Goal: Information Seeking & Learning: Find specific fact

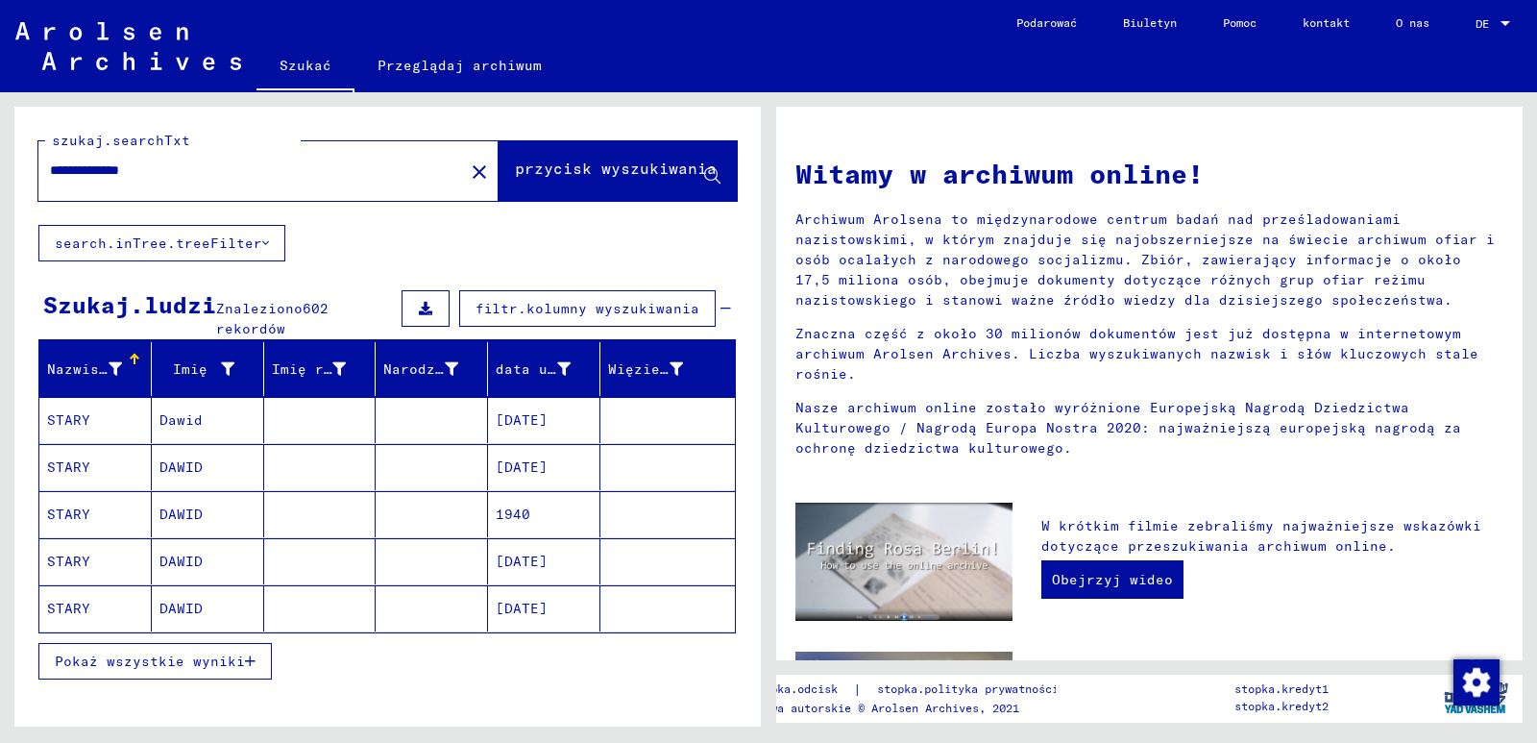
click at [648, 180] on span "przycisk wyszukiwania" at bounding box center [616, 171] width 202 height 19
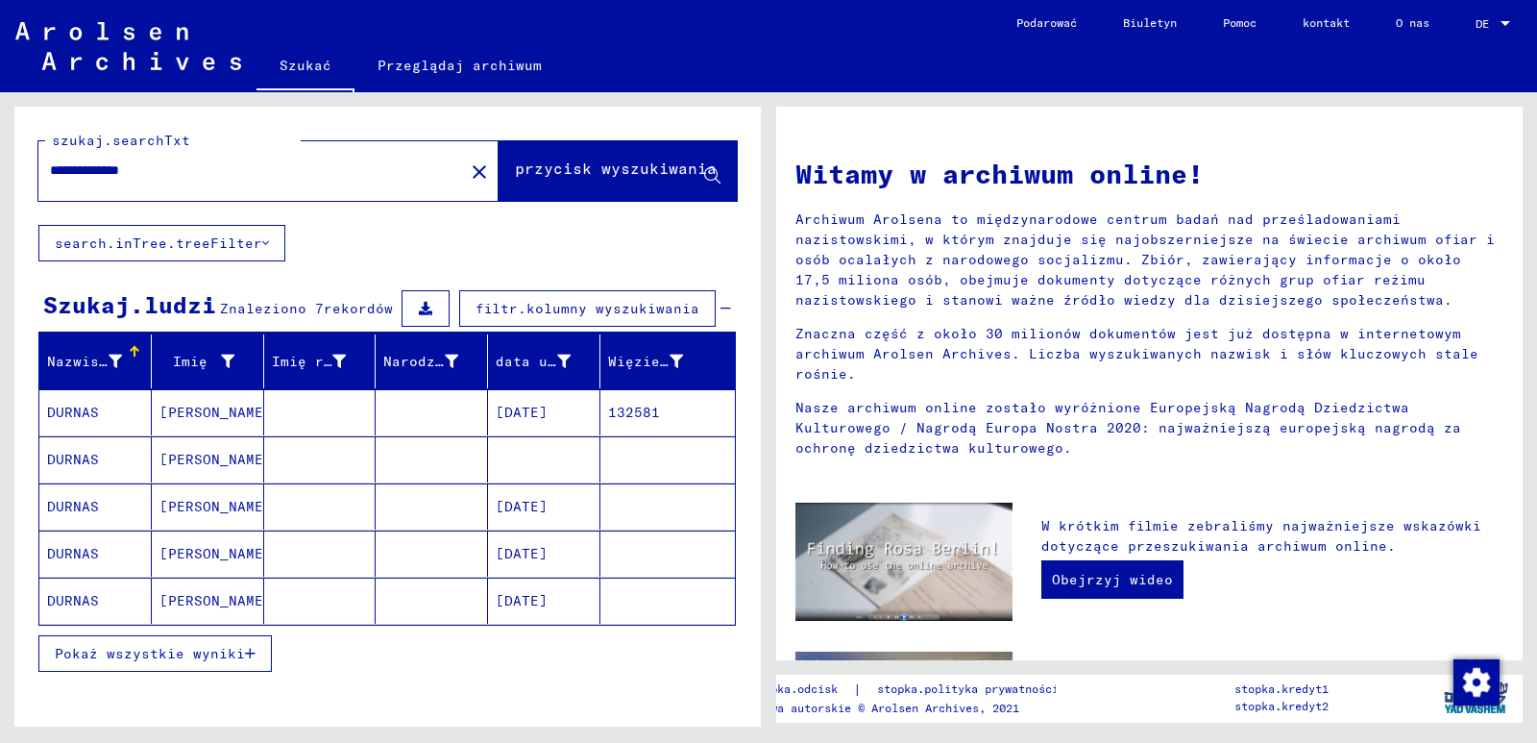
click at [528, 421] on font "[DATE]" at bounding box center [522, 412] width 52 height 17
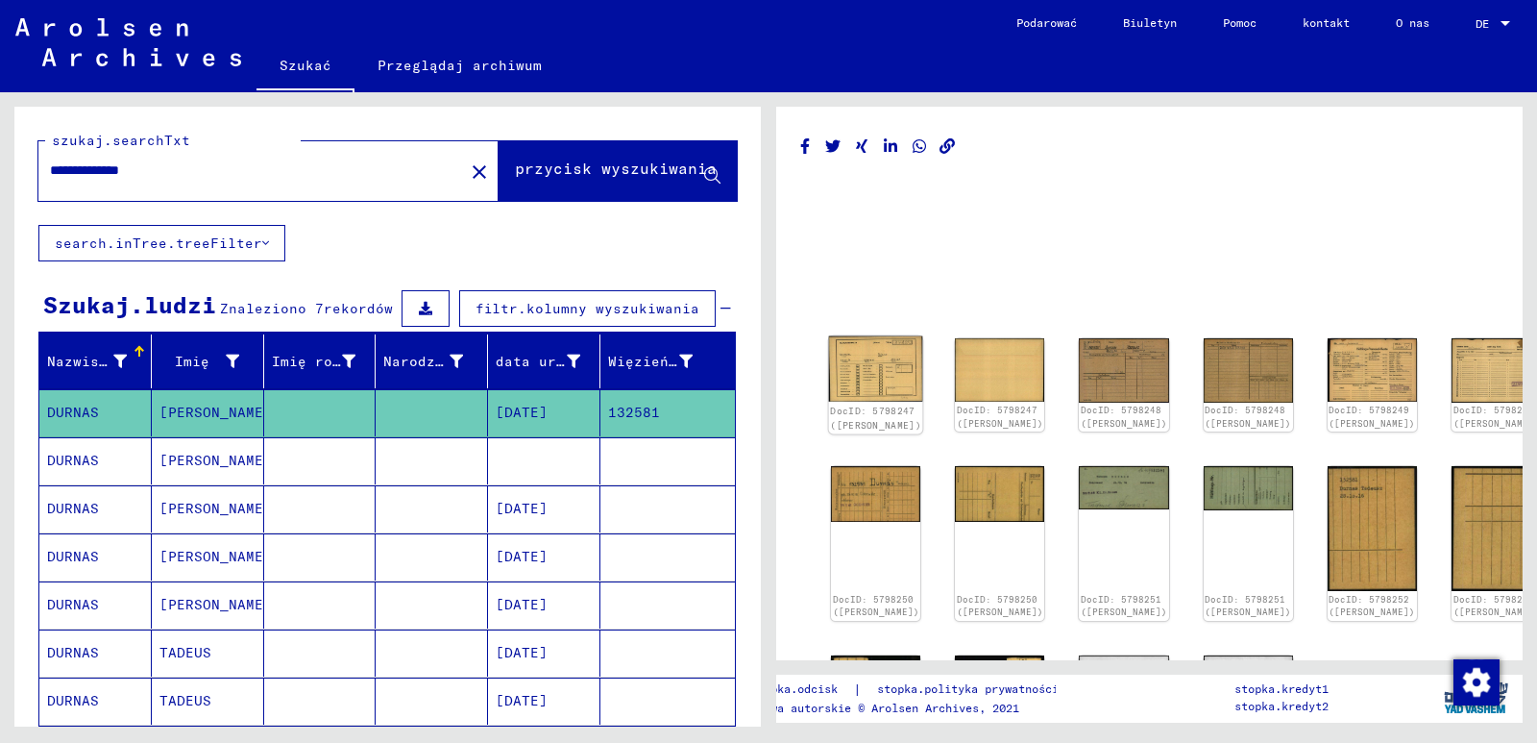
click at [869, 362] on img at bounding box center [876, 369] width 94 height 66
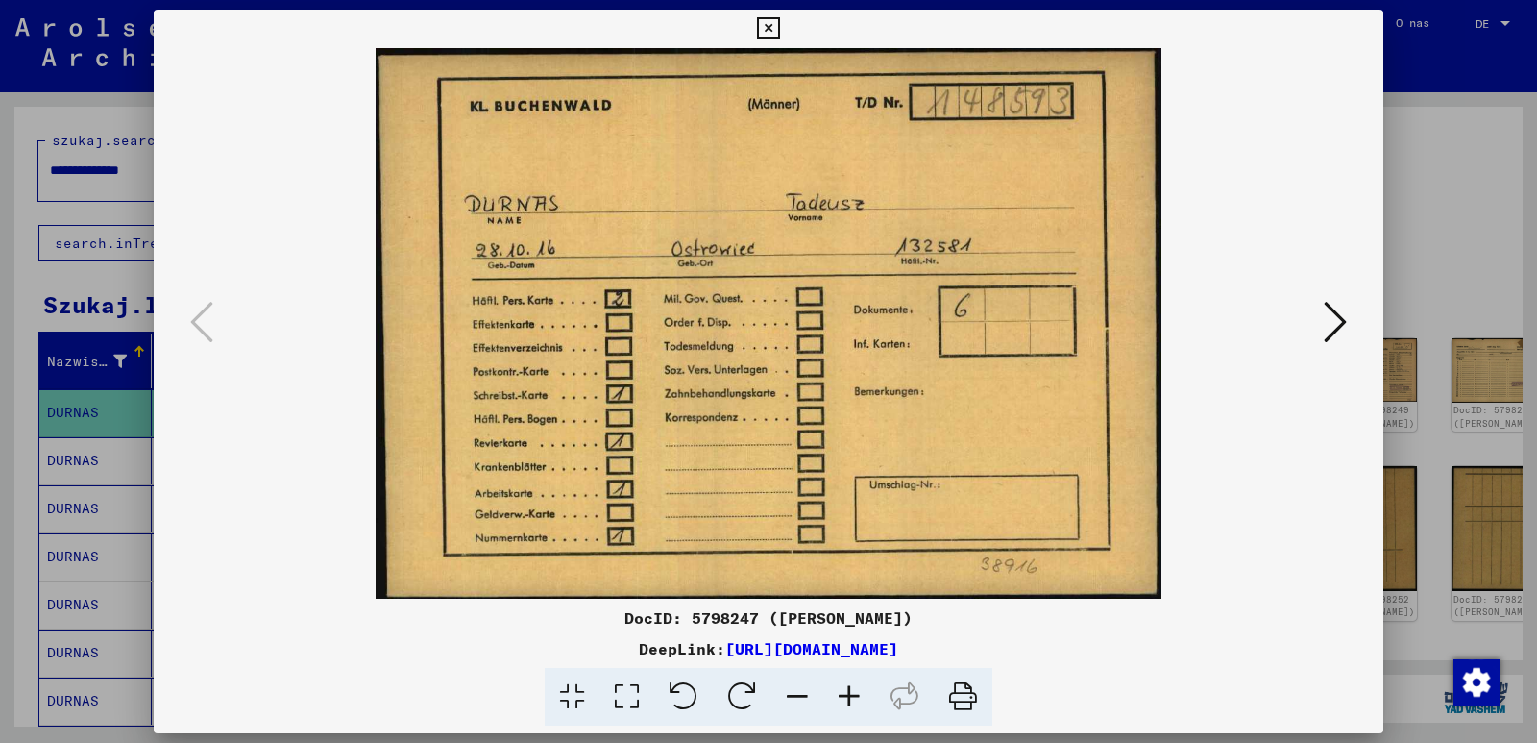
click at [1212, 536] on img at bounding box center [768, 323] width 1099 height 551
click at [1339, 320] on icon at bounding box center [1335, 322] width 23 height 46
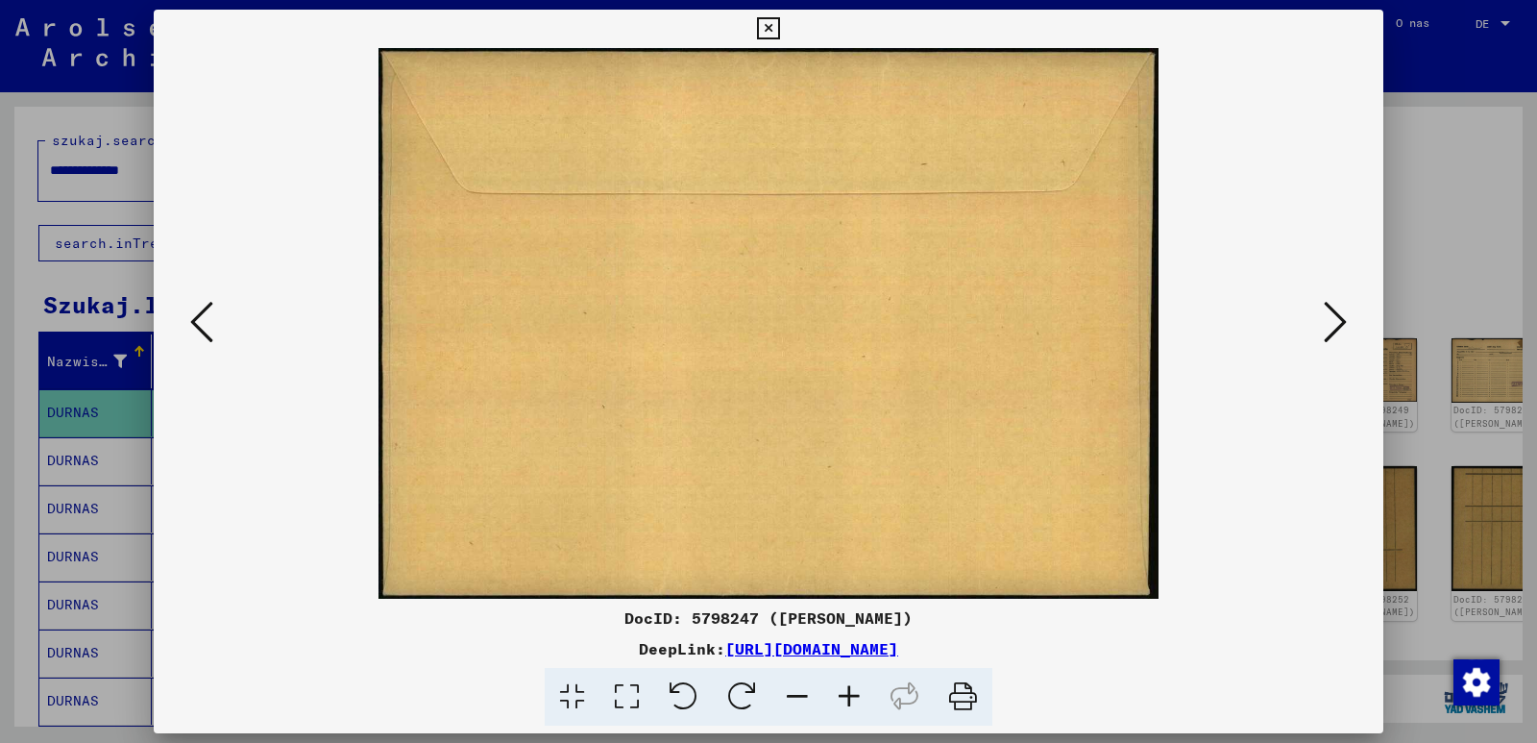
click at [1339, 320] on icon at bounding box center [1335, 322] width 23 height 46
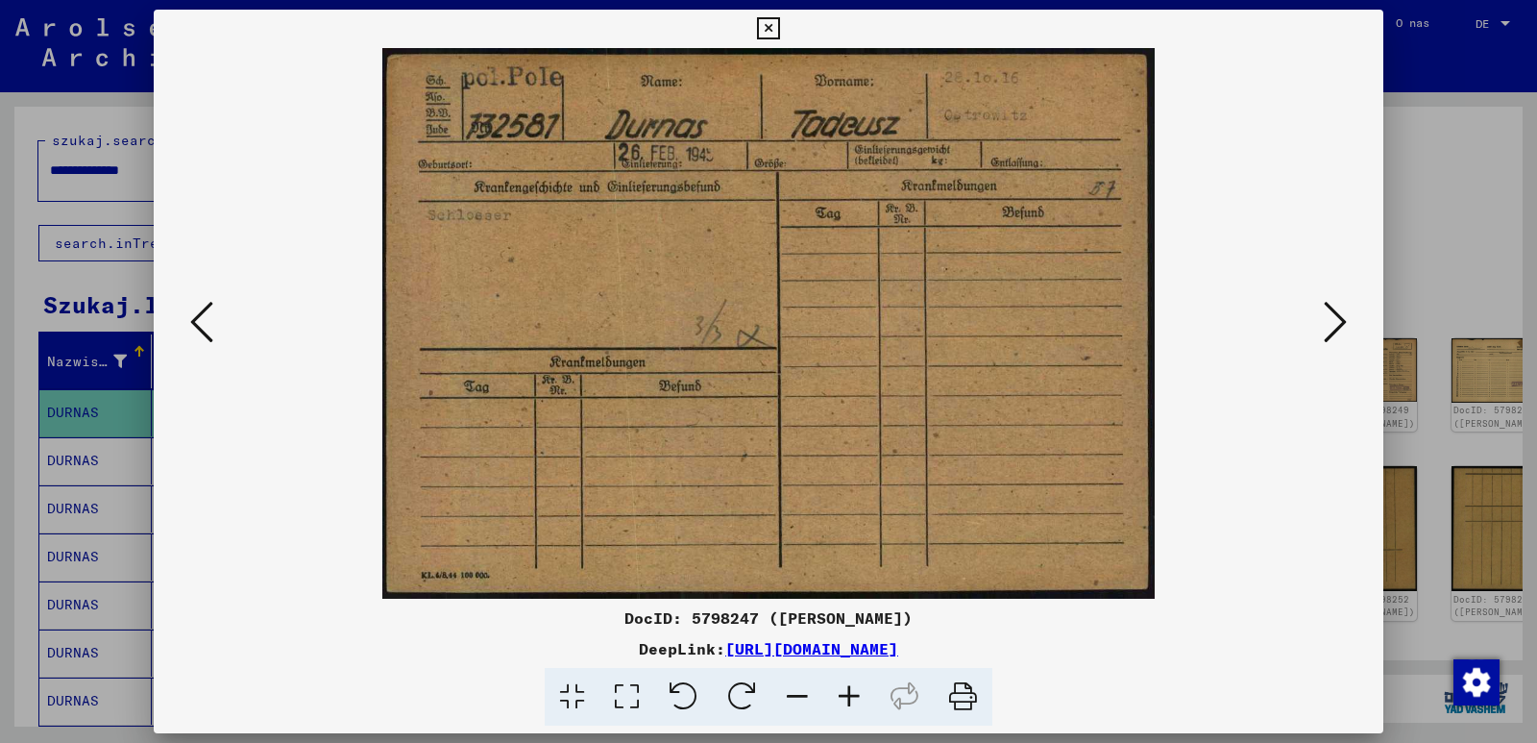
click at [1203, 505] on img at bounding box center [768, 323] width 1099 height 551
click at [1330, 321] on icon at bounding box center [1335, 322] width 23 height 46
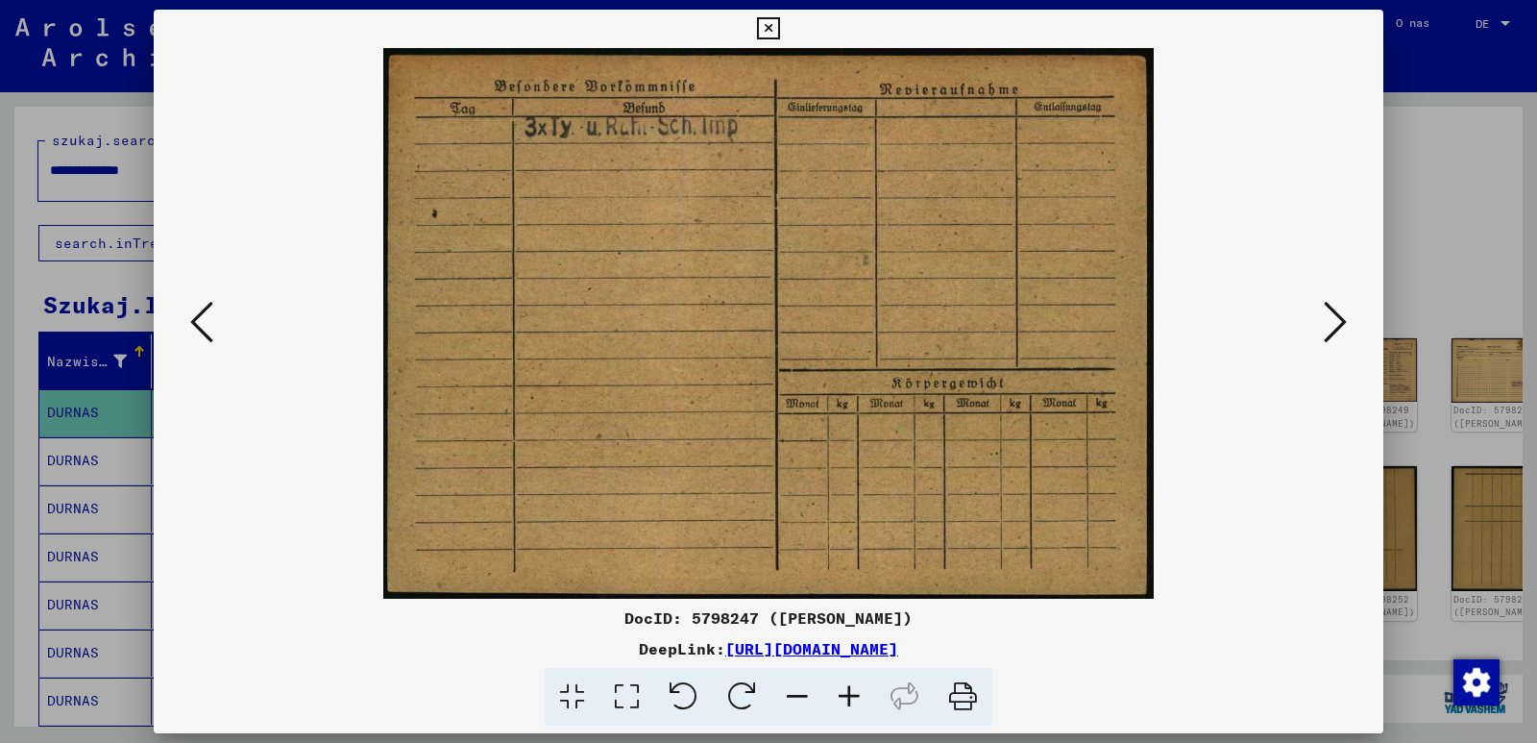
click at [1330, 321] on icon at bounding box center [1335, 322] width 23 height 46
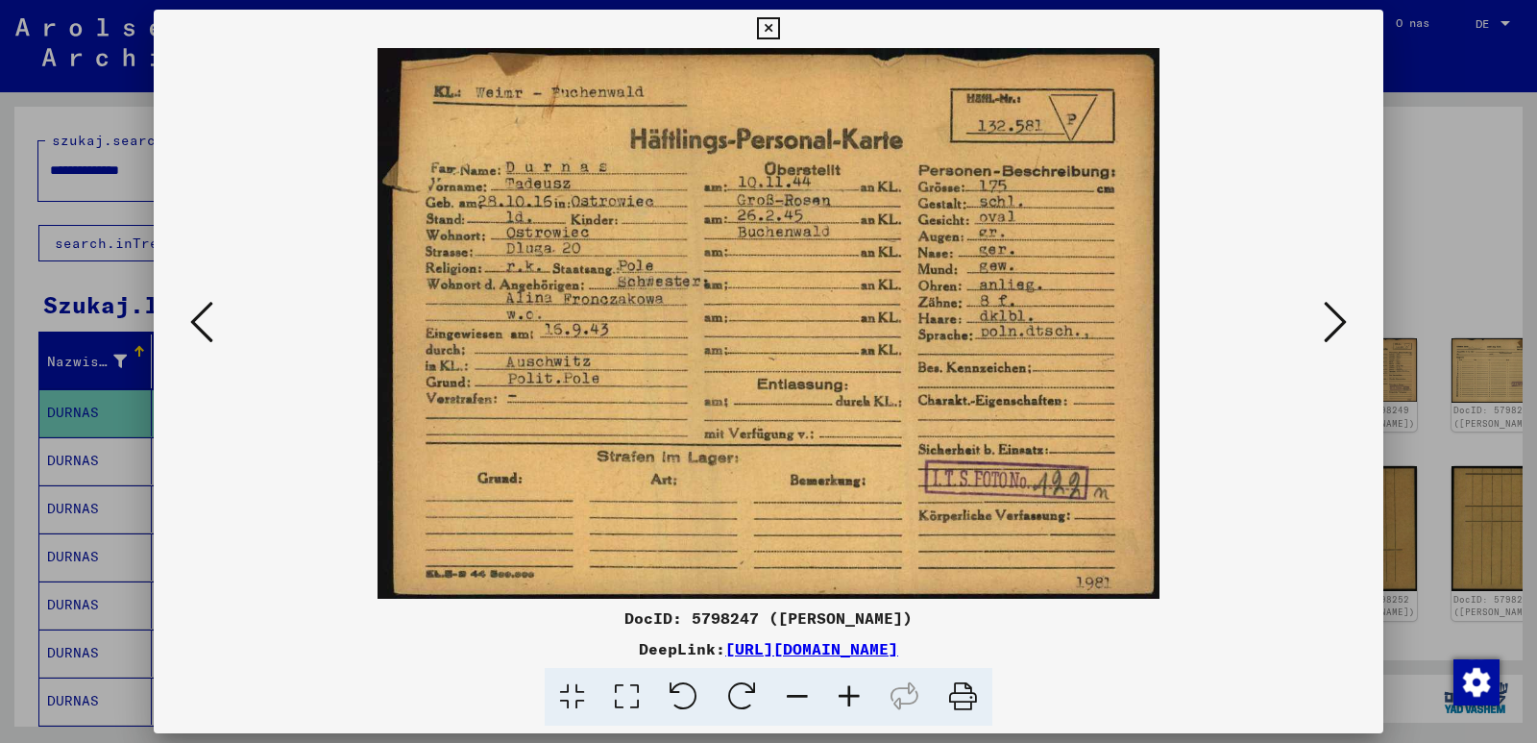
click at [1248, 498] on img at bounding box center [768, 323] width 1099 height 551
click at [1338, 315] on icon at bounding box center [1335, 322] width 23 height 46
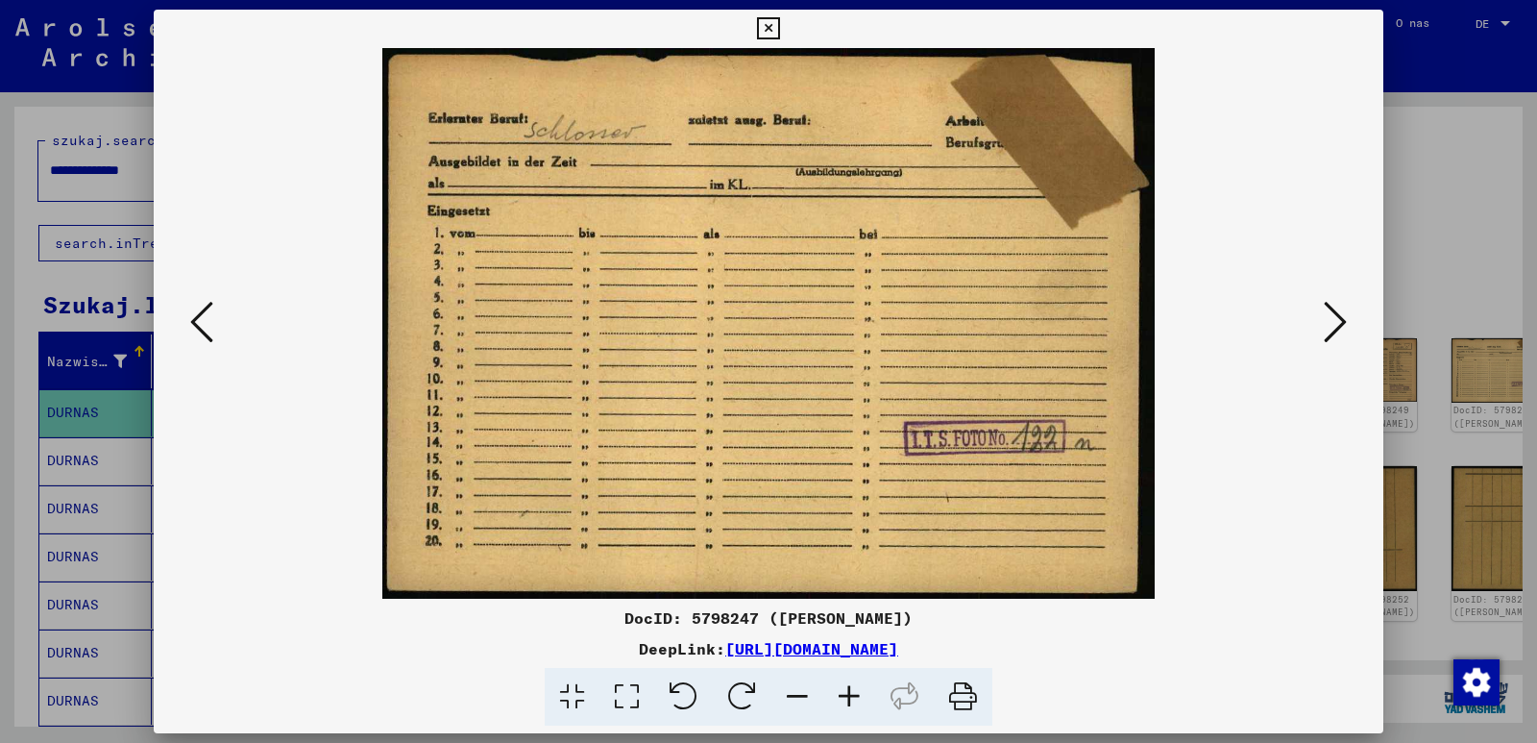
click at [1180, 558] on img at bounding box center [768, 323] width 1099 height 551
click at [1336, 321] on icon at bounding box center [1335, 322] width 23 height 46
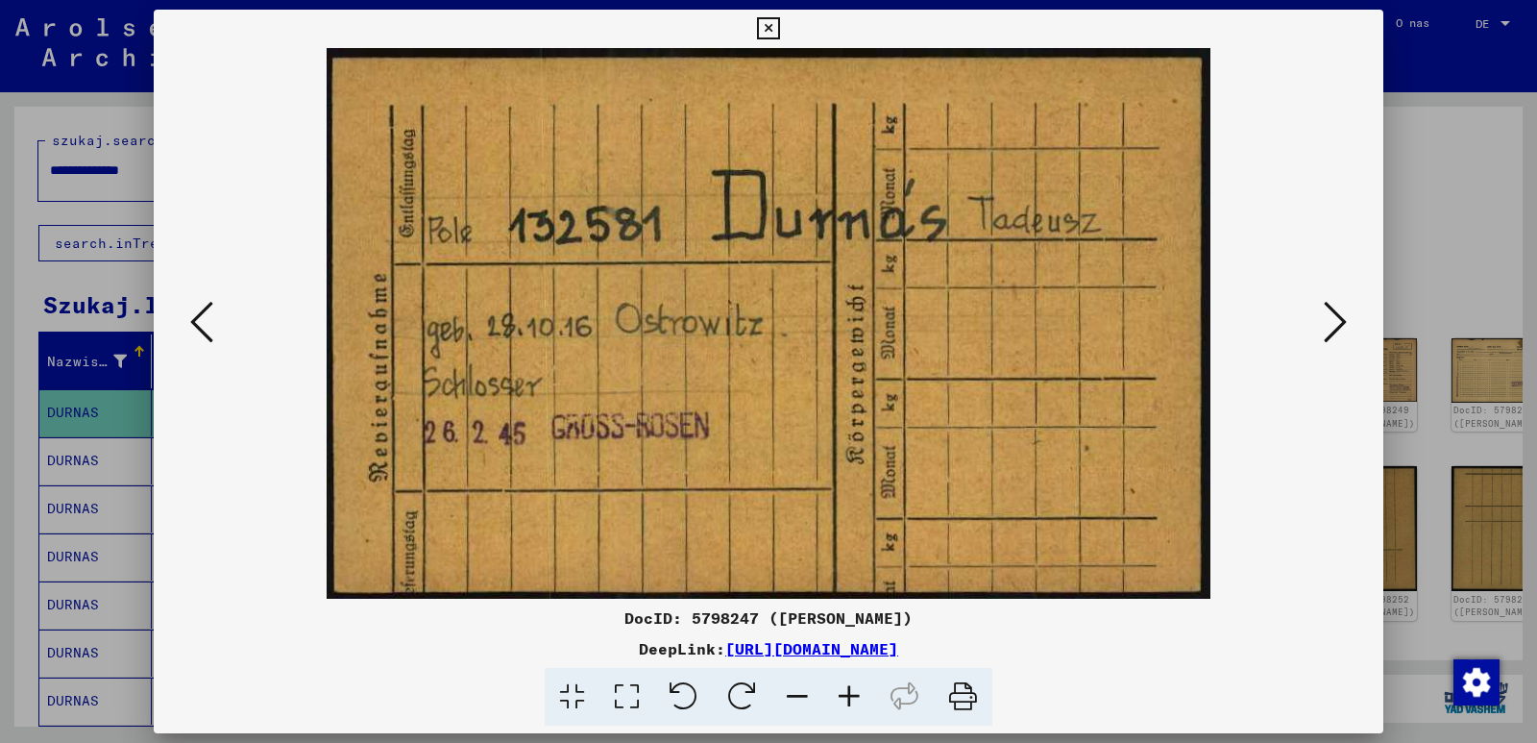
click at [1245, 521] on img at bounding box center [768, 323] width 1099 height 551
click at [1338, 320] on icon at bounding box center [1335, 322] width 23 height 46
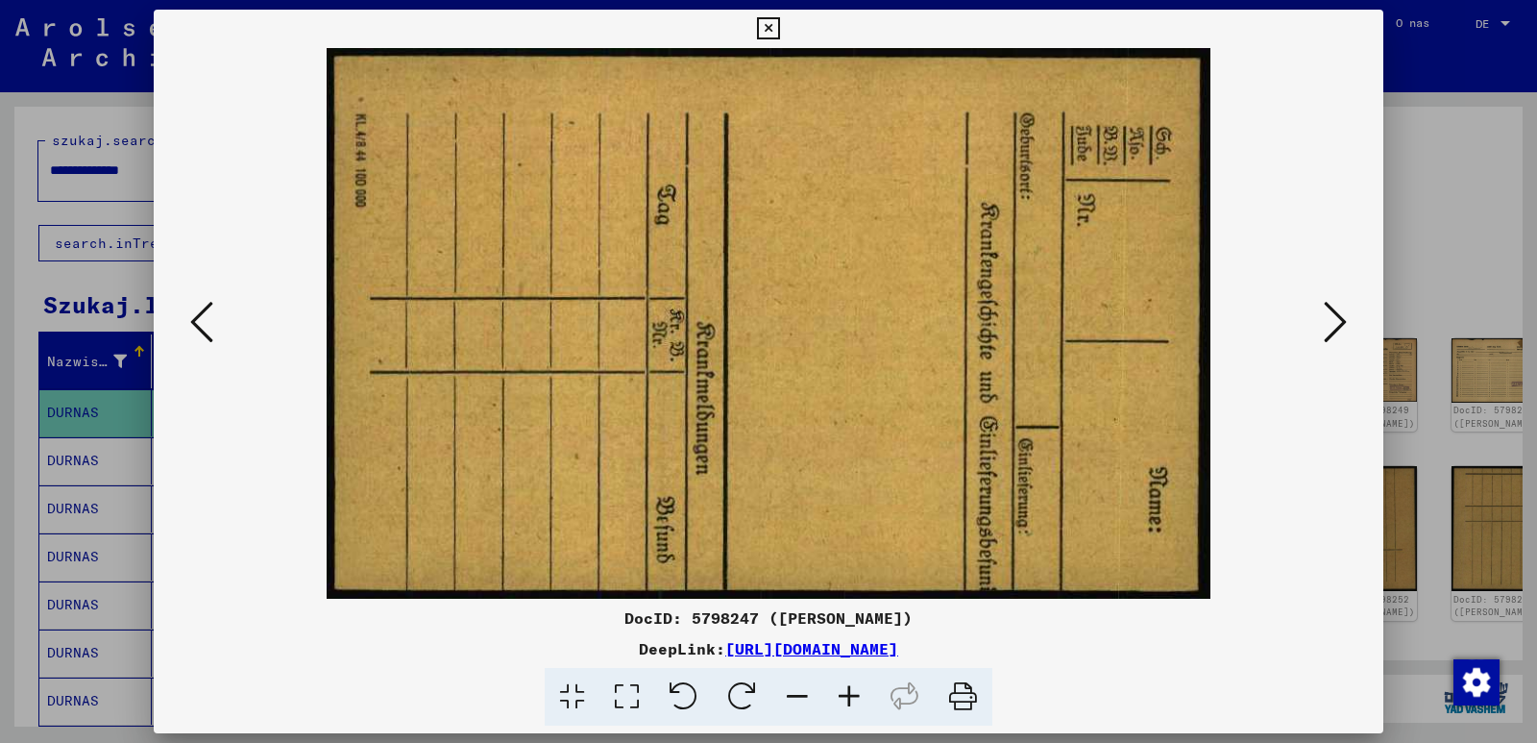
click at [1338, 320] on icon at bounding box center [1335, 322] width 23 height 46
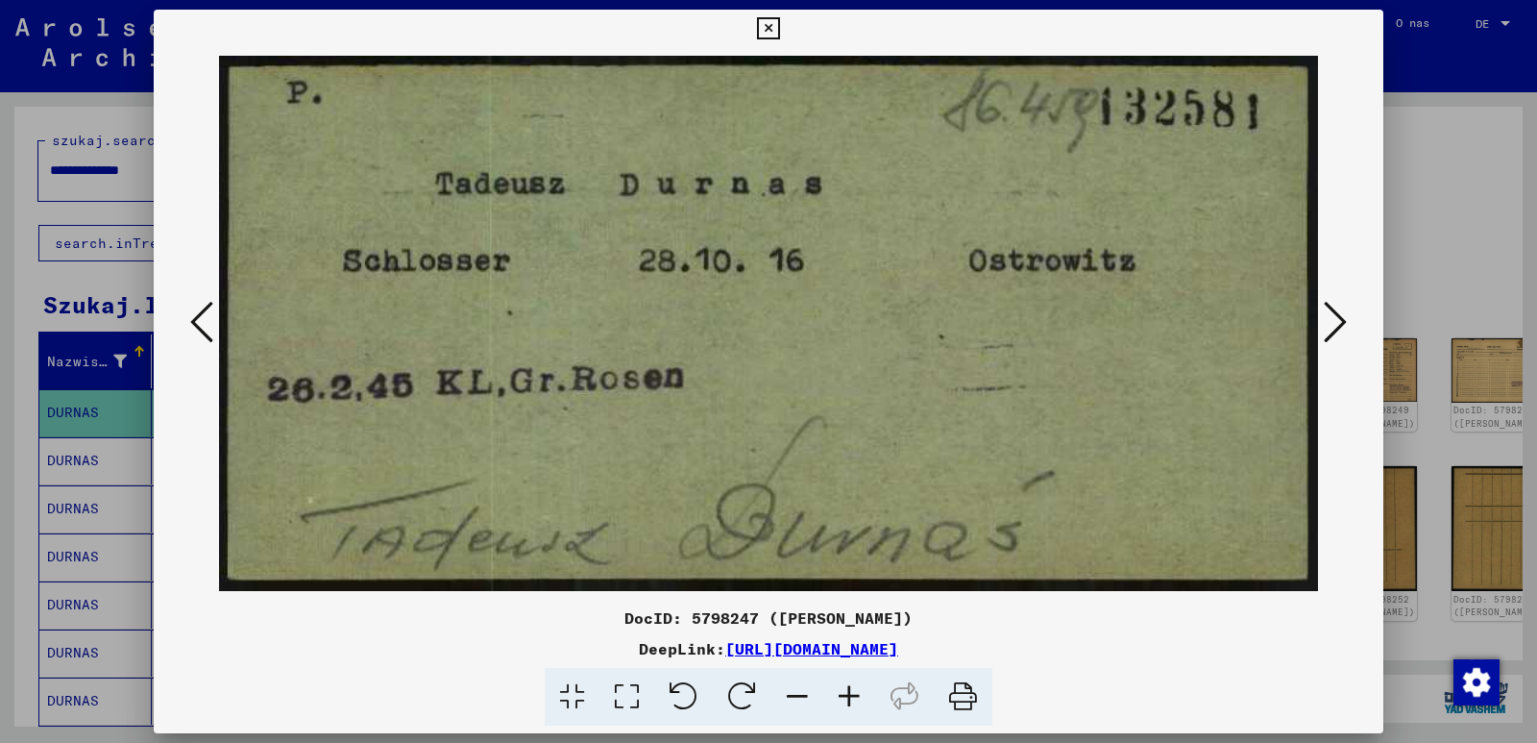
click at [1346, 478] on div at bounding box center [769, 323] width 1230 height 551
click at [1338, 318] on icon at bounding box center [1335, 322] width 23 height 46
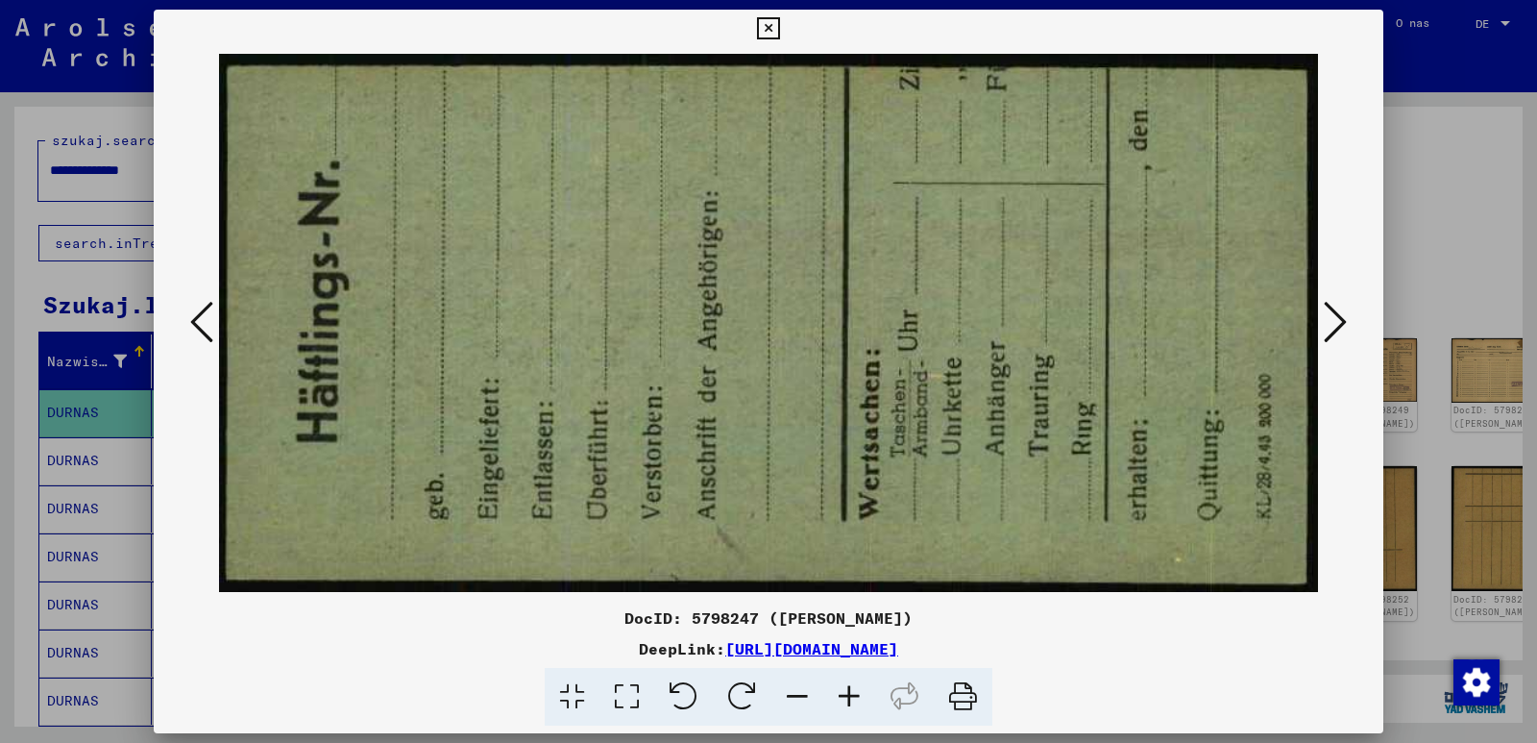
click at [1338, 318] on icon at bounding box center [1335, 322] width 23 height 46
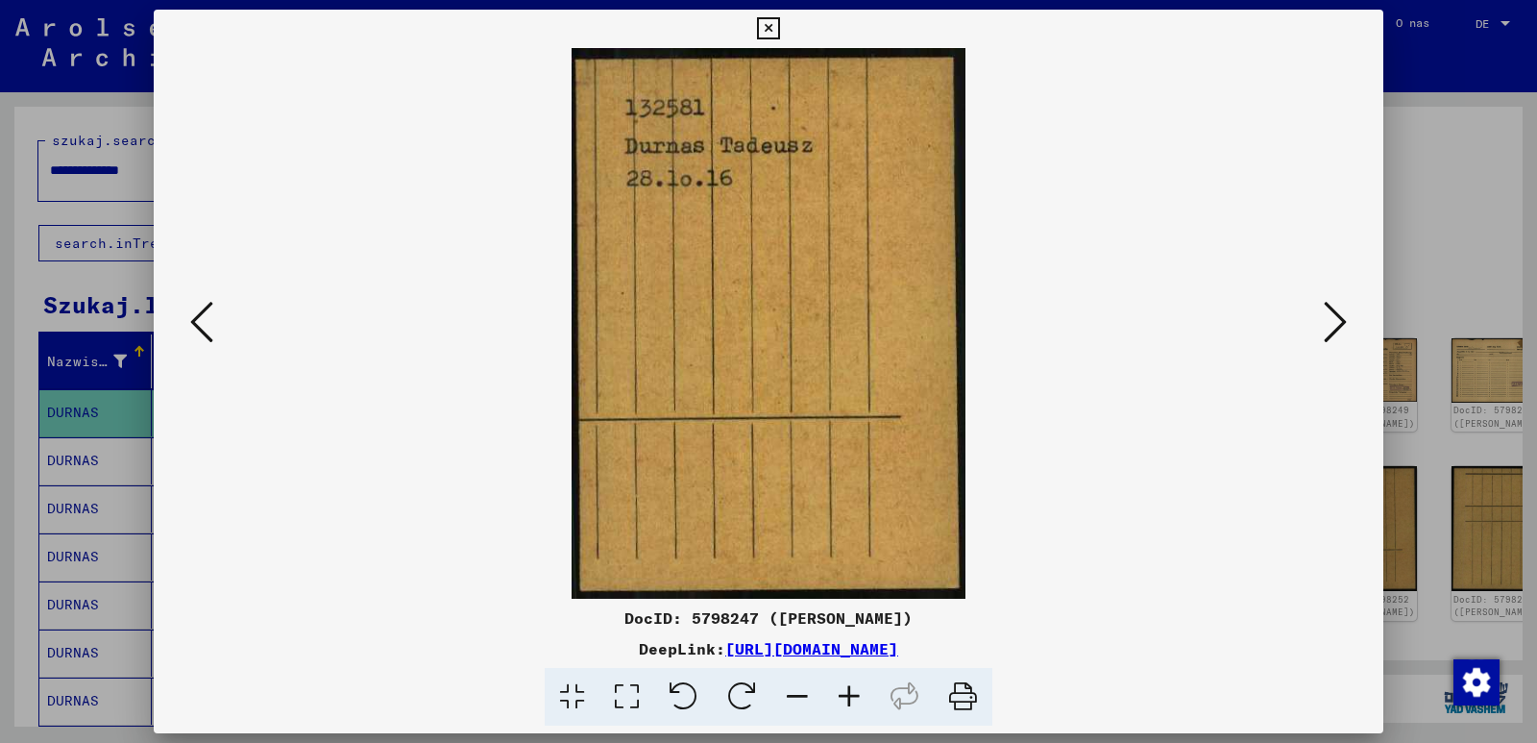
click at [1185, 595] on img at bounding box center [768, 323] width 1099 height 551
click at [1329, 327] on icon at bounding box center [1335, 322] width 23 height 46
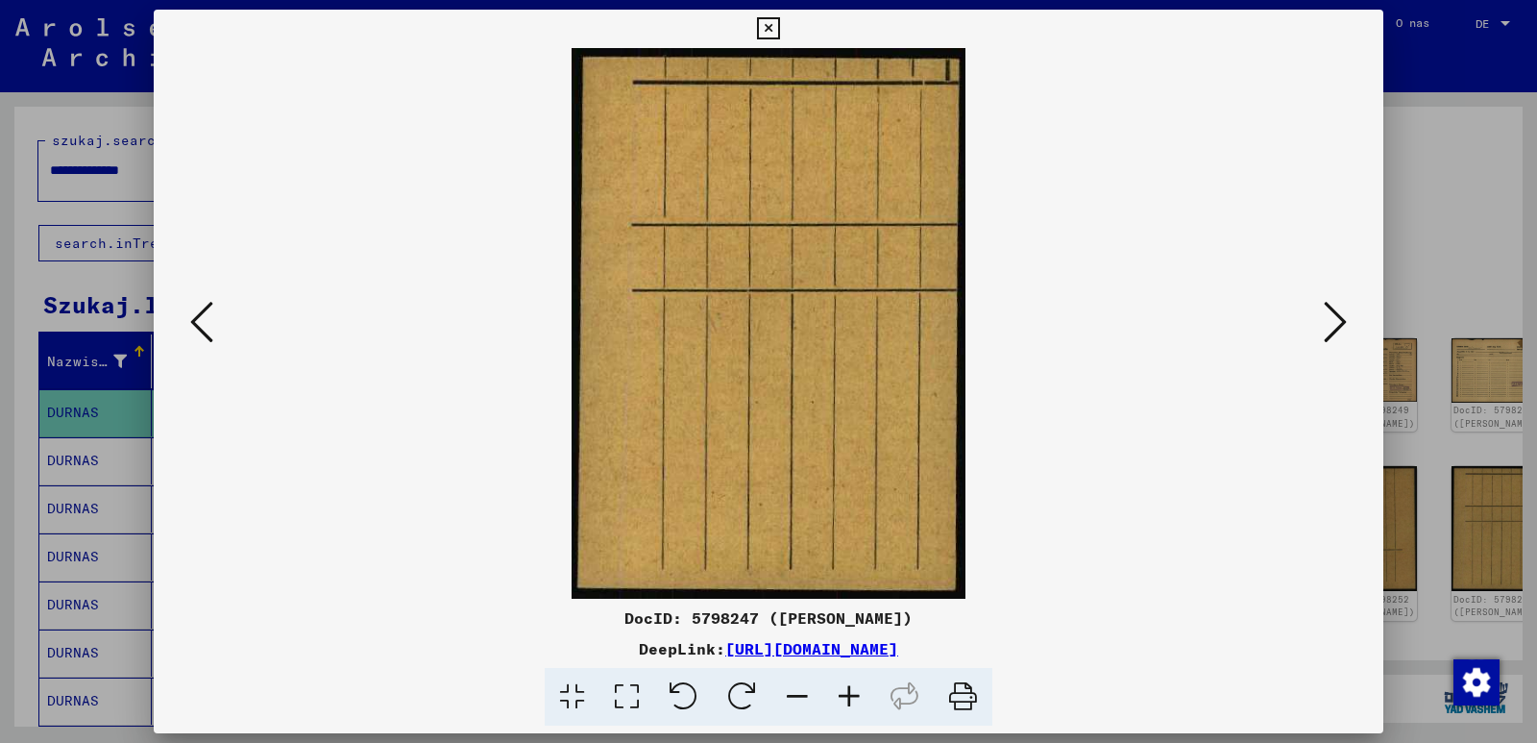
click at [1329, 327] on icon at bounding box center [1335, 322] width 23 height 46
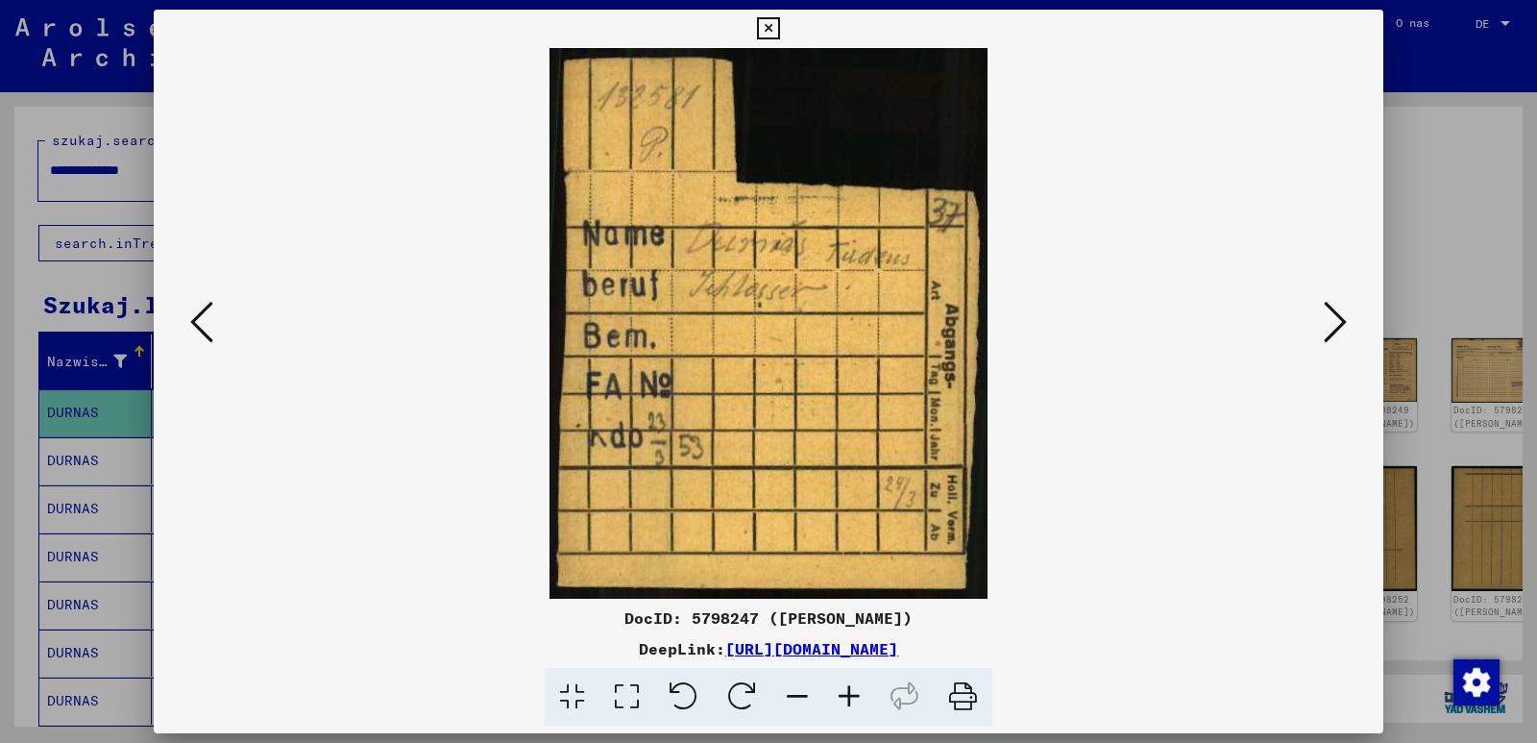
click at [1095, 507] on img at bounding box center [768, 323] width 1099 height 551
click at [1339, 323] on icon at bounding box center [1335, 322] width 23 height 46
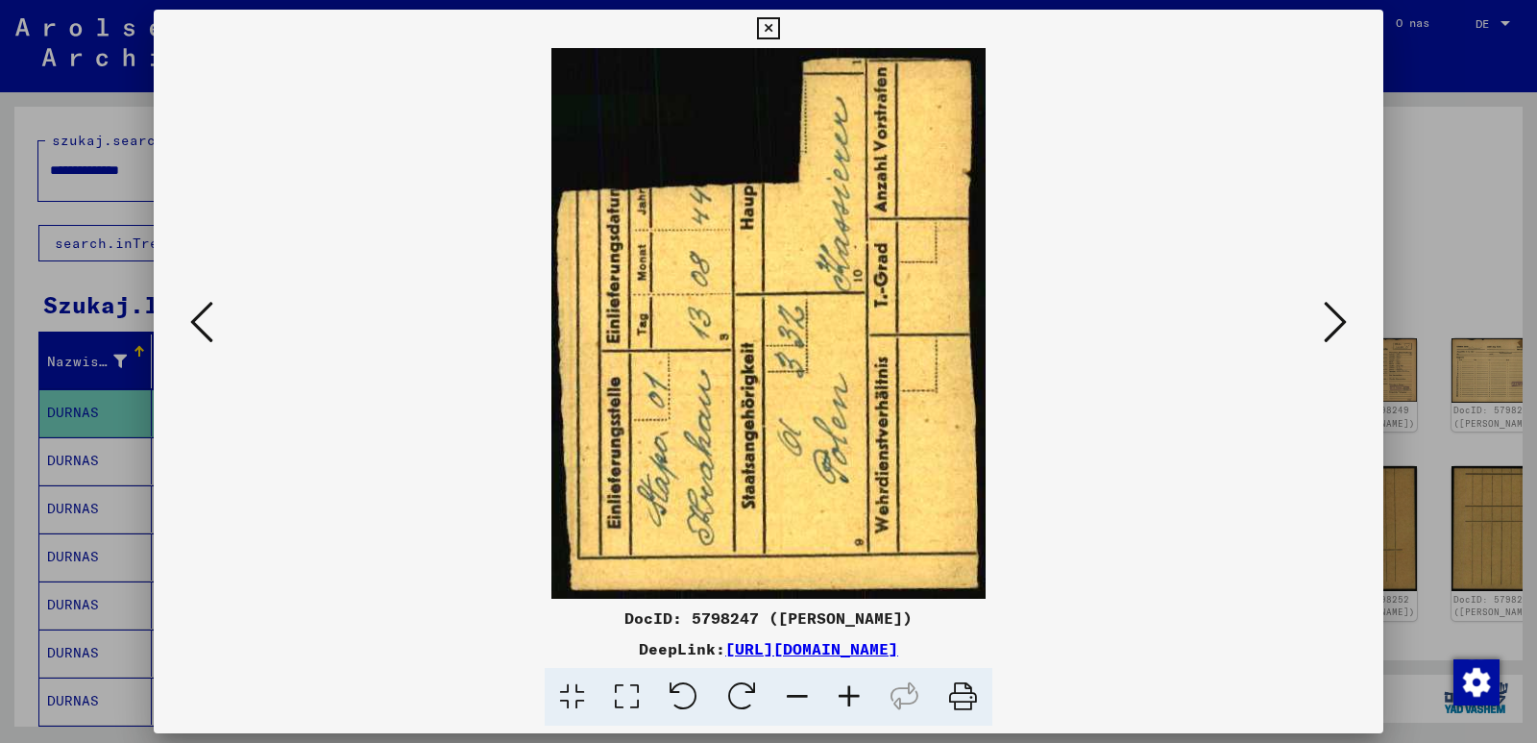
click at [1102, 515] on img at bounding box center [768, 323] width 1099 height 551
click at [1339, 323] on icon at bounding box center [1335, 322] width 23 height 46
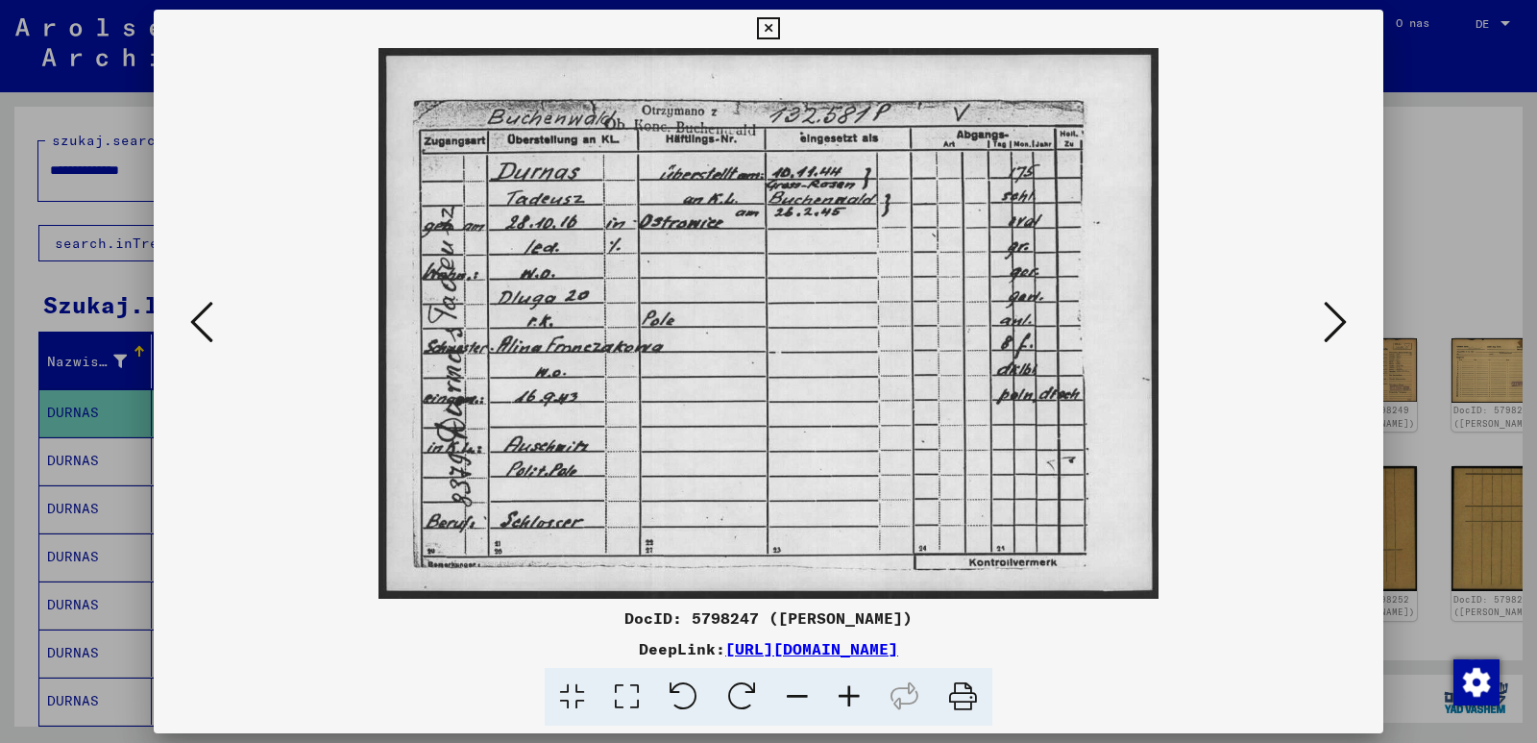
click at [1223, 556] on img at bounding box center [768, 323] width 1099 height 551
click at [1337, 326] on icon at bounding box center [1335, 322] width 23 height 46
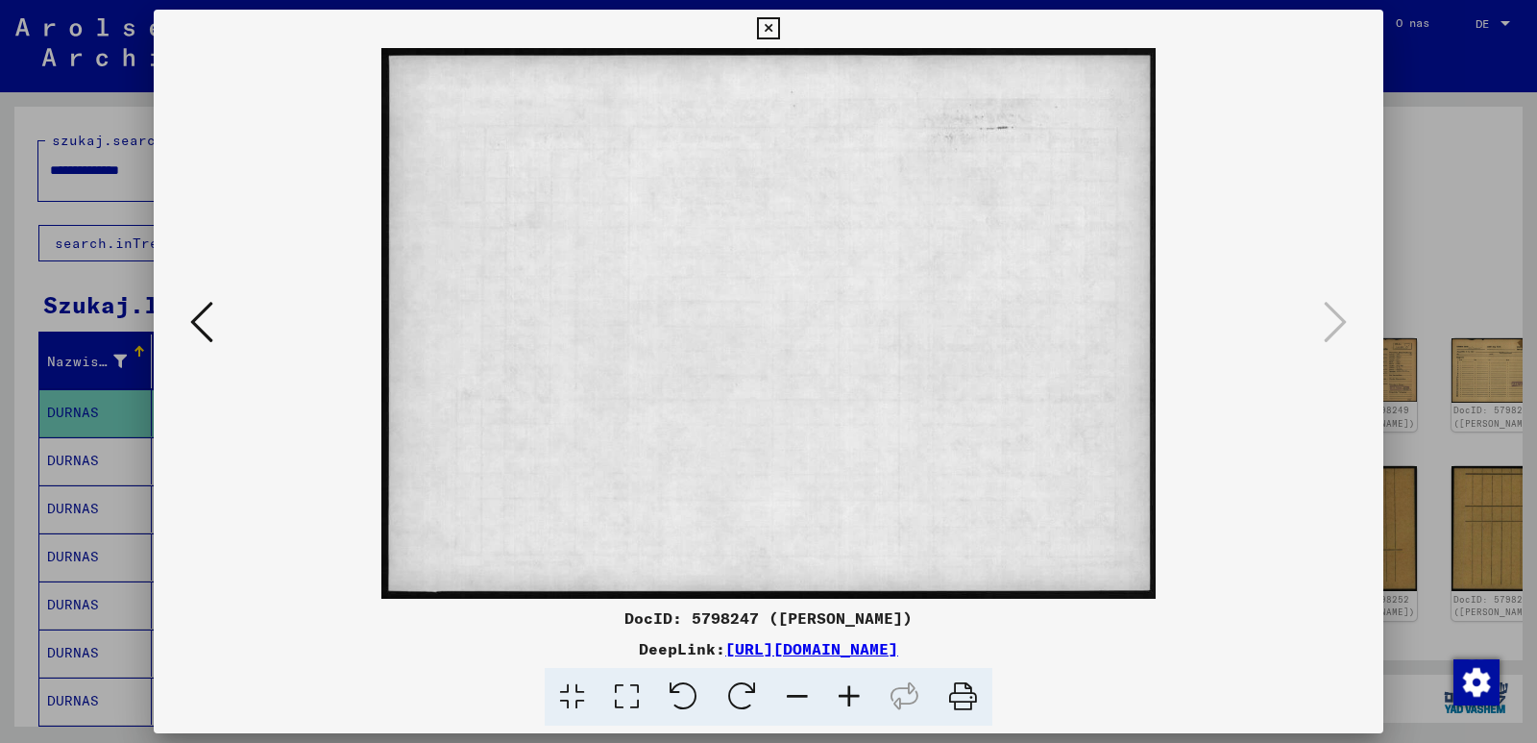
click at [773, 23] on icon at bounding box center [768, 28] width 22 height 23
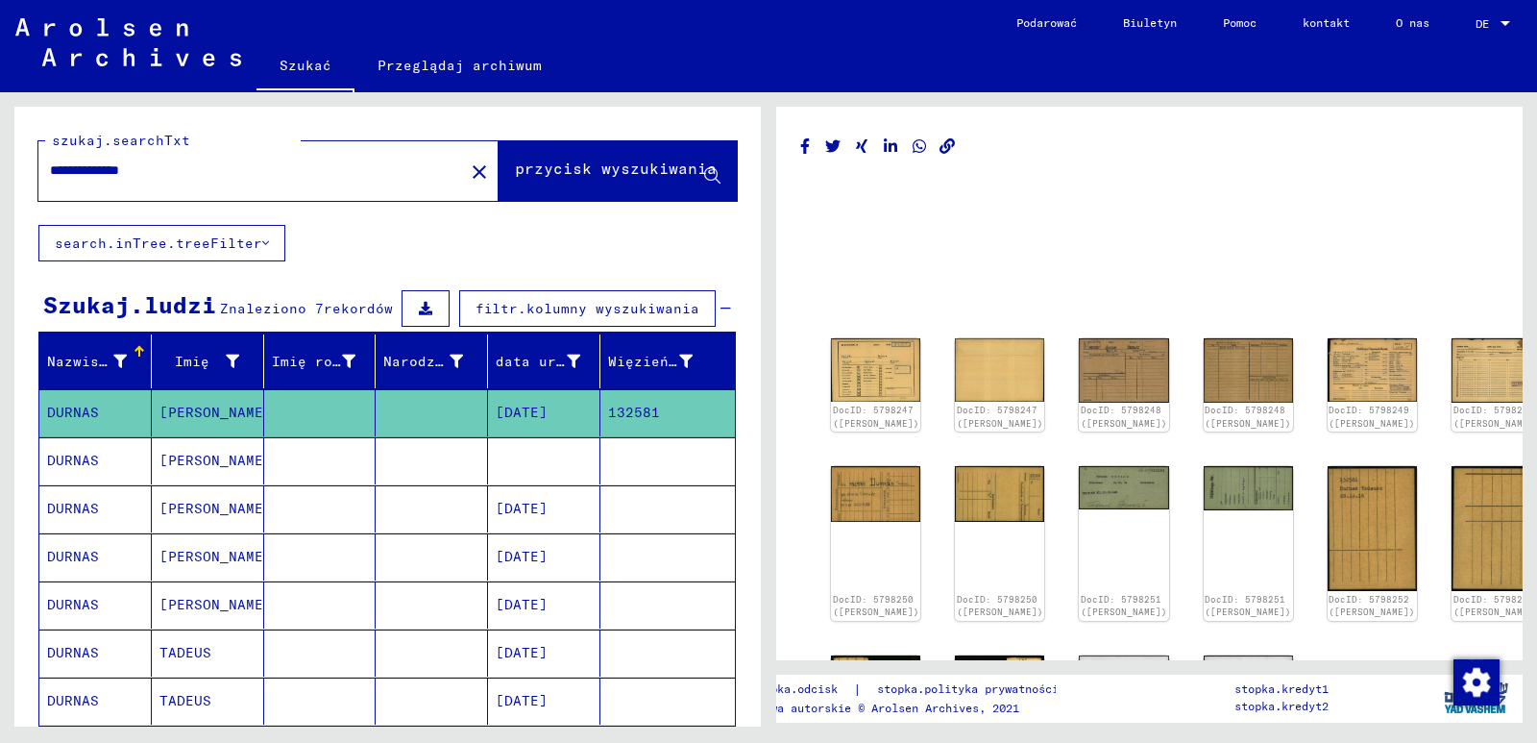
click at [497, 479] on mat-cell at bounding box center [544, 460] width 112 height 47
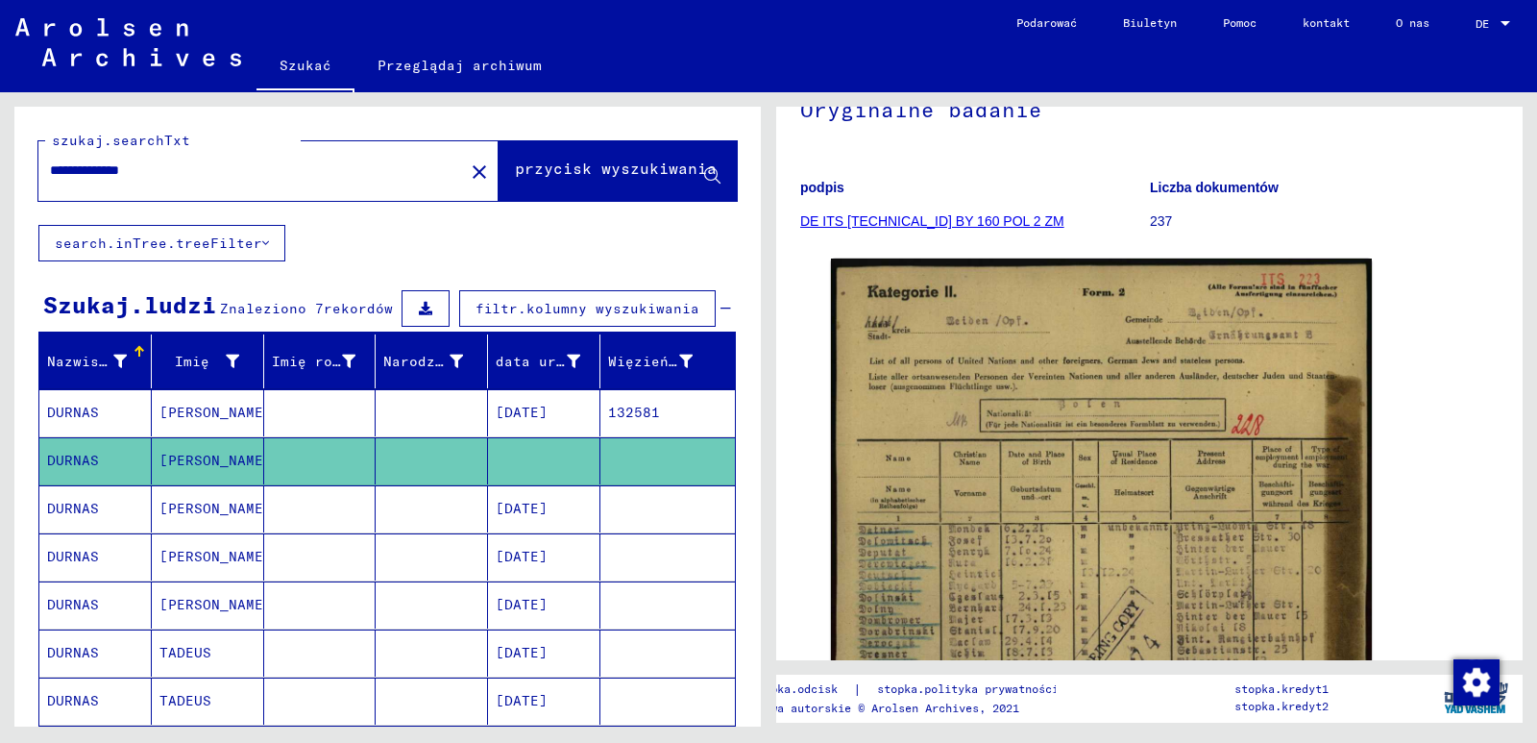
scroll to position [288, 0]
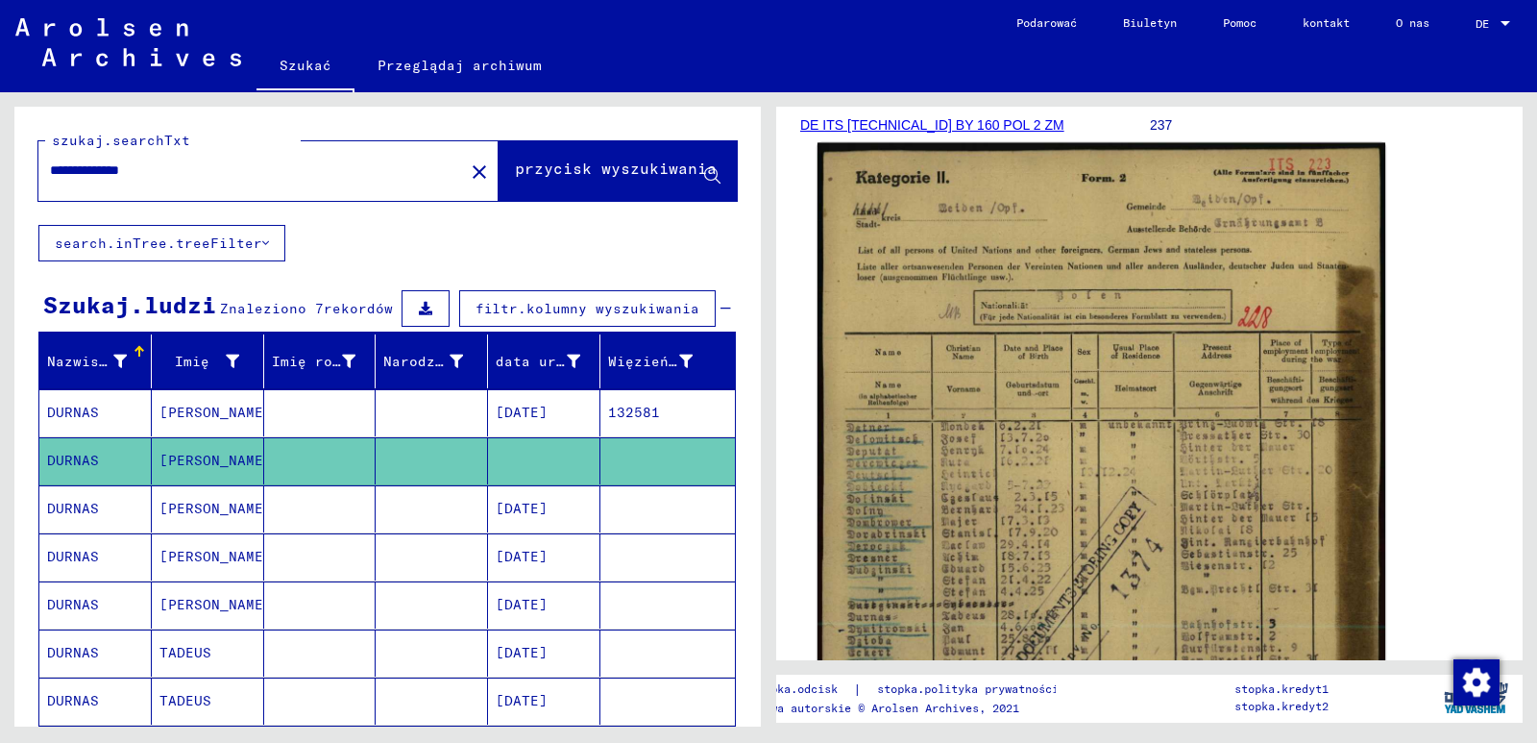
click at [1010, 401] on img at bounding box center [1102, 550] width 568 height 814
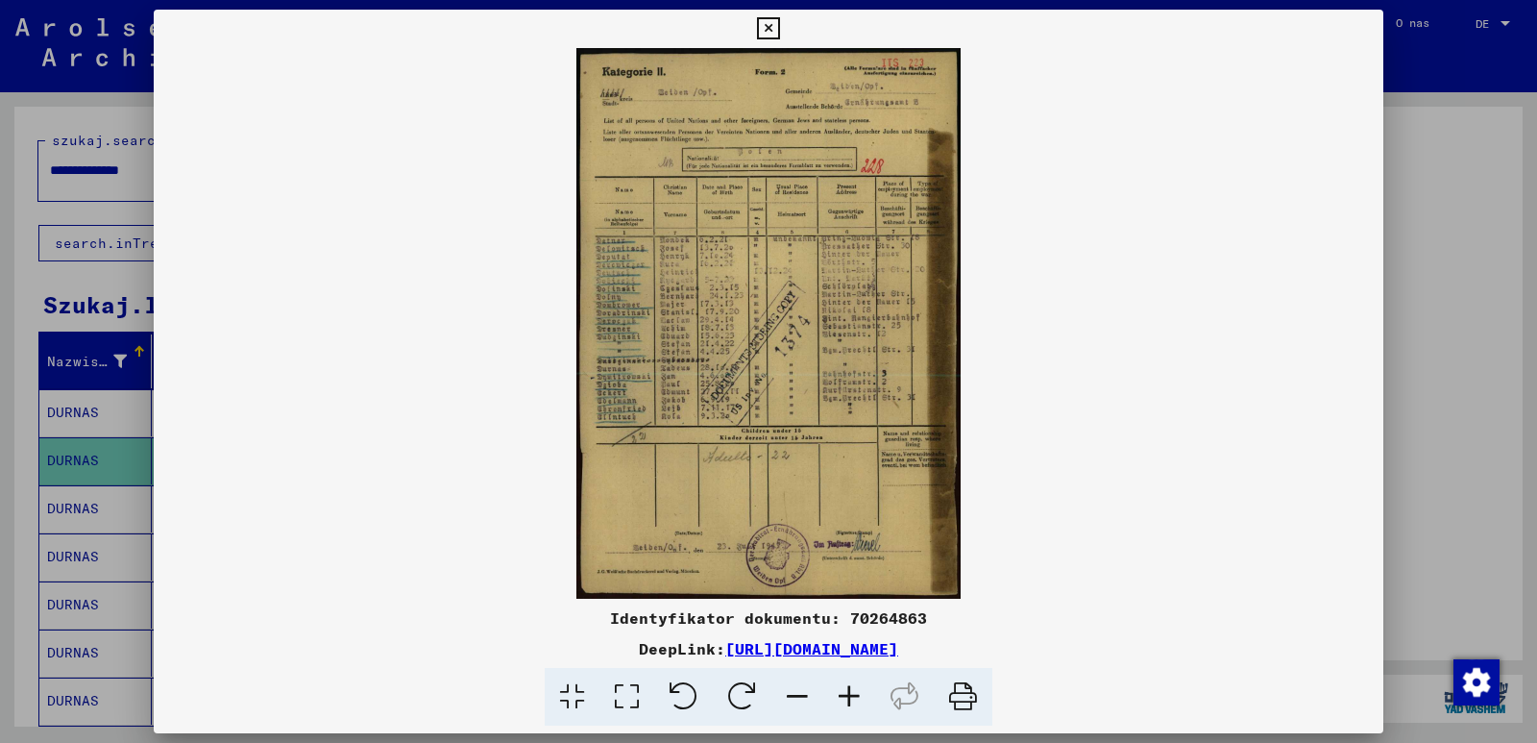
click at [770, 27] on icon at bounding box center [768, 28] width 22 height 23
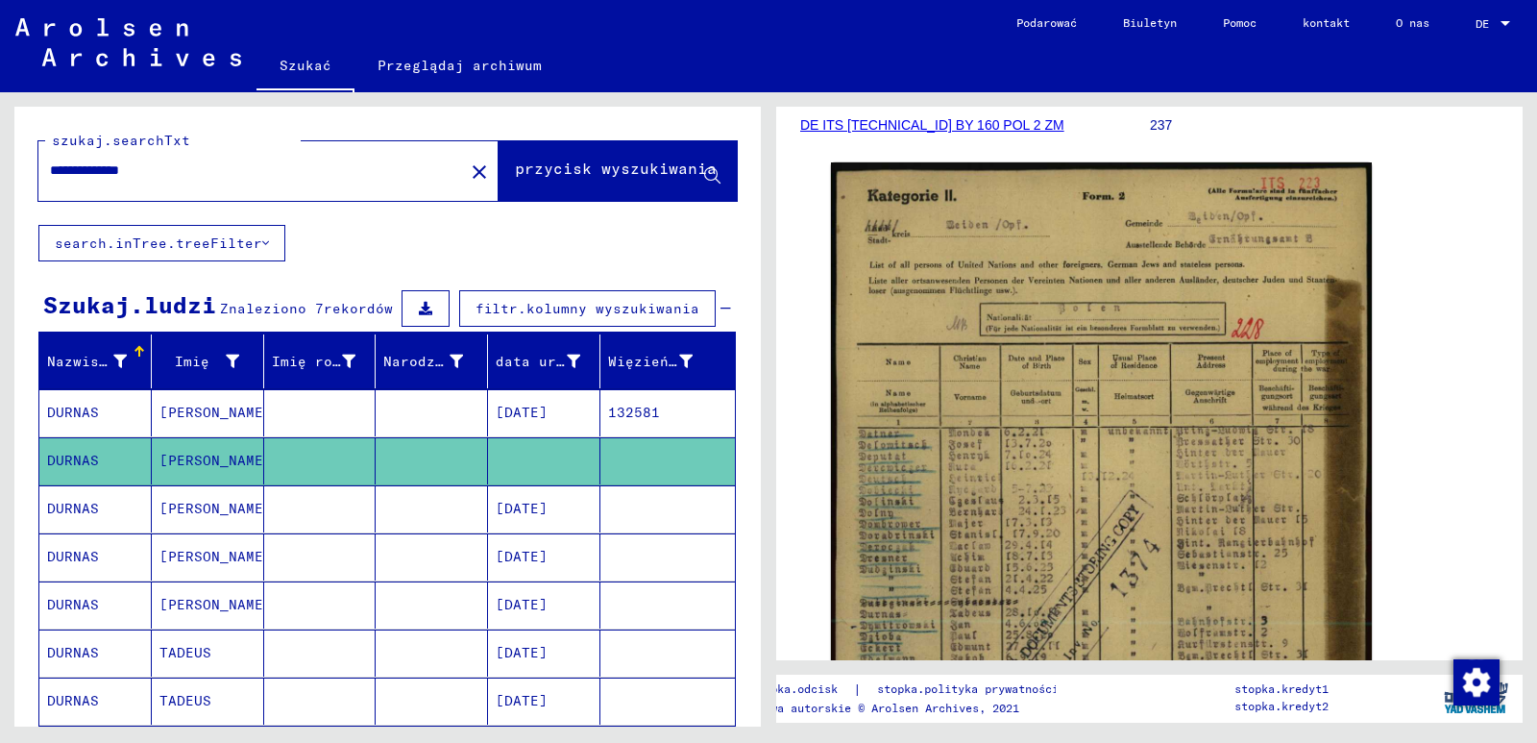
click at [527, 517] on font "[DATE]" at bounding box center [522, 508] width 52 height 17
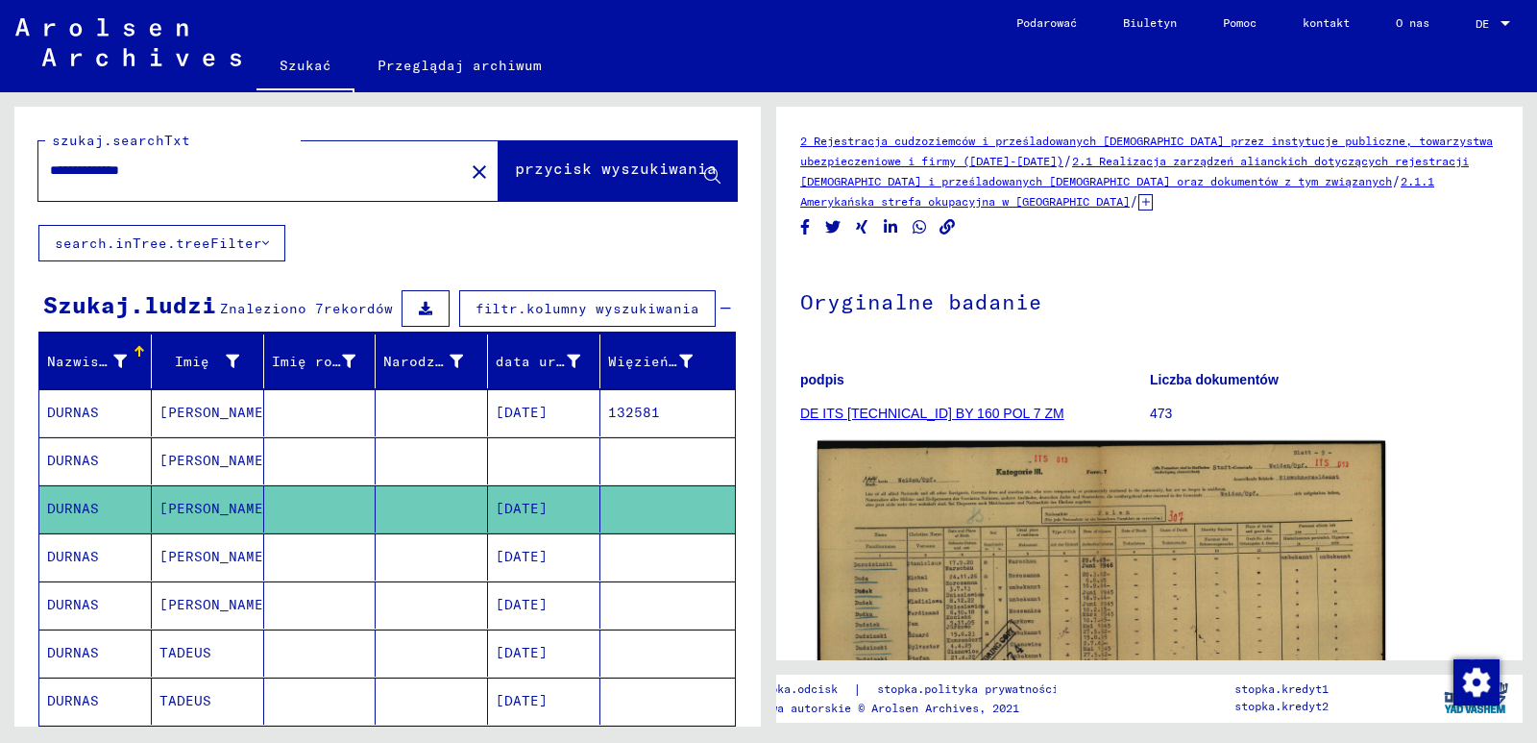
click at [989, 576] on img at bounding box center [1102, 644] width 568 height 406
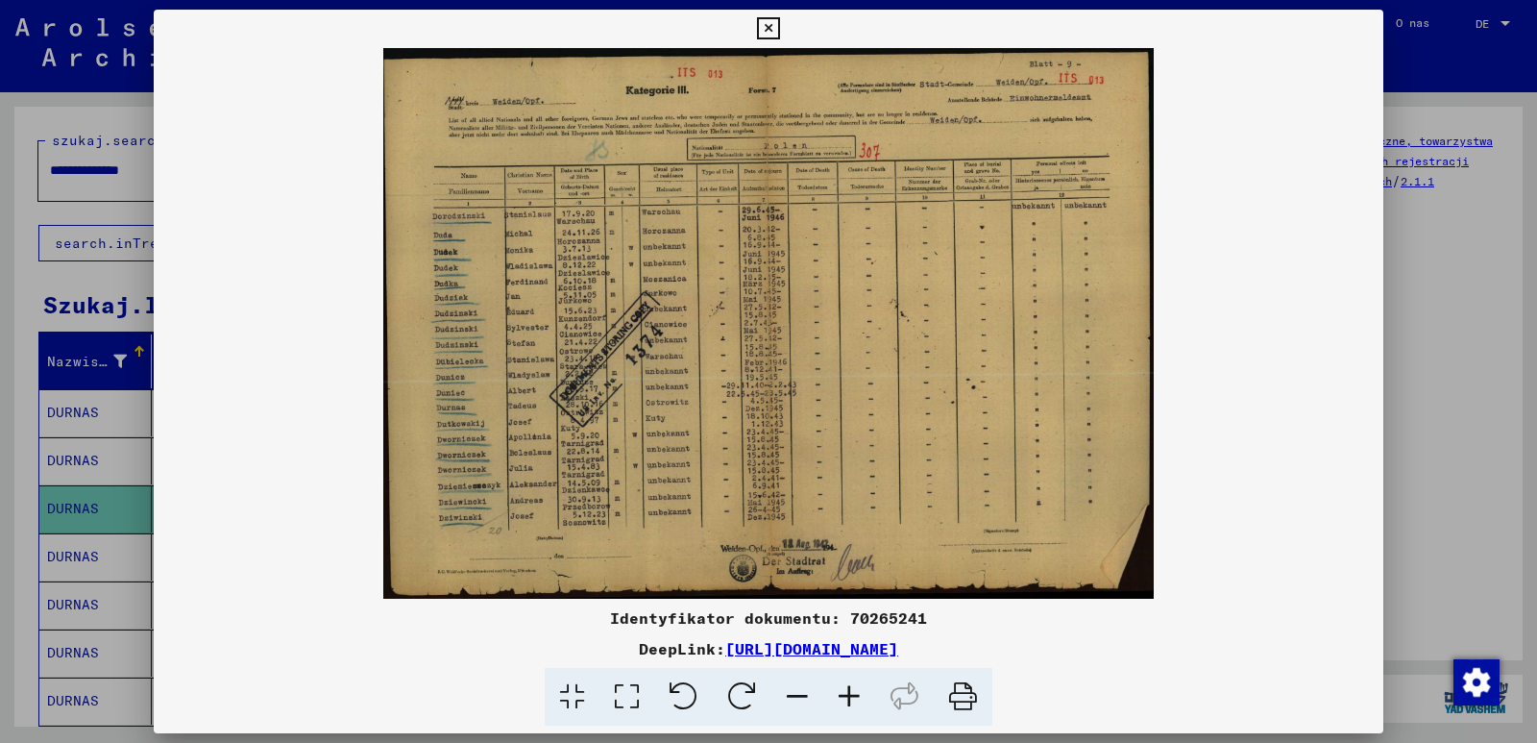
click at [771, 30] on icon at bounding box center [768, 28] width 22 height 23
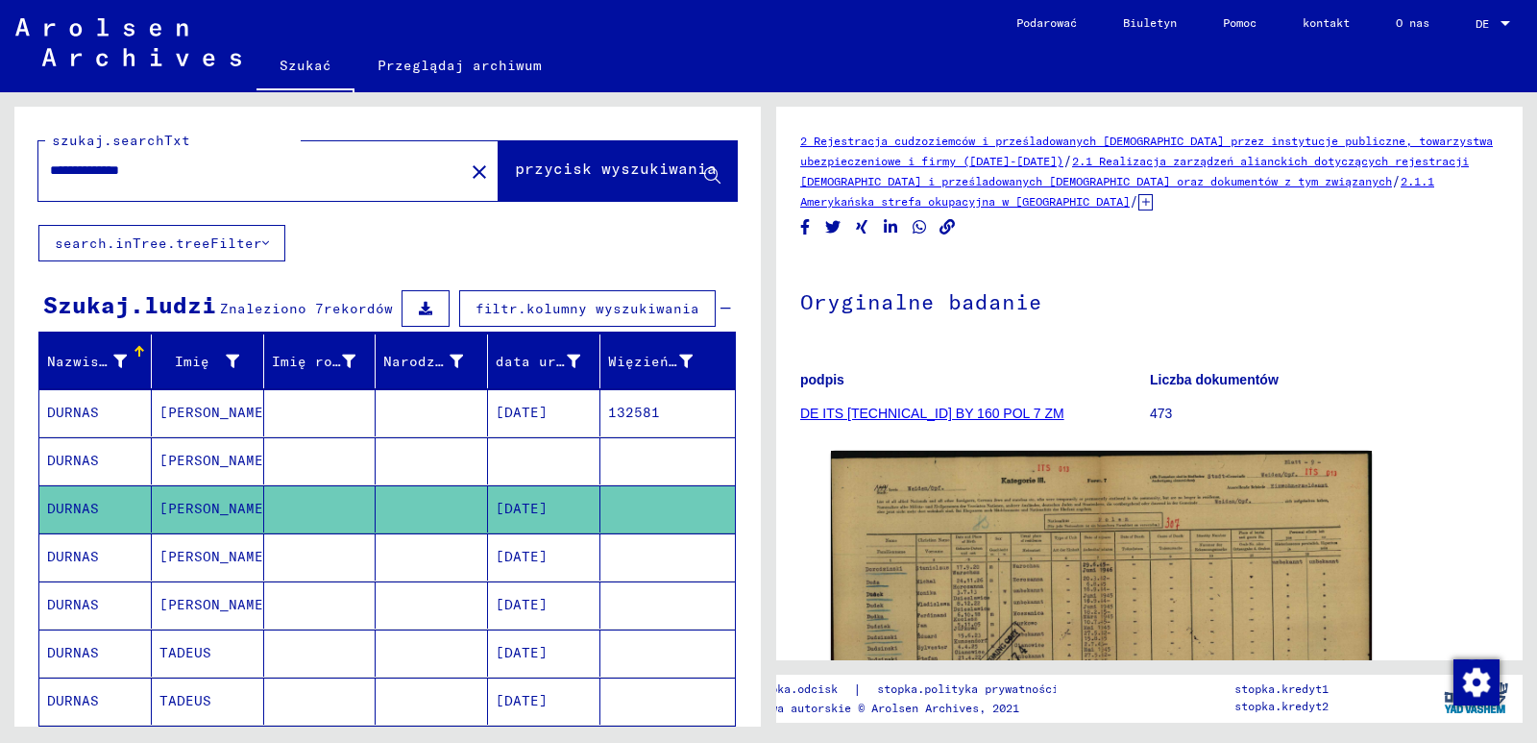
click at [548, 560] on font "[DATE]" at bounding box center [522, 556] width 52 height 17
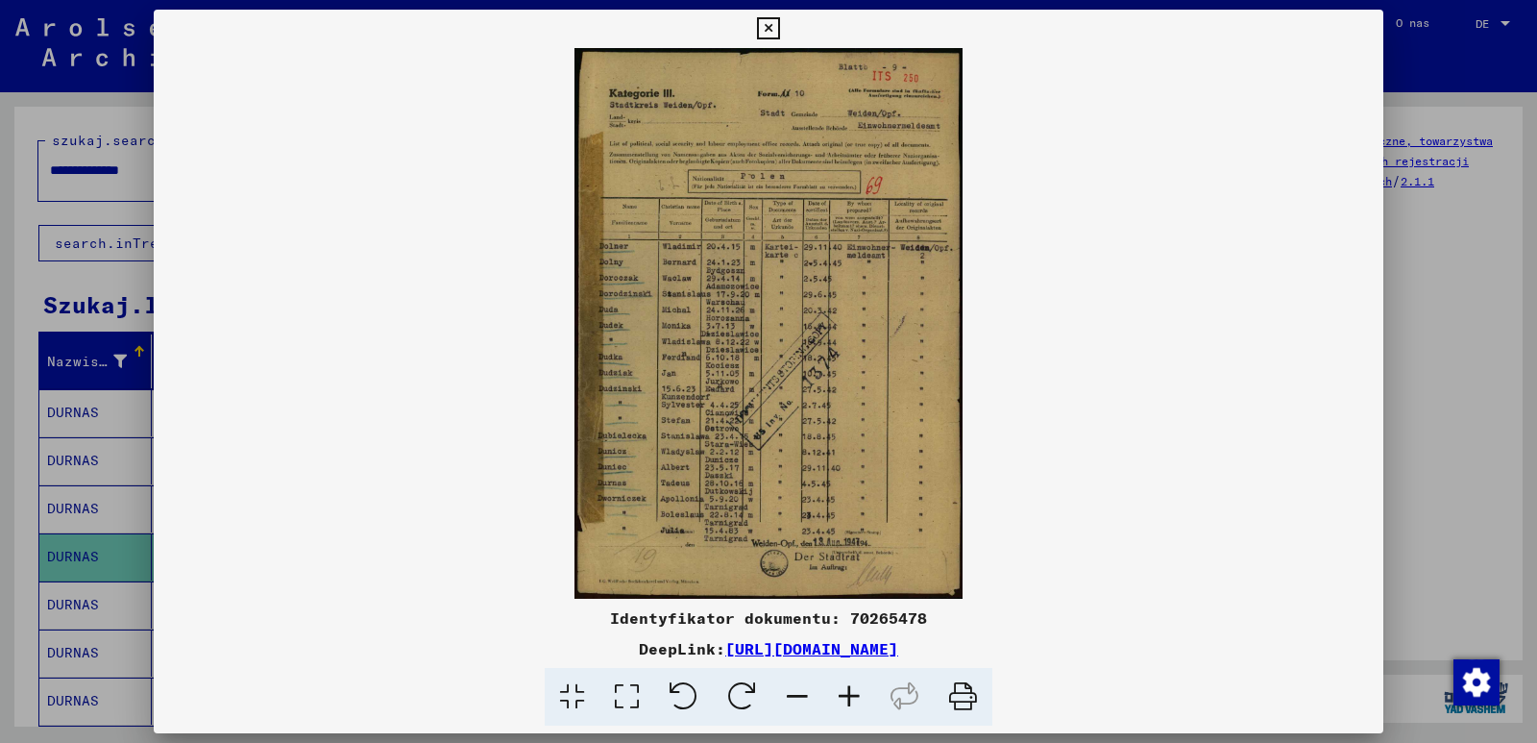
click at [772, 27] on icon at bounding box center [768, 28] width 22 height 23
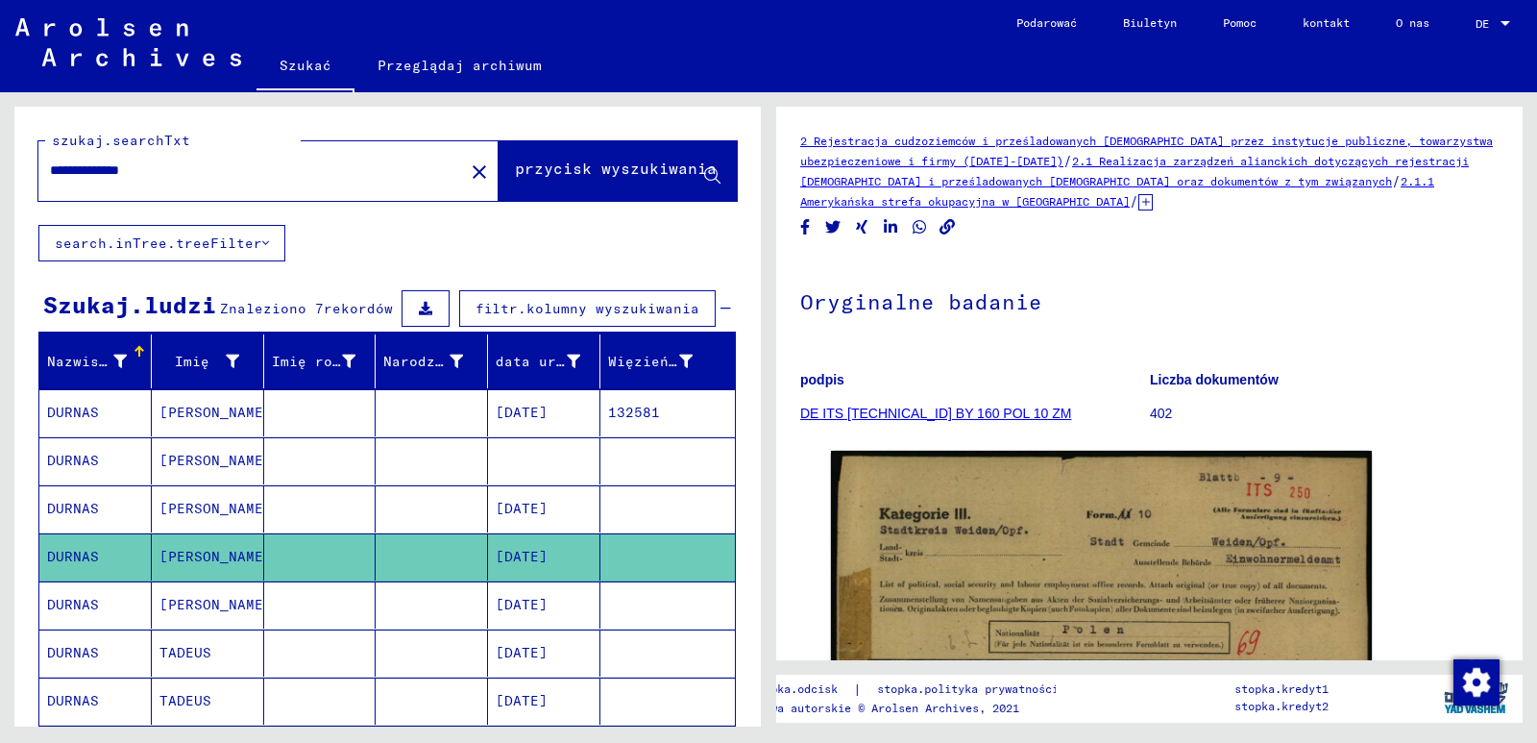
click at [536, 608] on font "[DATE]" at bounding box center [522, 604] width 52 height 17
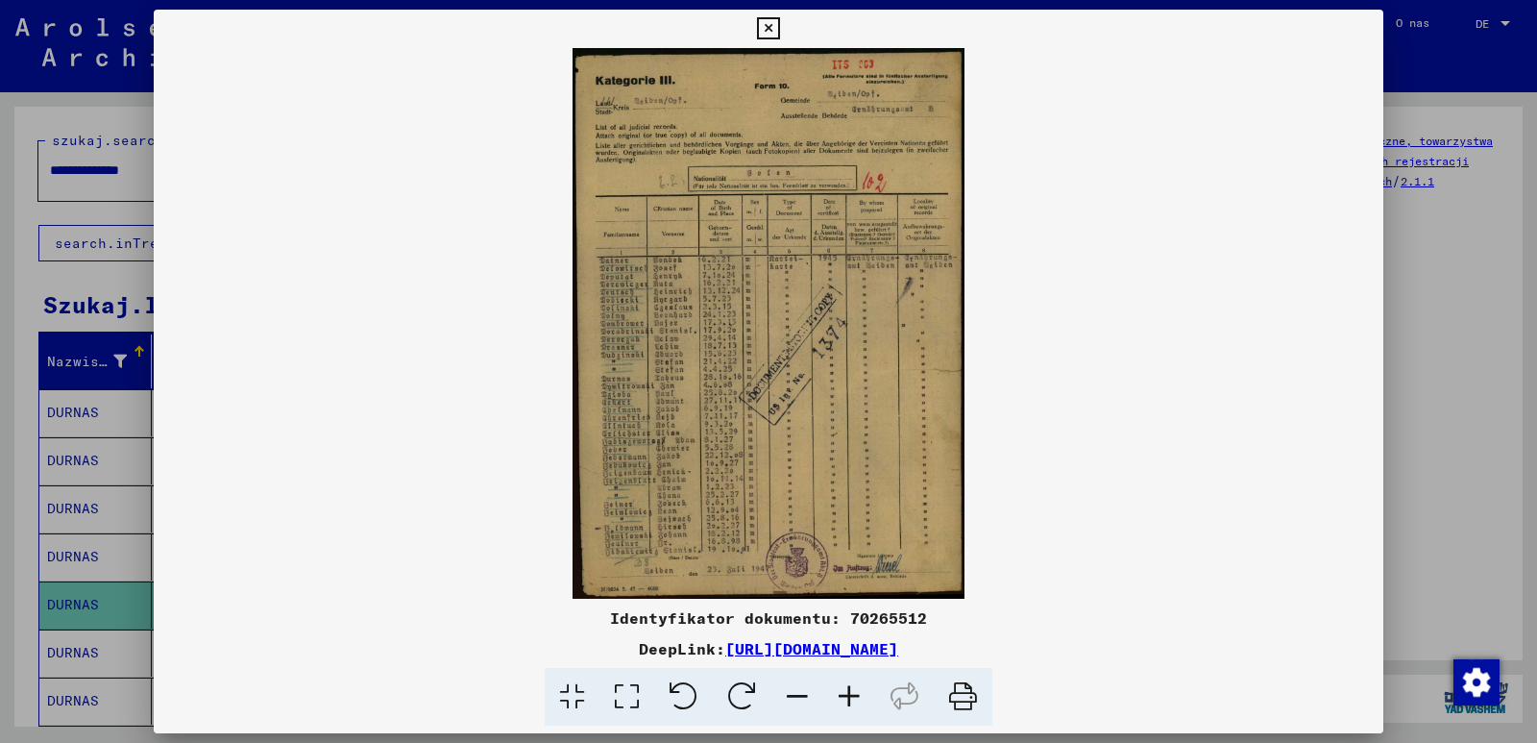
click at [769, 27] on icon at bounding box center [768, 28] width 22 height 23
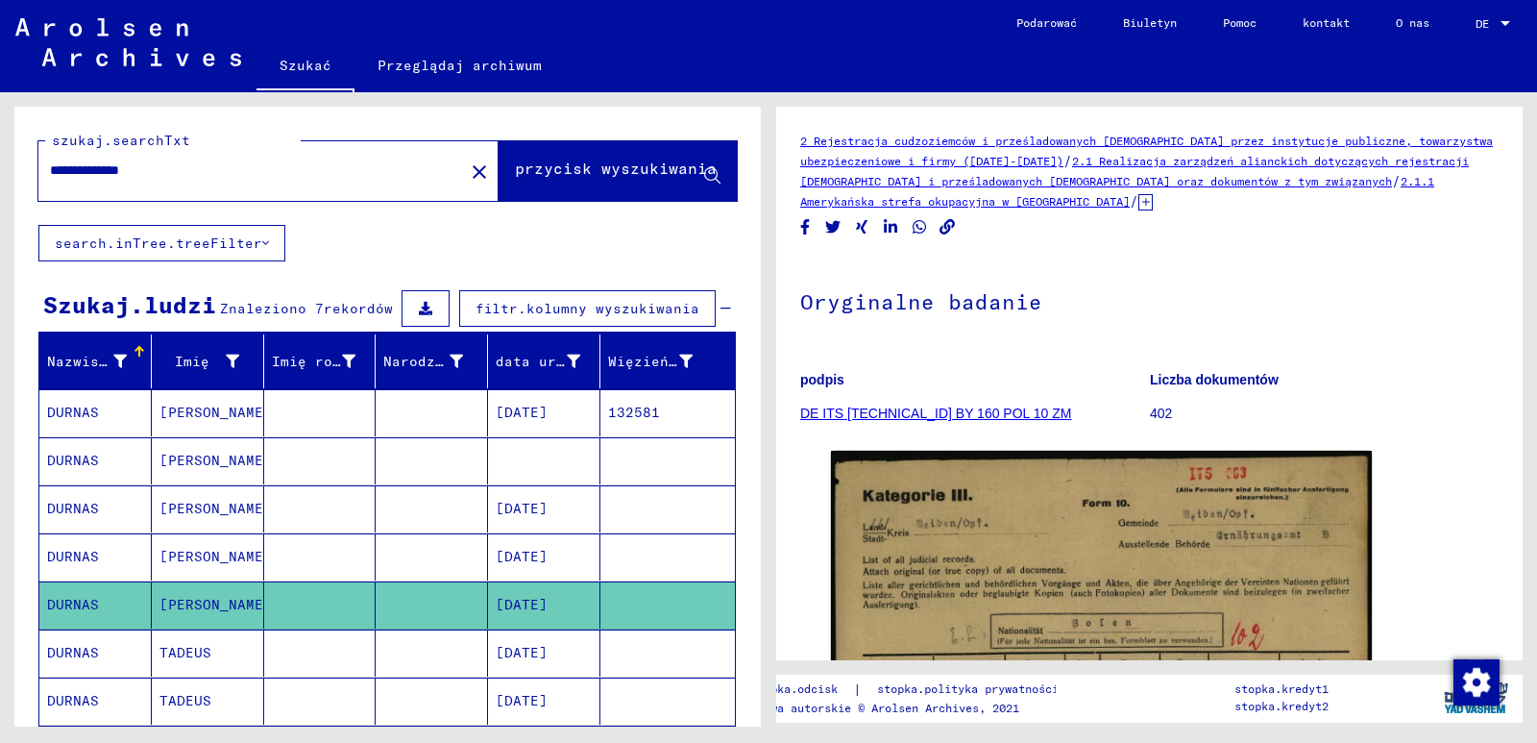
click at [534, 658] on font "[DATE]" at bounding box center [522, 652] width 52 height 17
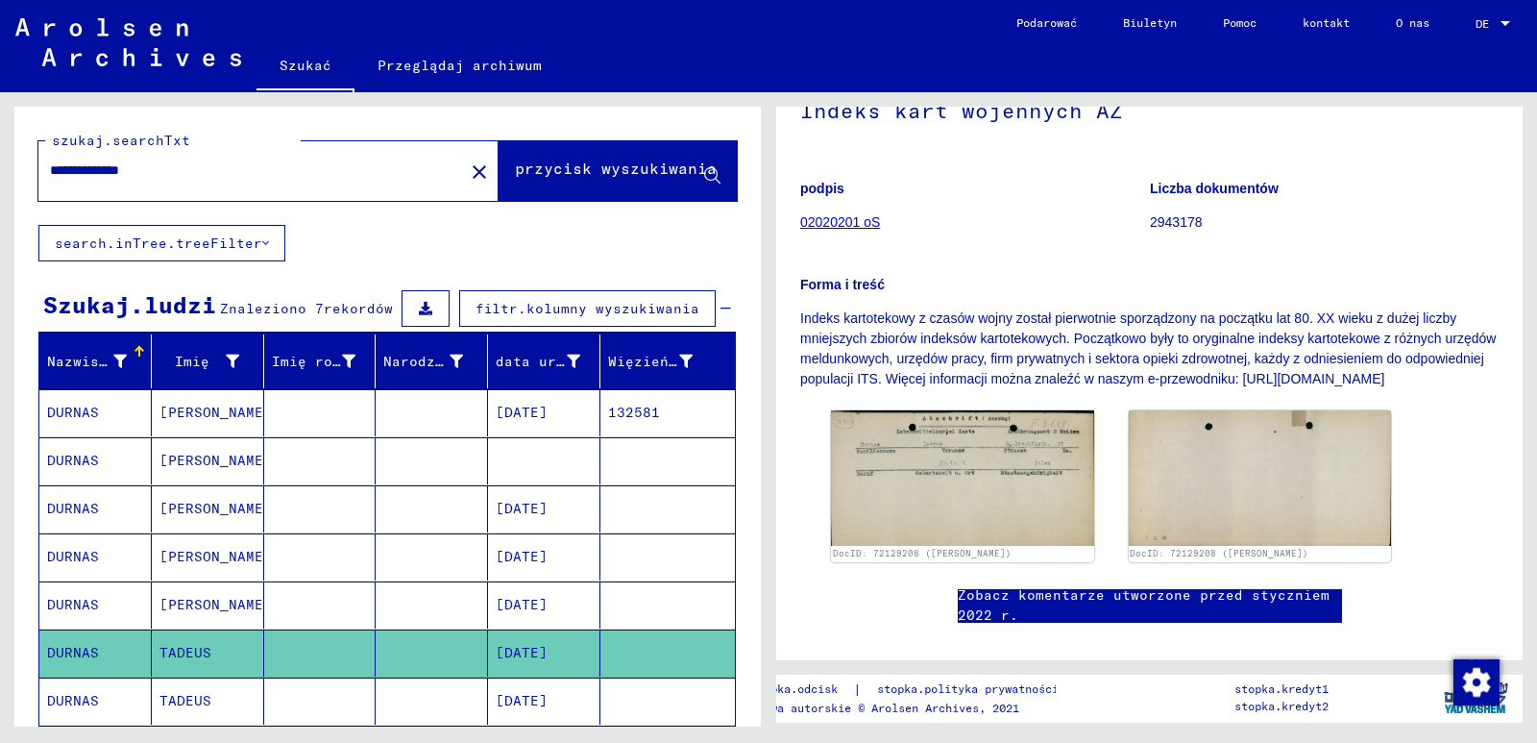
scroll to position [192, 0]
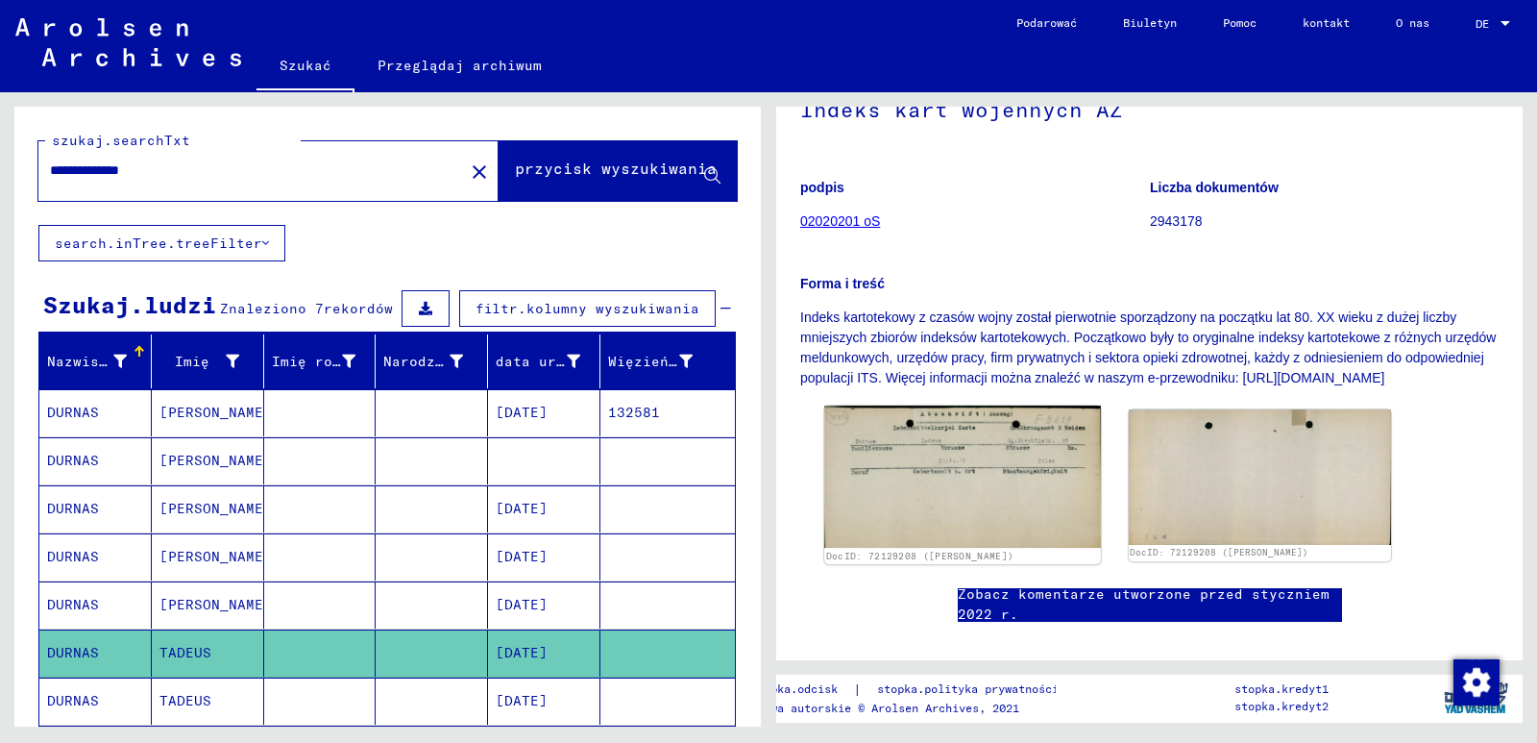
click at [973, 491] on img at bounding box center [962, 476] width 276 height 142
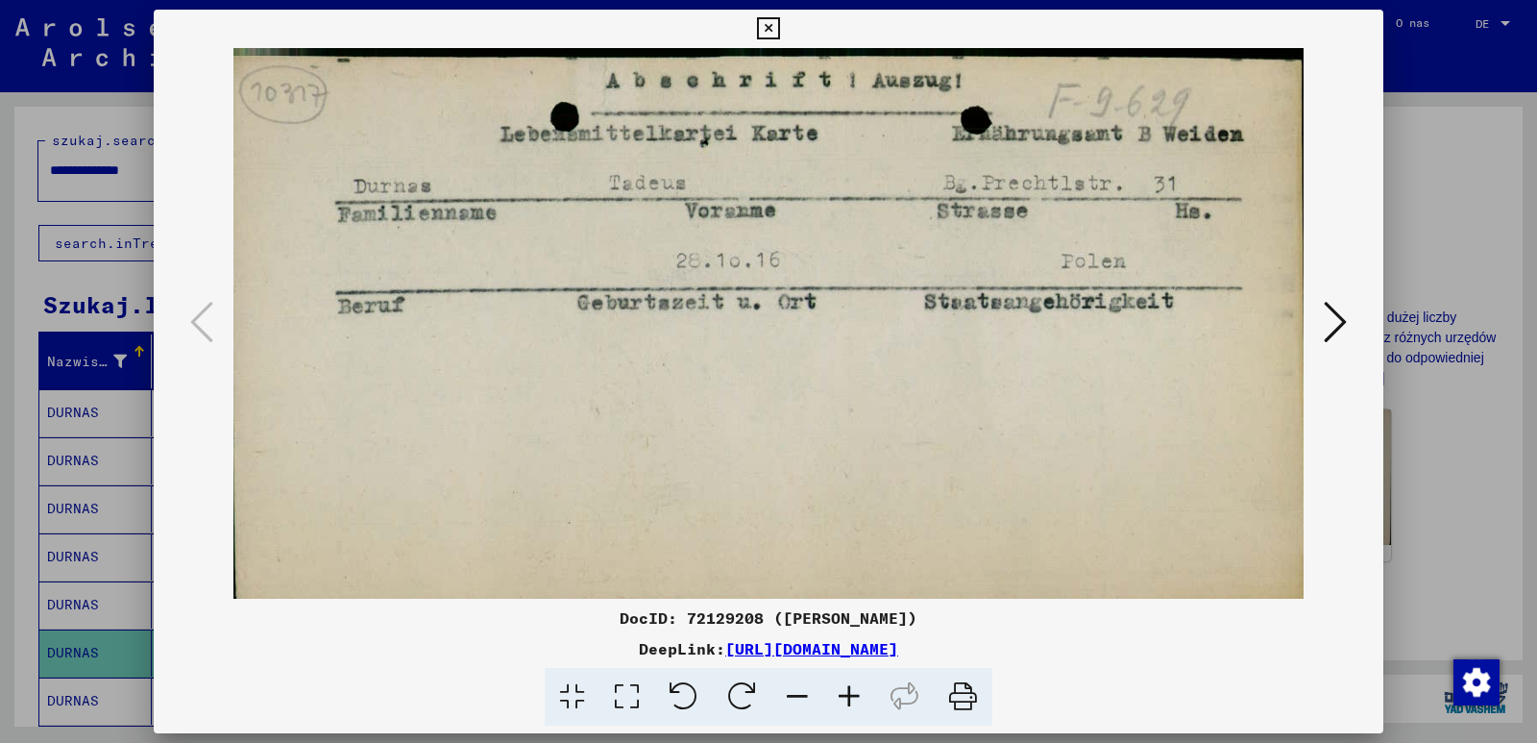
click at [1308, 506] on img at bounding box center [768, 323] width 1099 height 551
click at [1341, 318] on icon at bounding box center [1335, 322] width 23 height 46
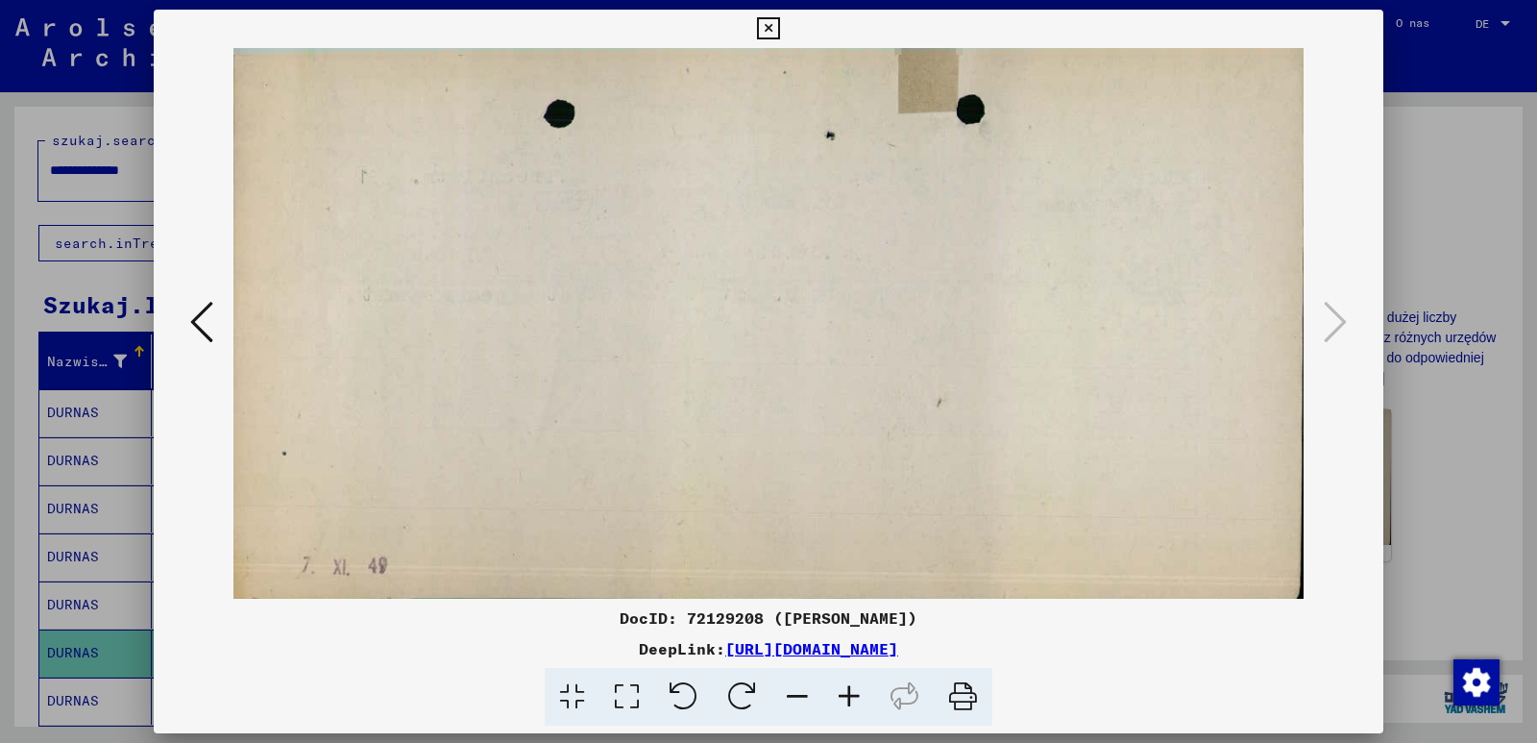
click at [769, 30] on icon at bounding box center [768, 28] width 22 height 23
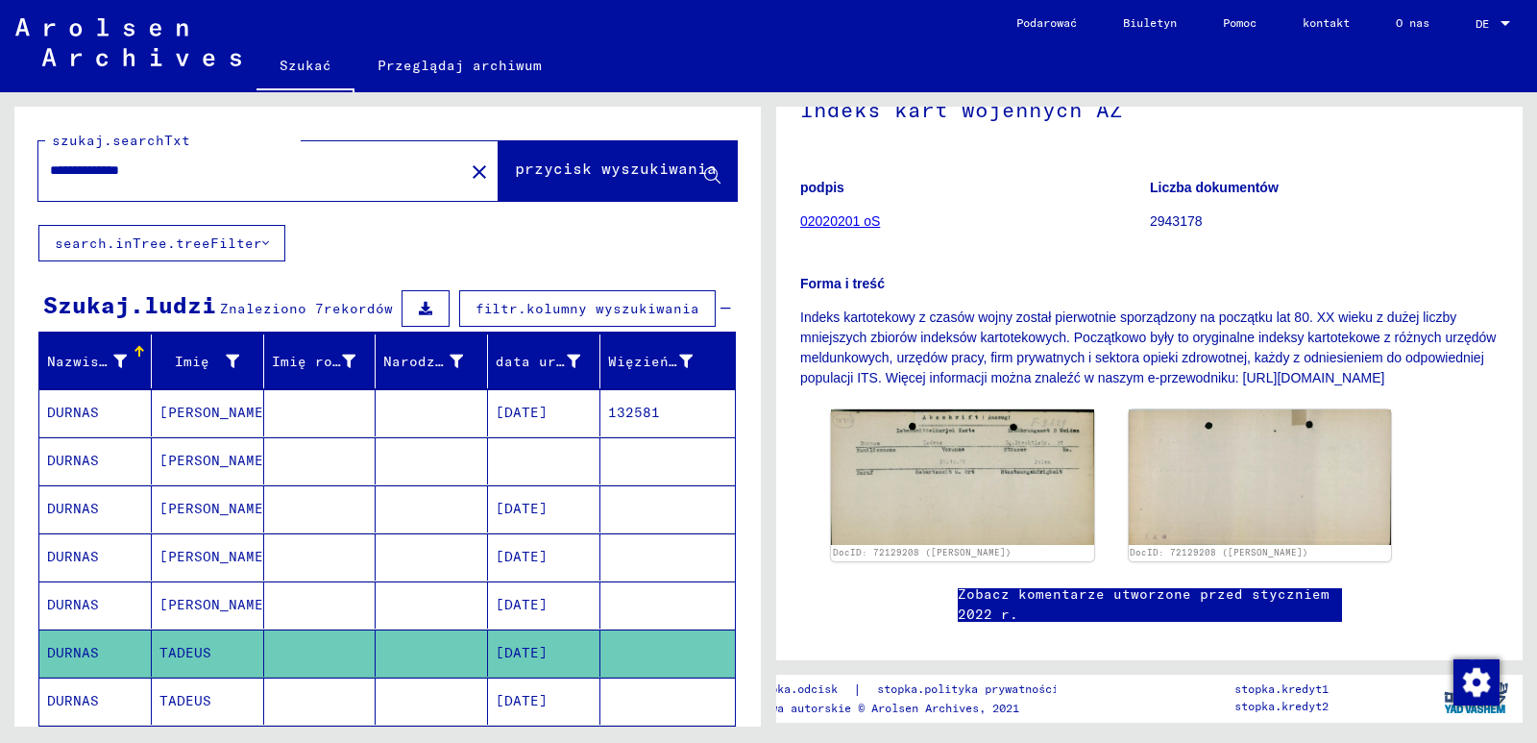
click at [527, 709] on font "[DATE]" at bounding box center [522, 700] width 52 height 17
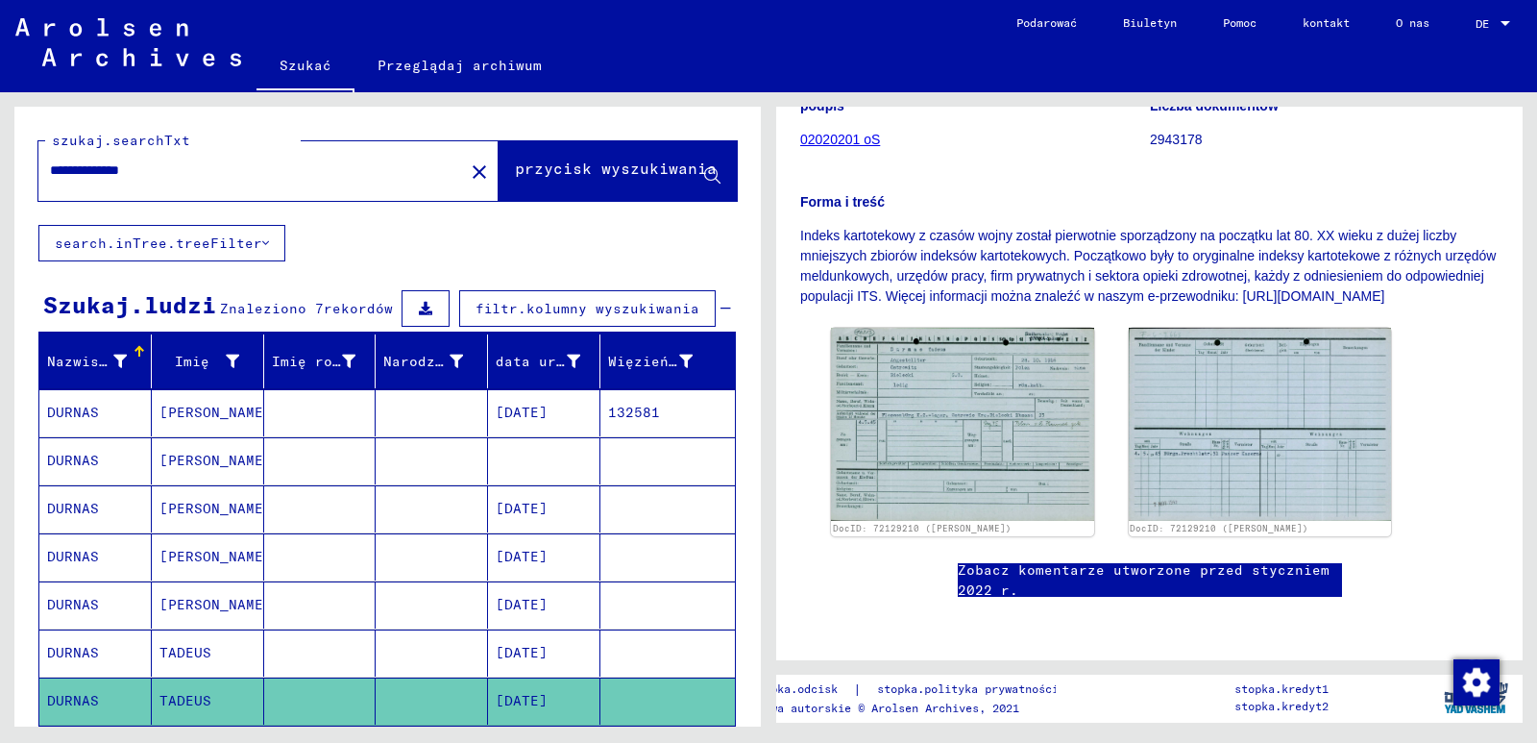
scroll to position [384, 0]
click at [943, 327] on img at bounding box center [962, 424] width 276 height 202
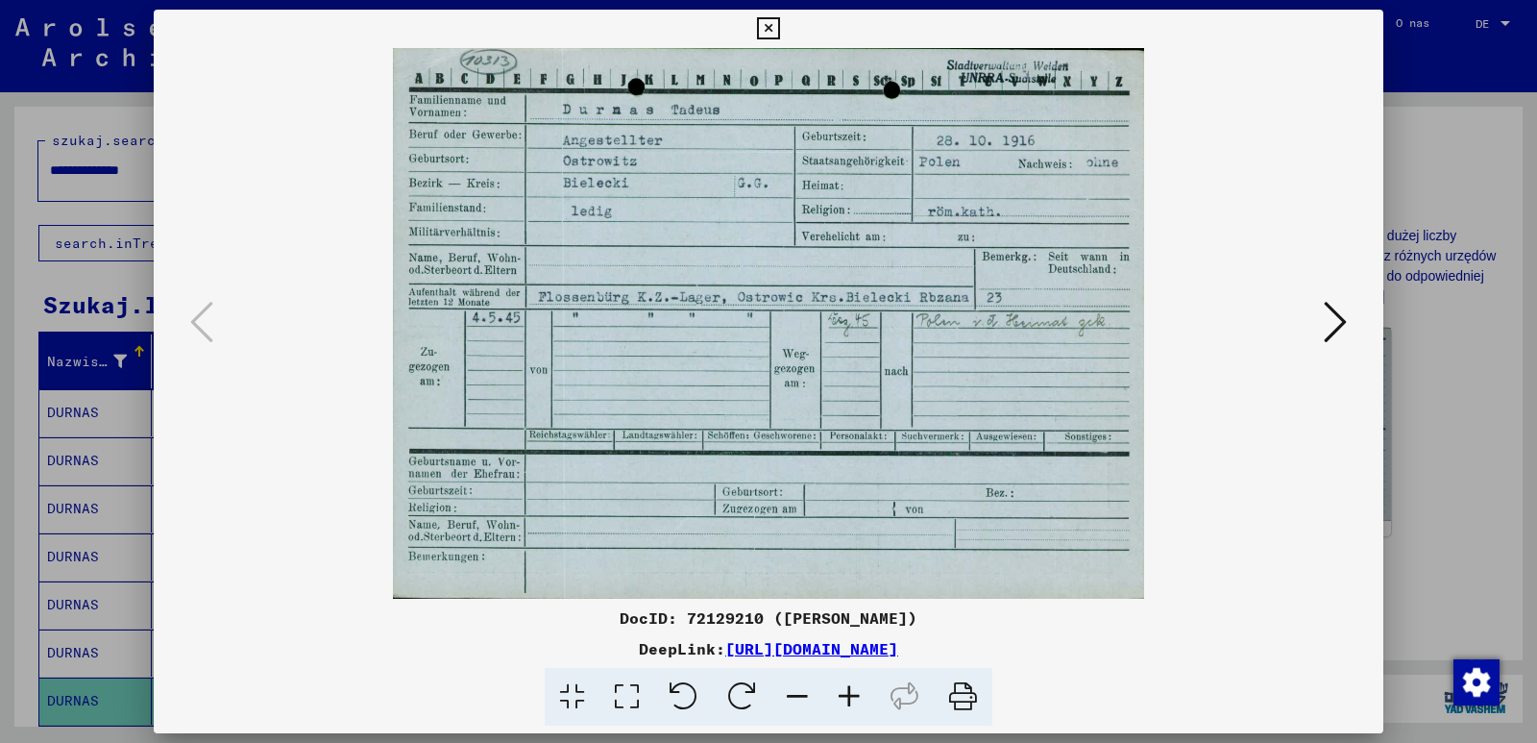
click at [1178, 543] on img at bounding box center [768, 323] width 1099 height 551
click at [1350, 327] on button at bounding box center [1335, 323] width 35 height 55
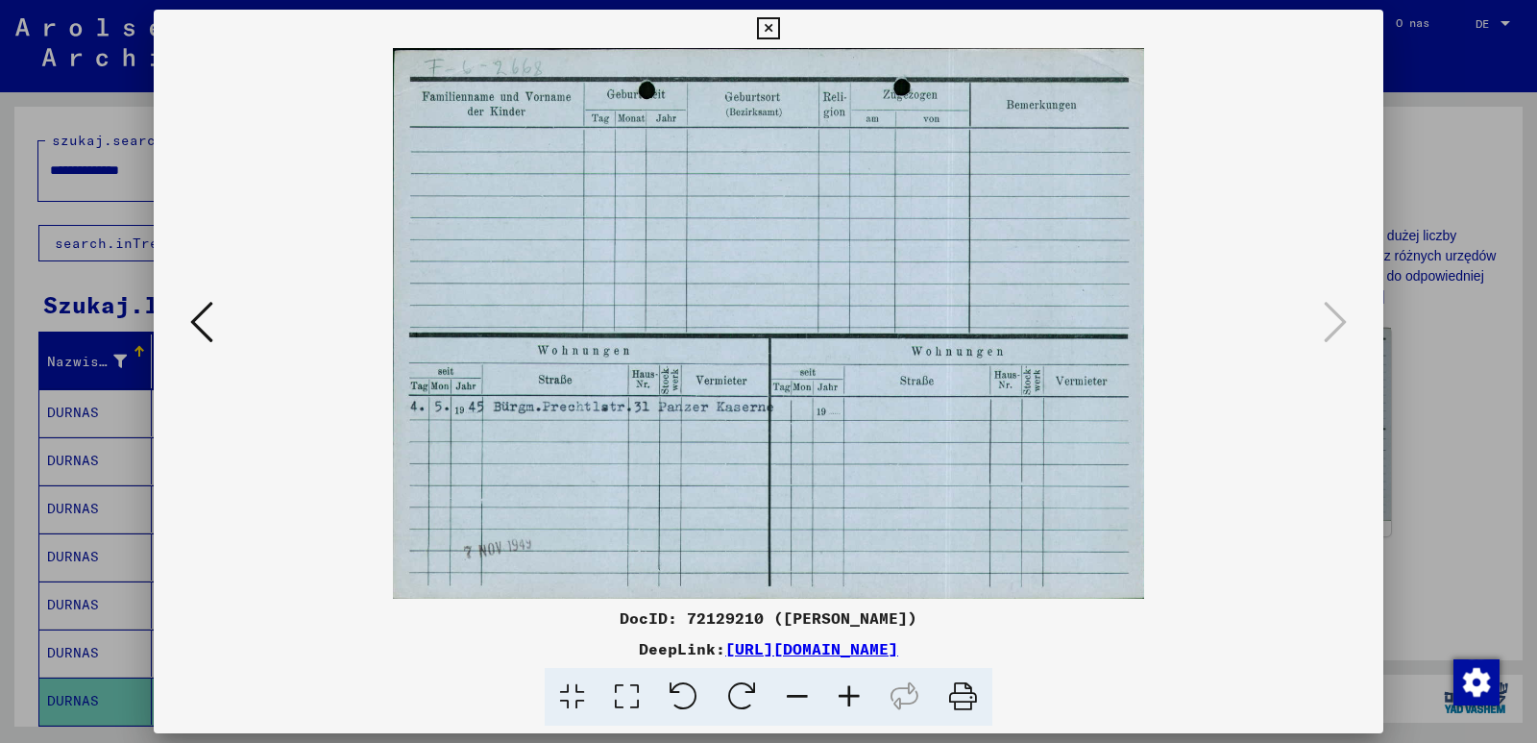
click at [768, 29] on icon at bounding box center [768, 28] width 22 height 23
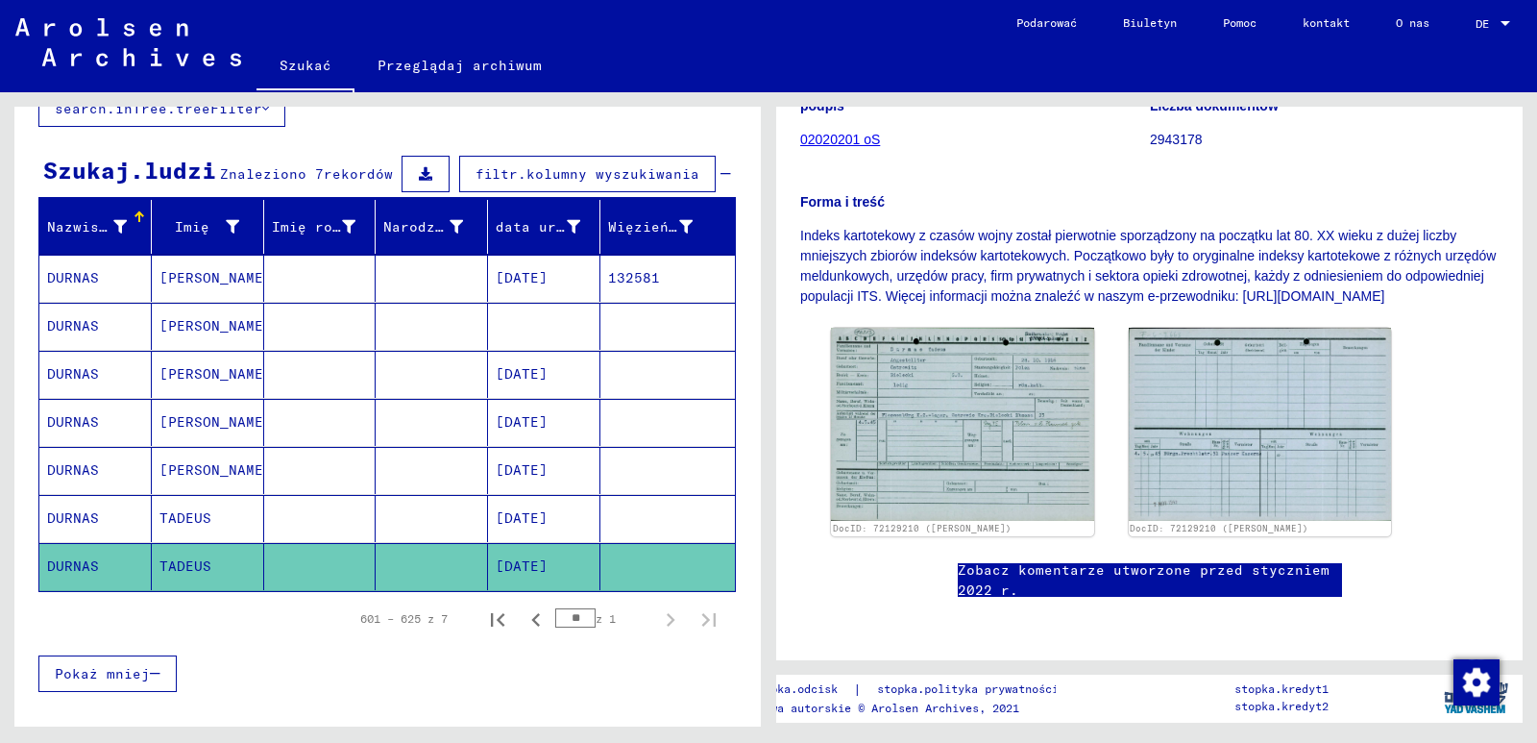
scroll to position [0, 0]
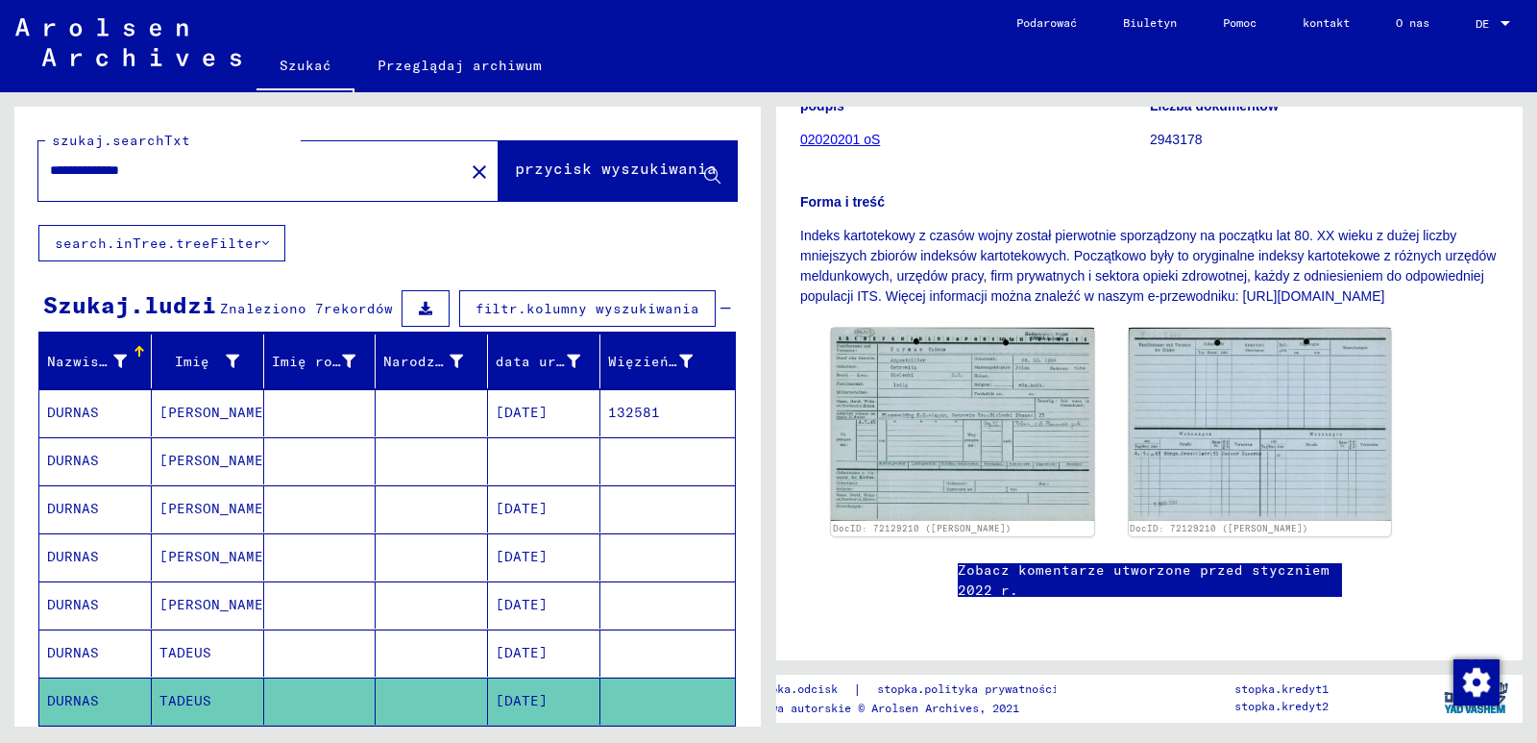
drag, startPoint x: 183, startPoint y: 166, endPoint x: 18, endPoint y: 157, distance: 164.6
click at [18, 157] on div "**********" at bounding box center [387, 166] width 747 height 118
type input "**********"
click at [666, 179] on font "przycisk wyszukiwania" at bounding box center [616, 169] width 202 height 19
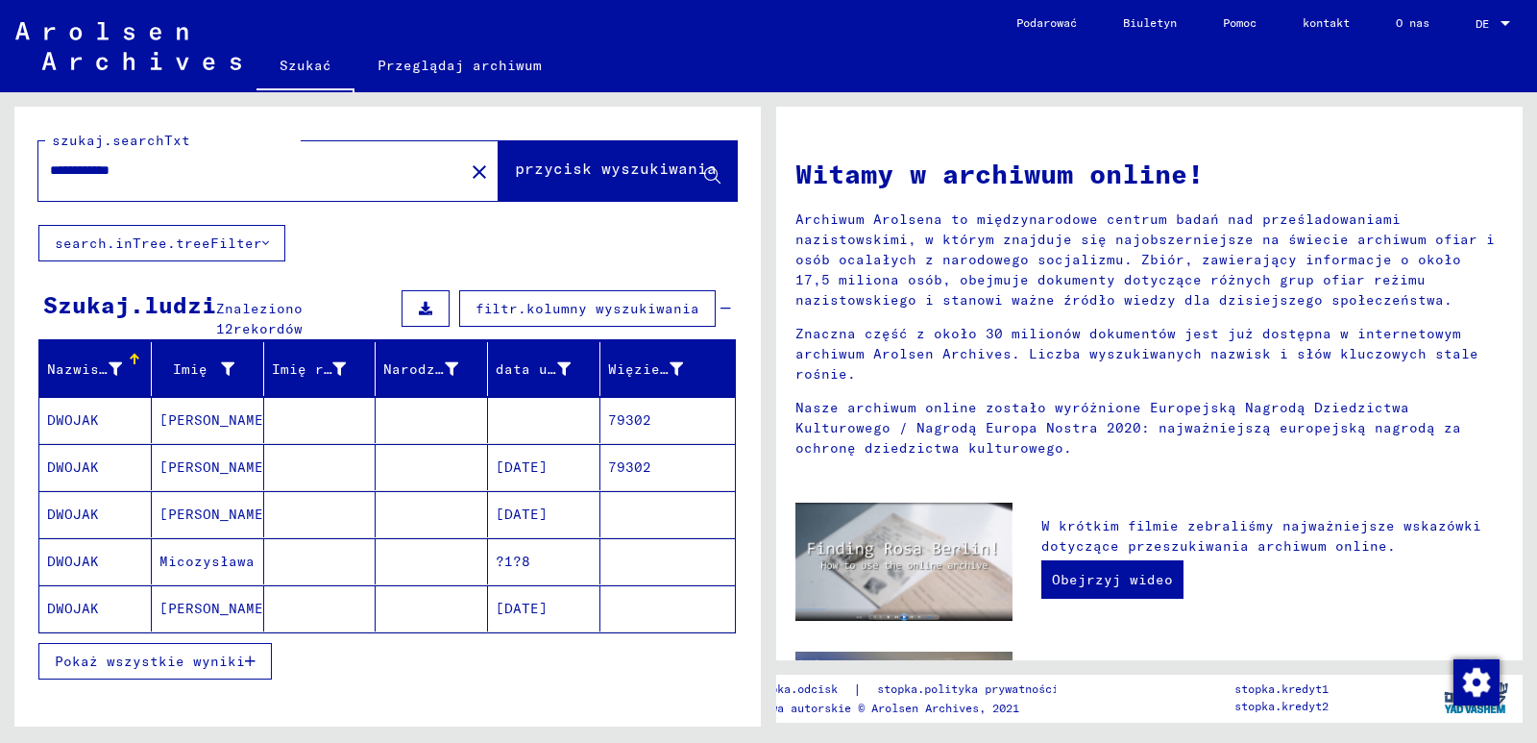
click at [513, 411] on mat-cell at bounding box center [544, 420] width 112 height 46
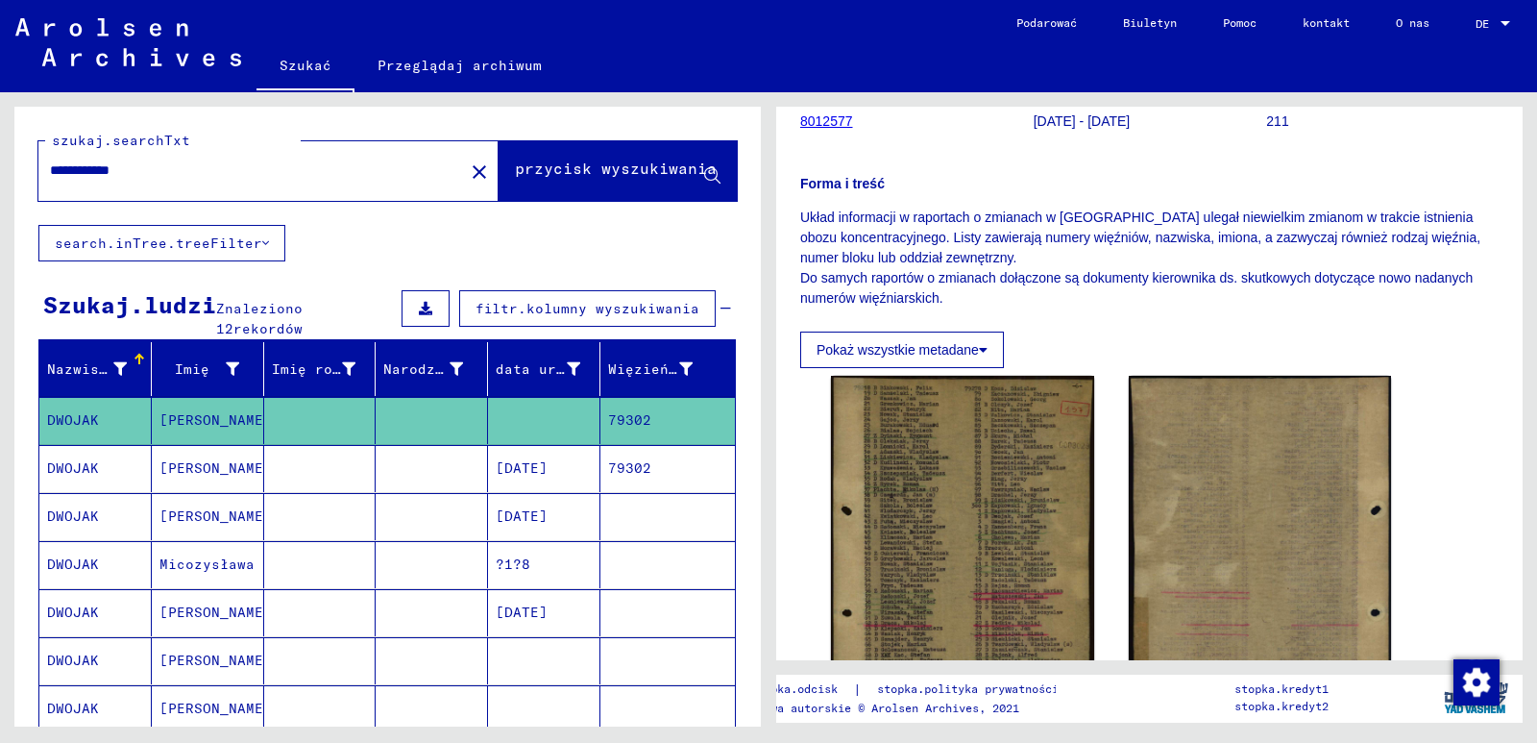
scroll to position [384, 0]
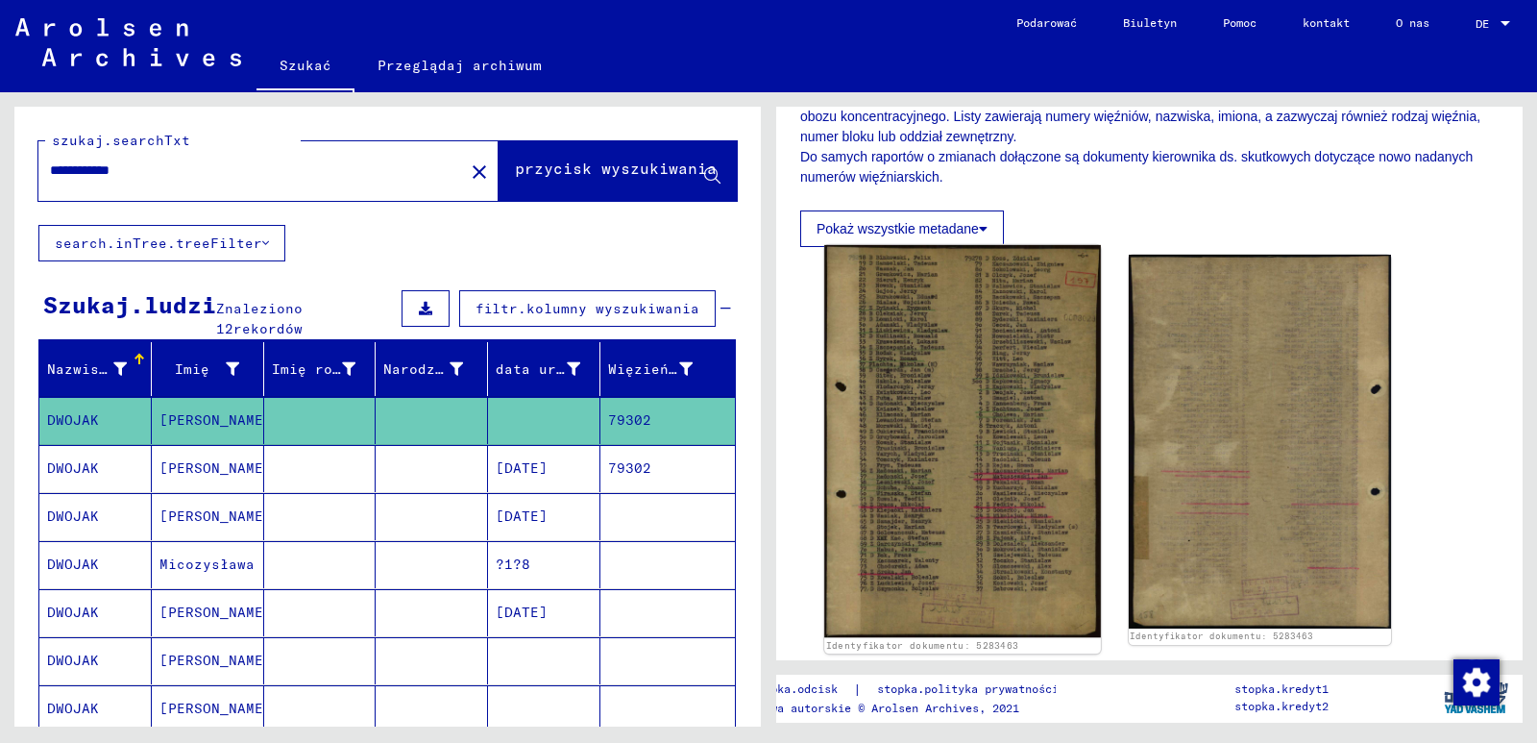
click at [903, 415] on img at bounding box center [962, 441] width 276 height 392
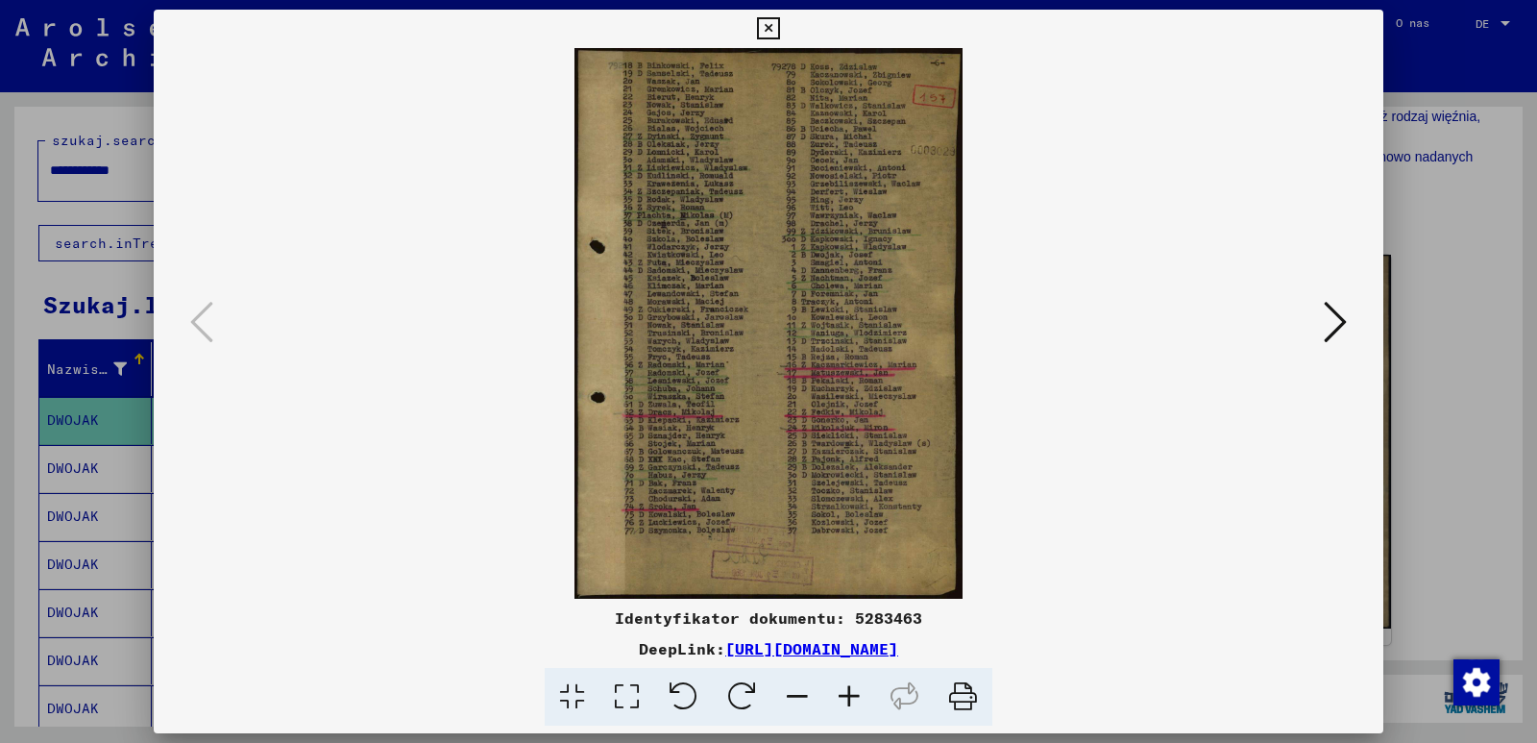
click at [1223, 535] on img at bounding box center [768, 323] width 1099 height 551
click at [1335, 324] on icon at bounding box center [1335, 322] width 23 height 46
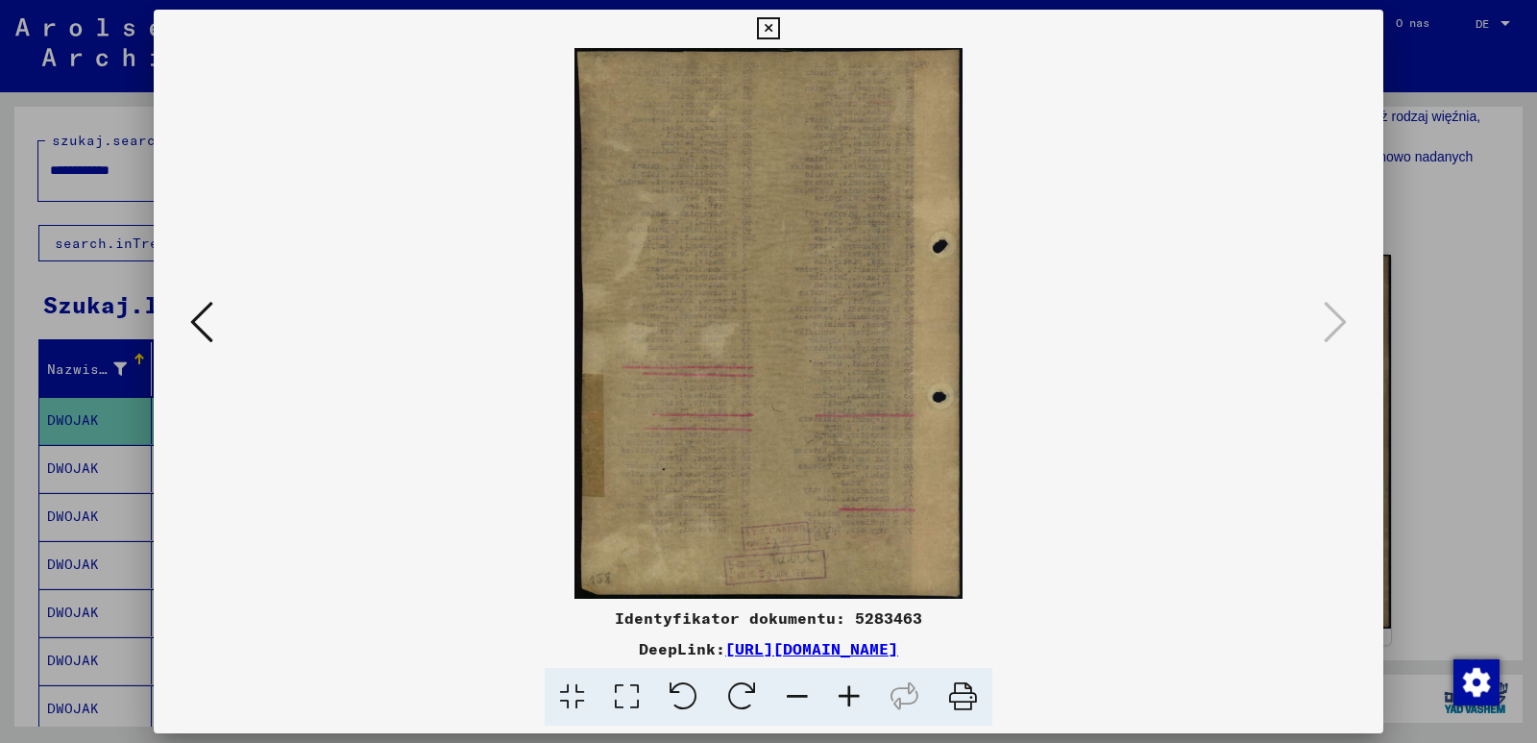
click at [770, 29] on icon at bounding box center [768, 28] width 22 height 23
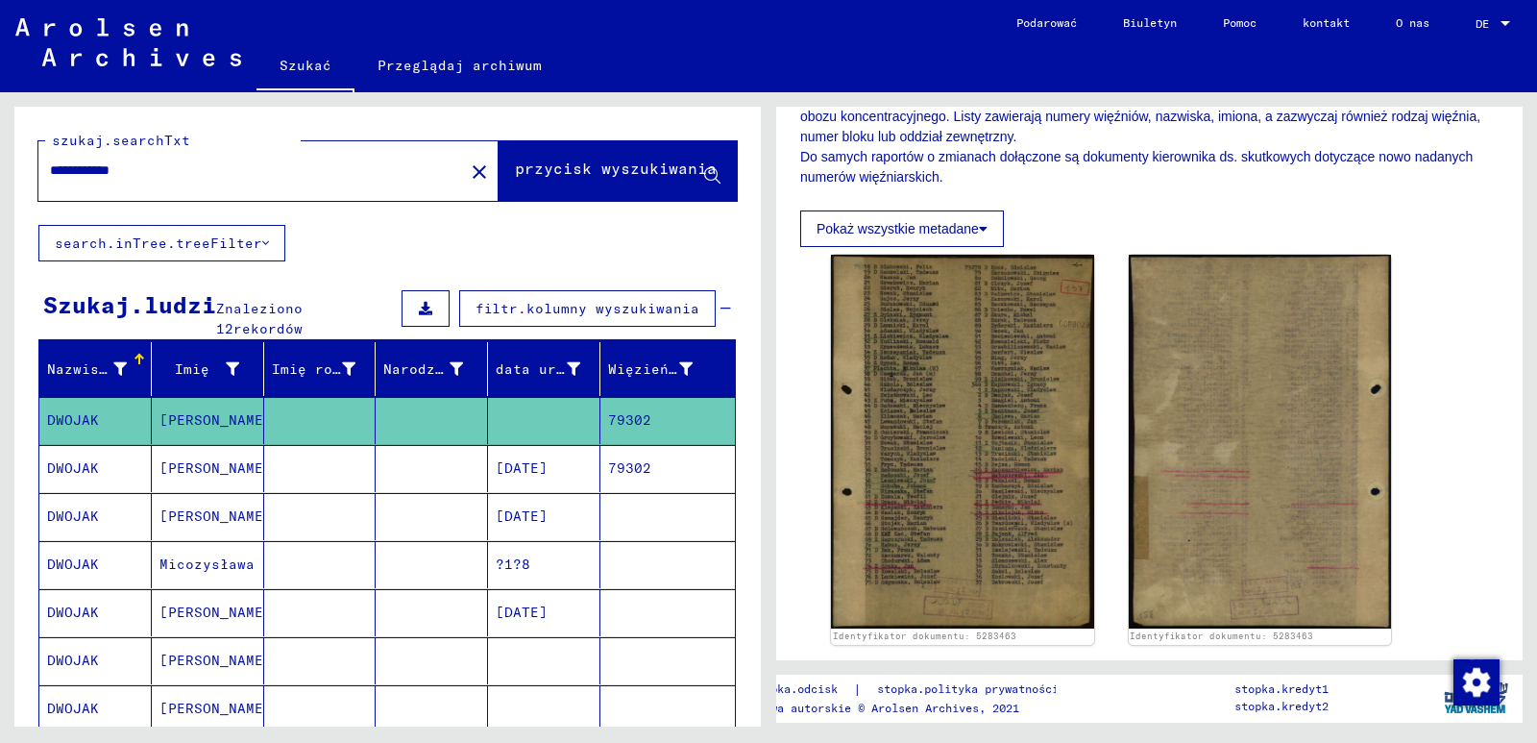
click at [547, 463] on font "[DATE]" at bounding box center [522, 467] width 52 height 17
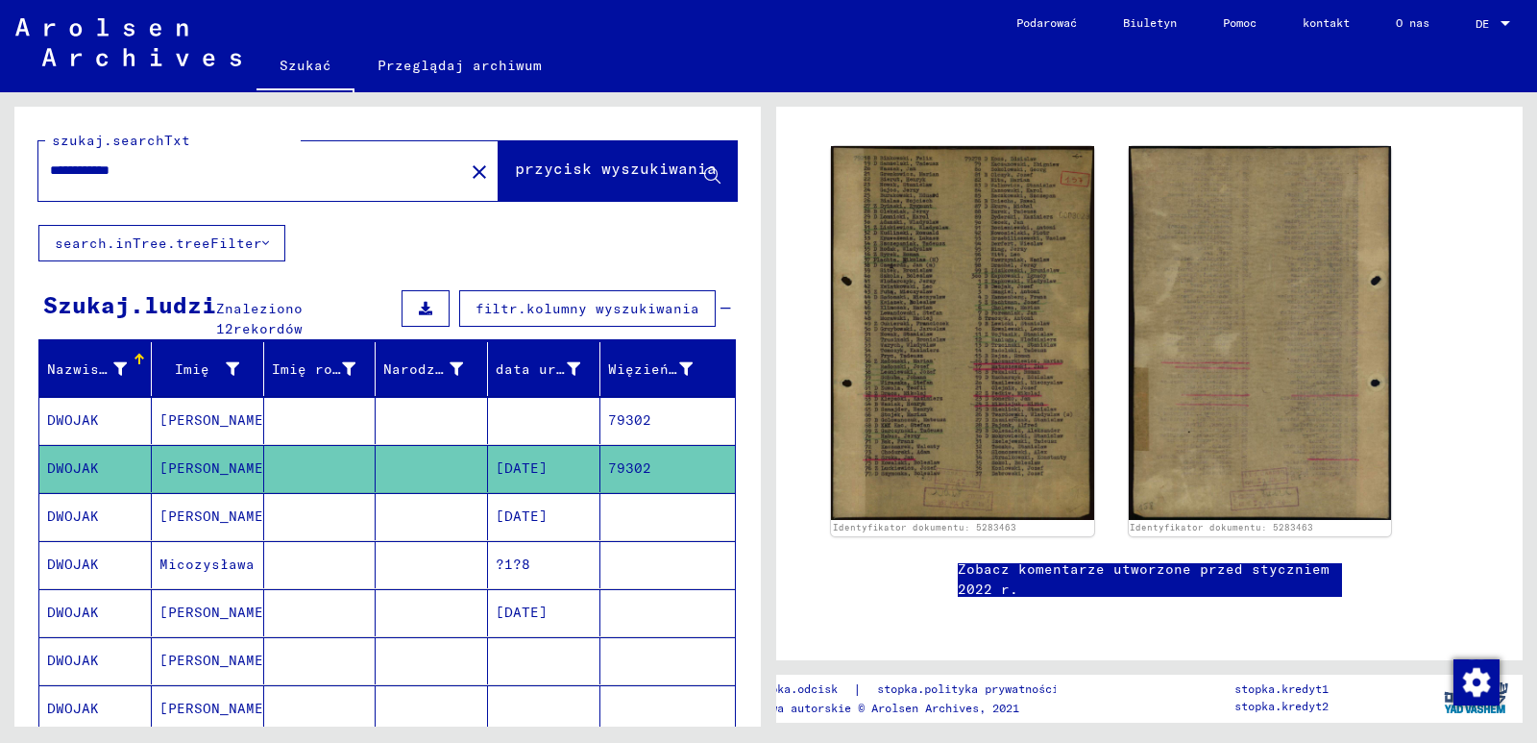
scroll to position [161, 0]
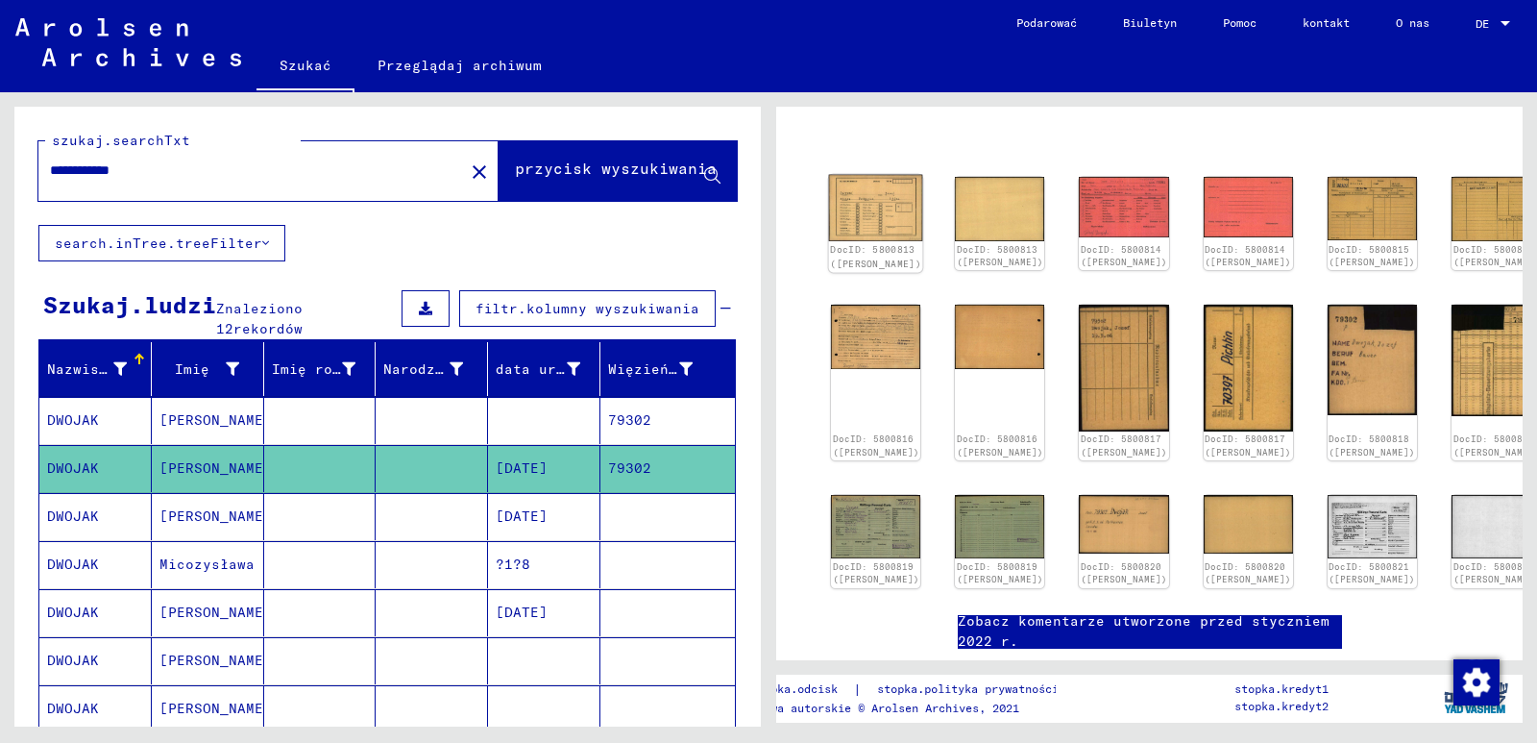
click at [873, 209] on img at bounding box center [876, 208] width 94 height 66
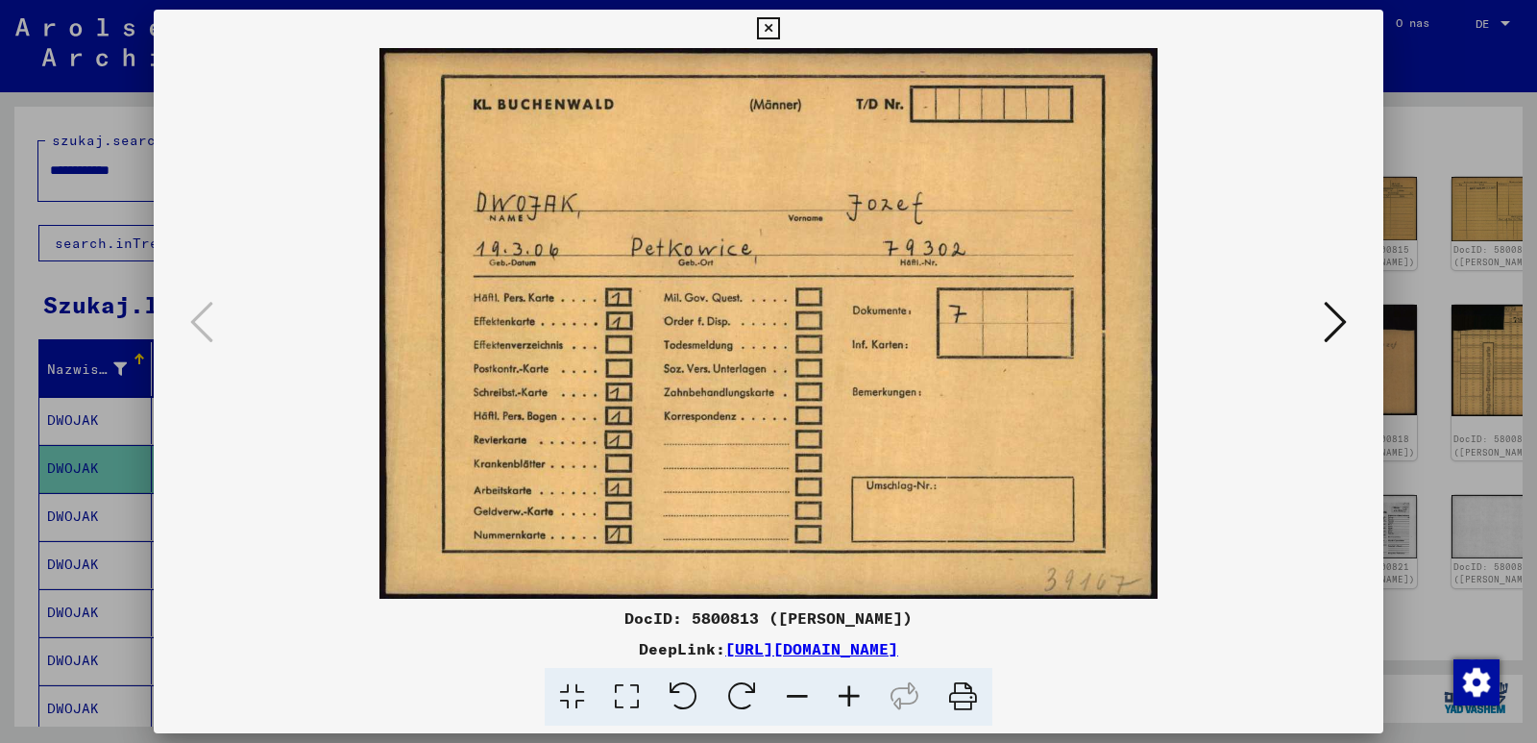
click at [1225, 553] on img at bounding box center [768, 323] width 1099 height 551
click at [1338, 325] on icon at bounding box center [1335, 322] width 23 height 46
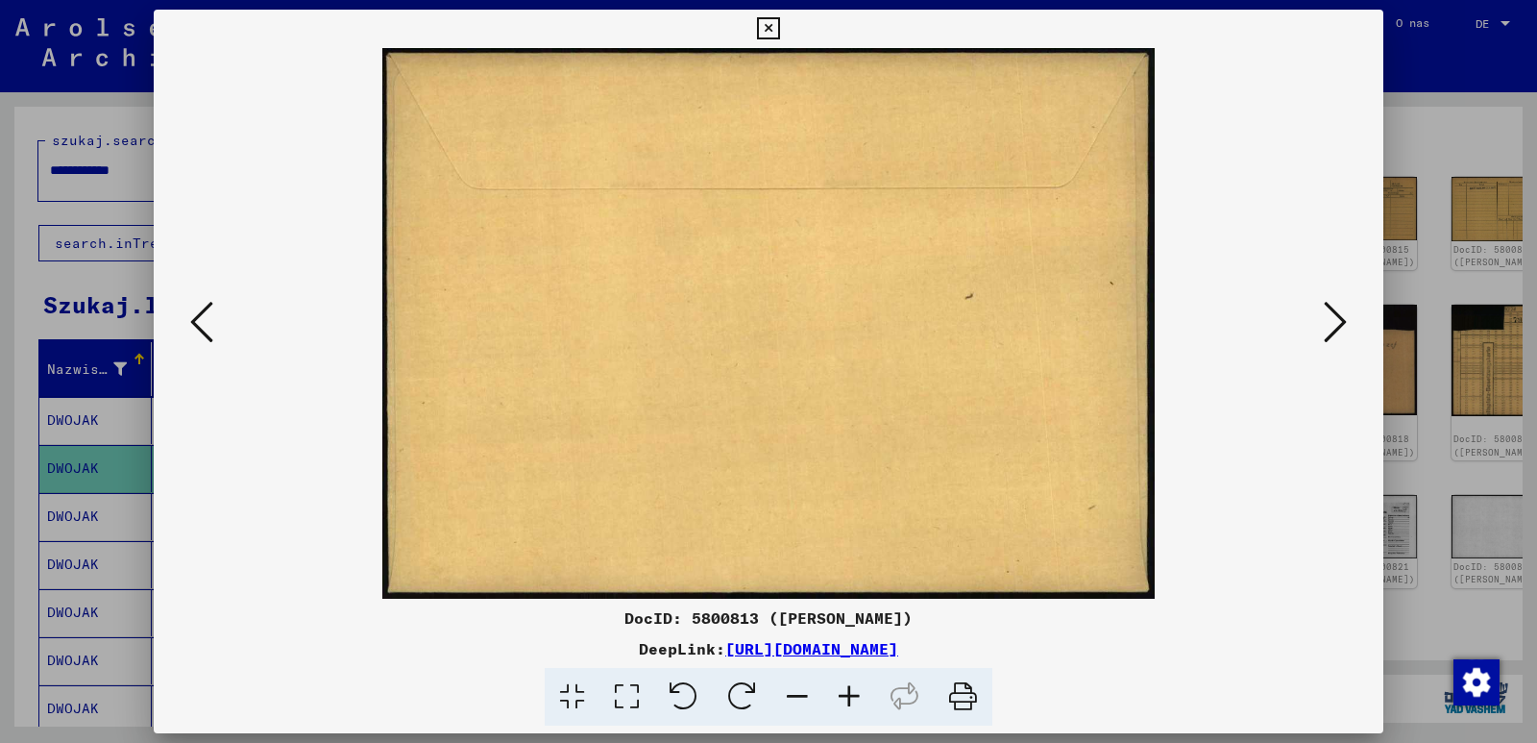
click at [1339, 320] on icon at bounding box center [1335, 322] width 23 height 46
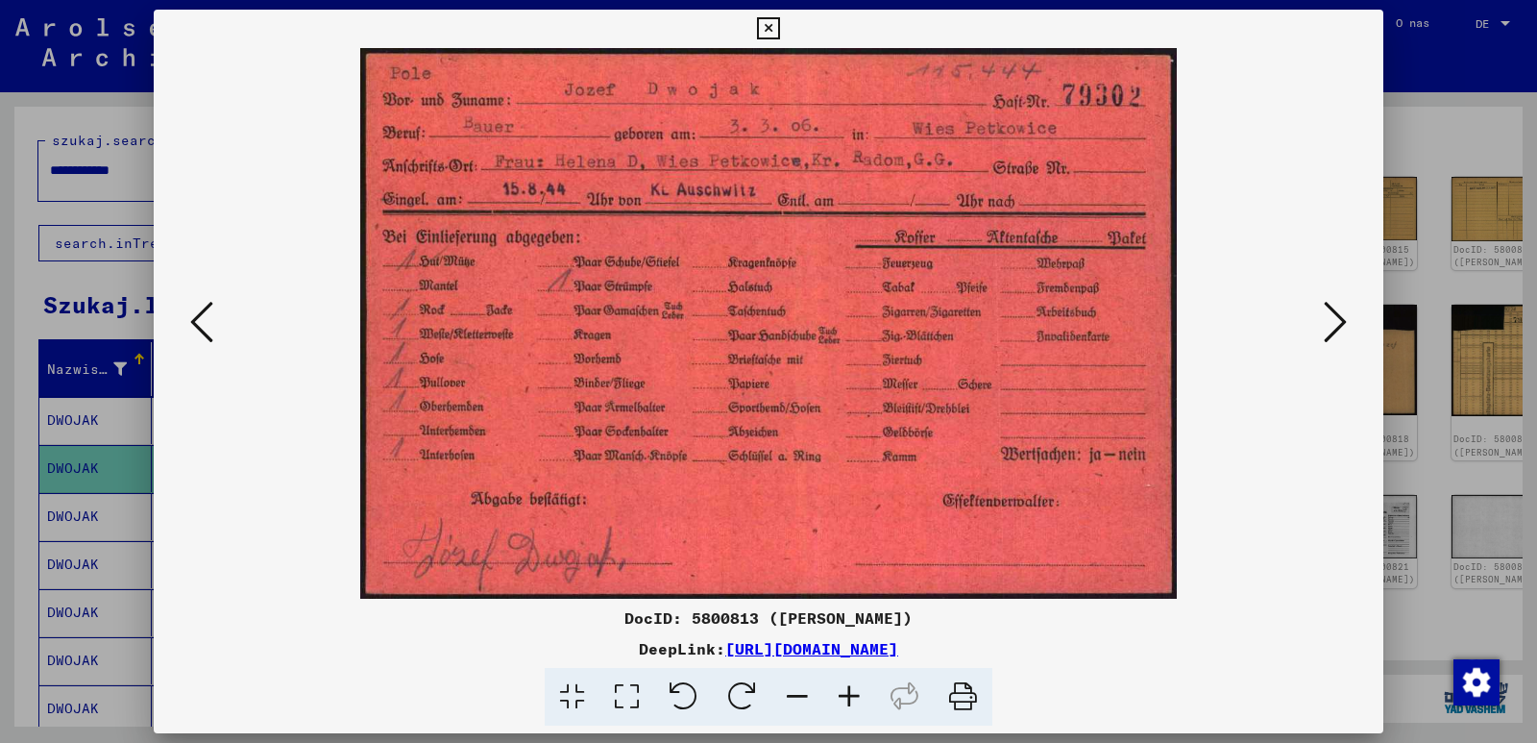
click at [1217, 537] on img at bounding box center [768, 323] width 1099 height 551
click at [1344, 324] on icon at bounding box center [1335, 322] width 23 height 46
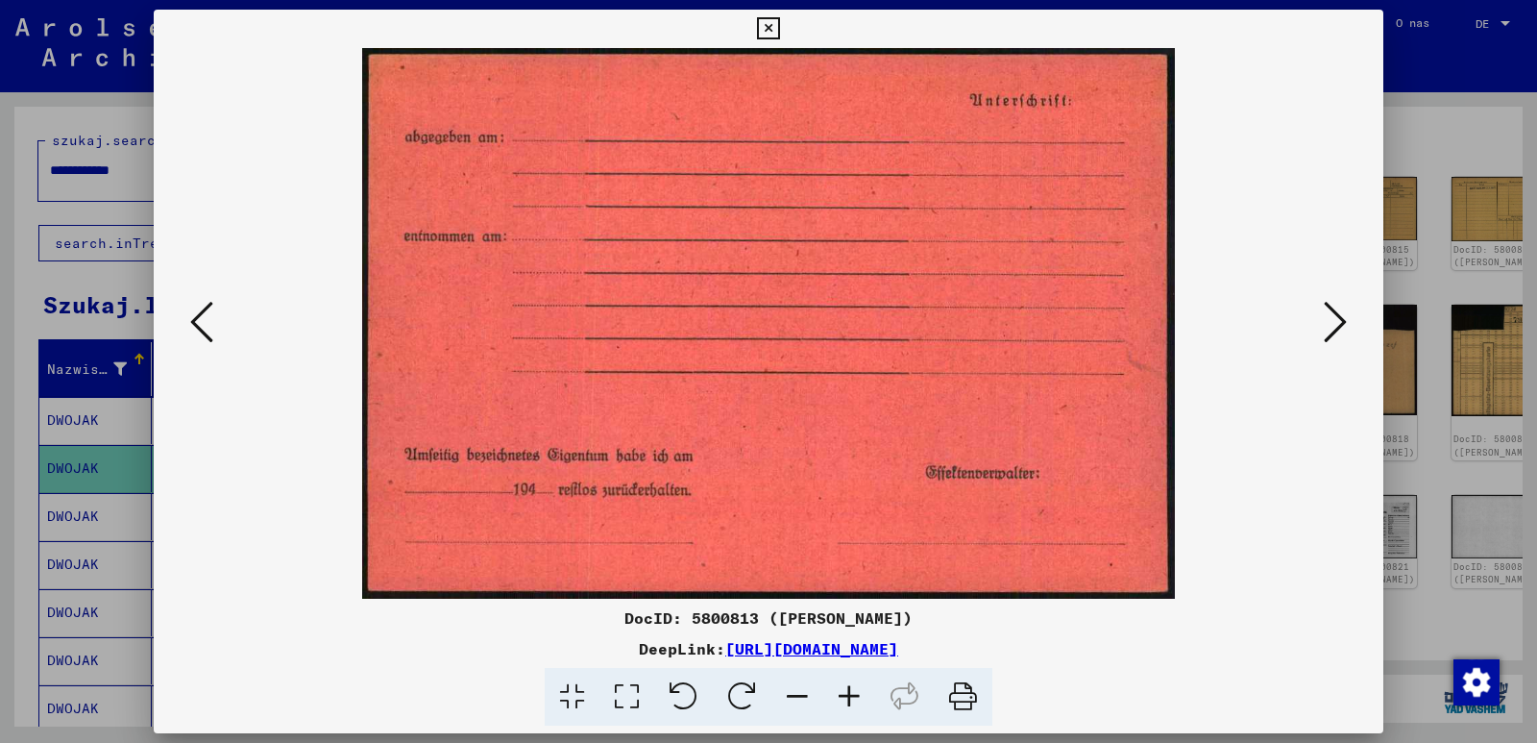
click at [1344, 324] on icon at bounding box center [1335, 322] width 23 height 46
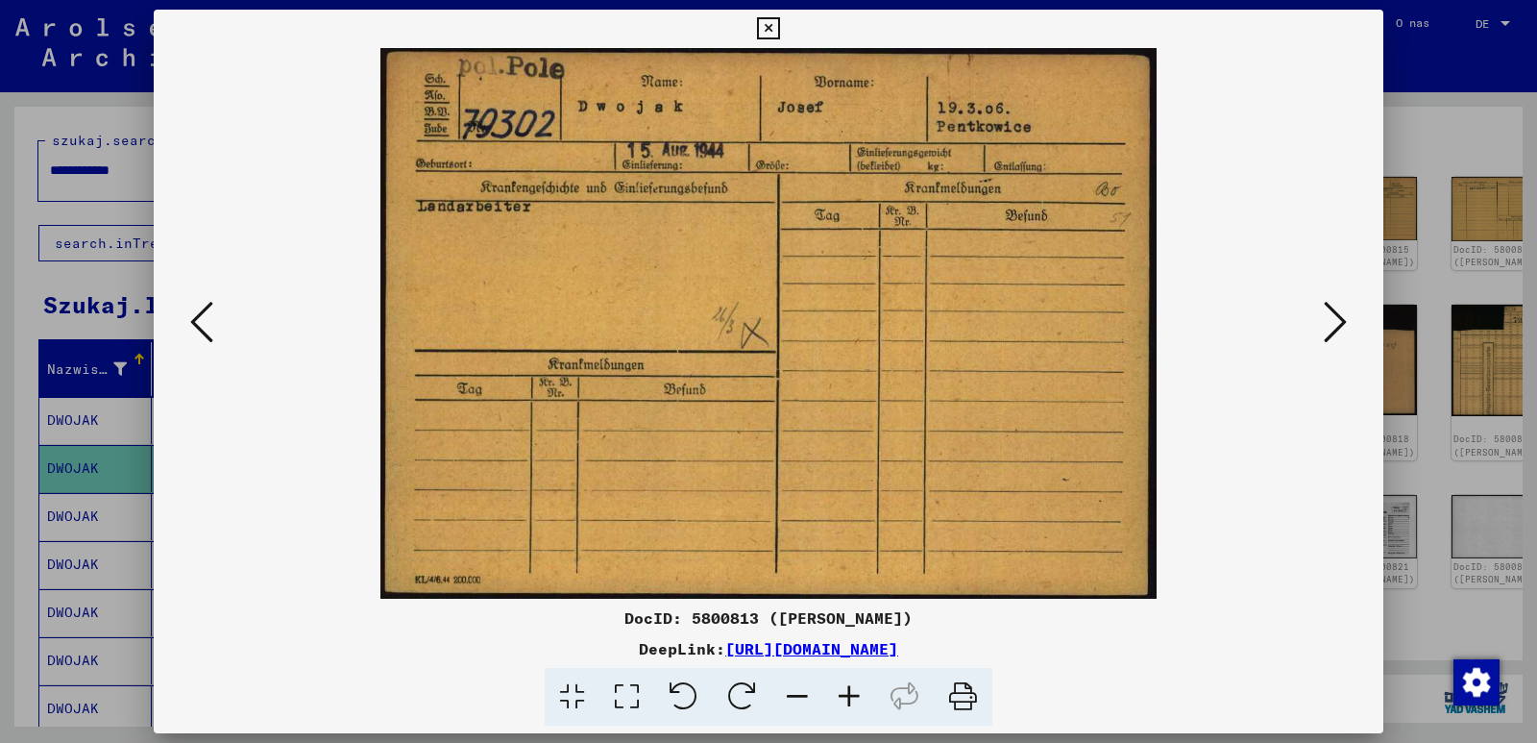
click at [1168, 502] on img at bounding box center [768, 323] width 1099 height 551
click at [1339, 331] on icon at bounding box center [1335, 322] width 23 height 46
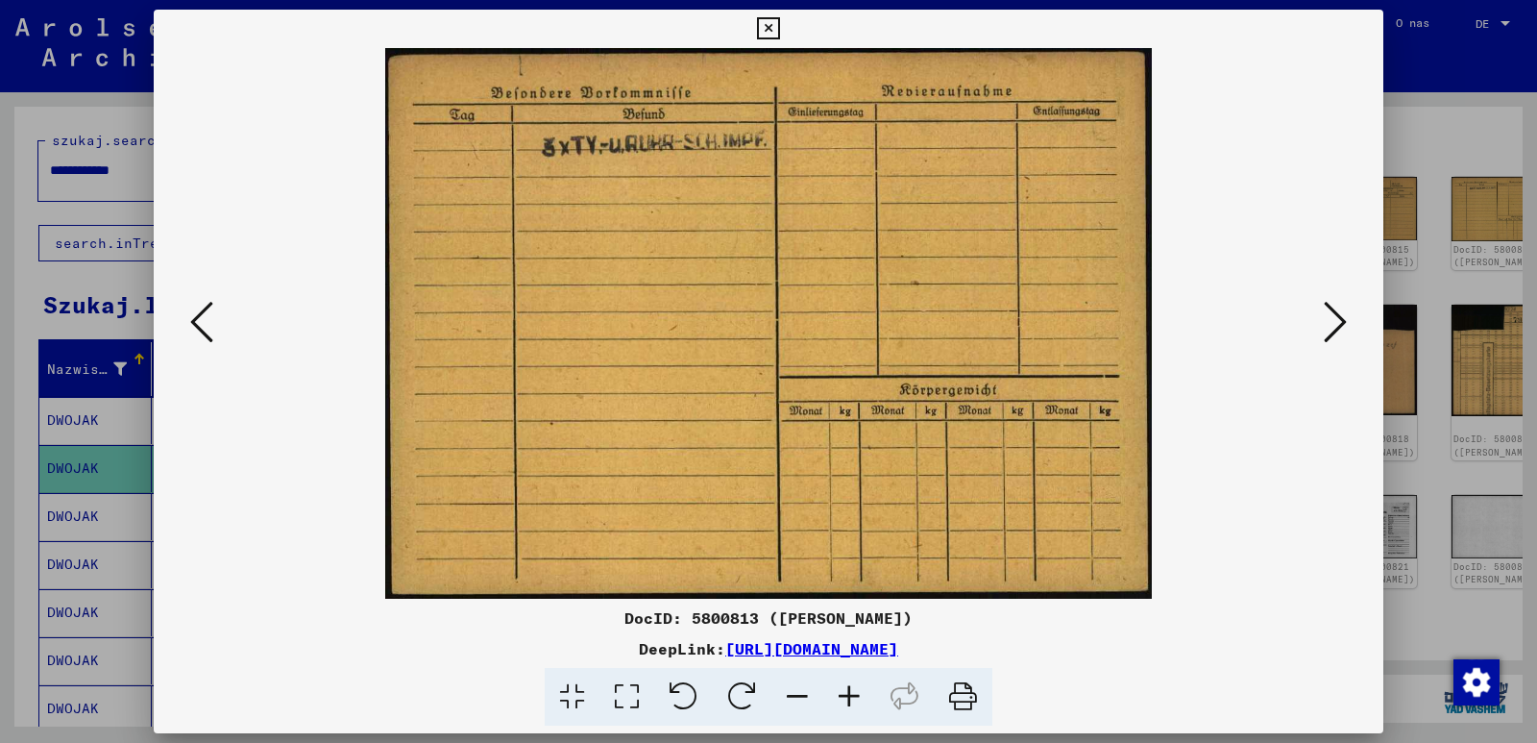
click at [1339, 331] on icon at bounding box center [1335, 322] width 23 height 46
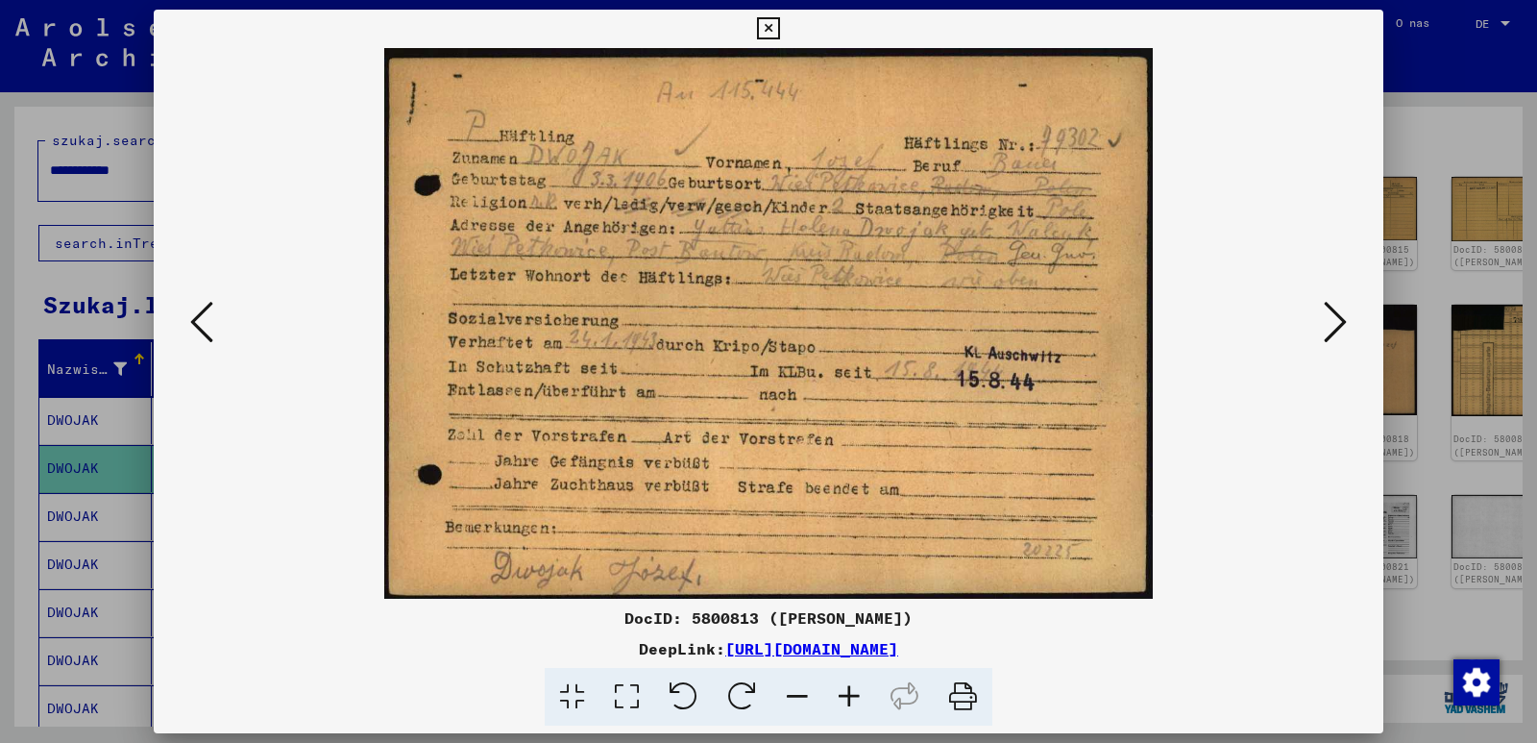
click at [1183, 484] on img at bounding box center [768, 323] width 1099 height 551
click at [1329, 319] on icon at bounding box center [1335, 322] width 23 height 46
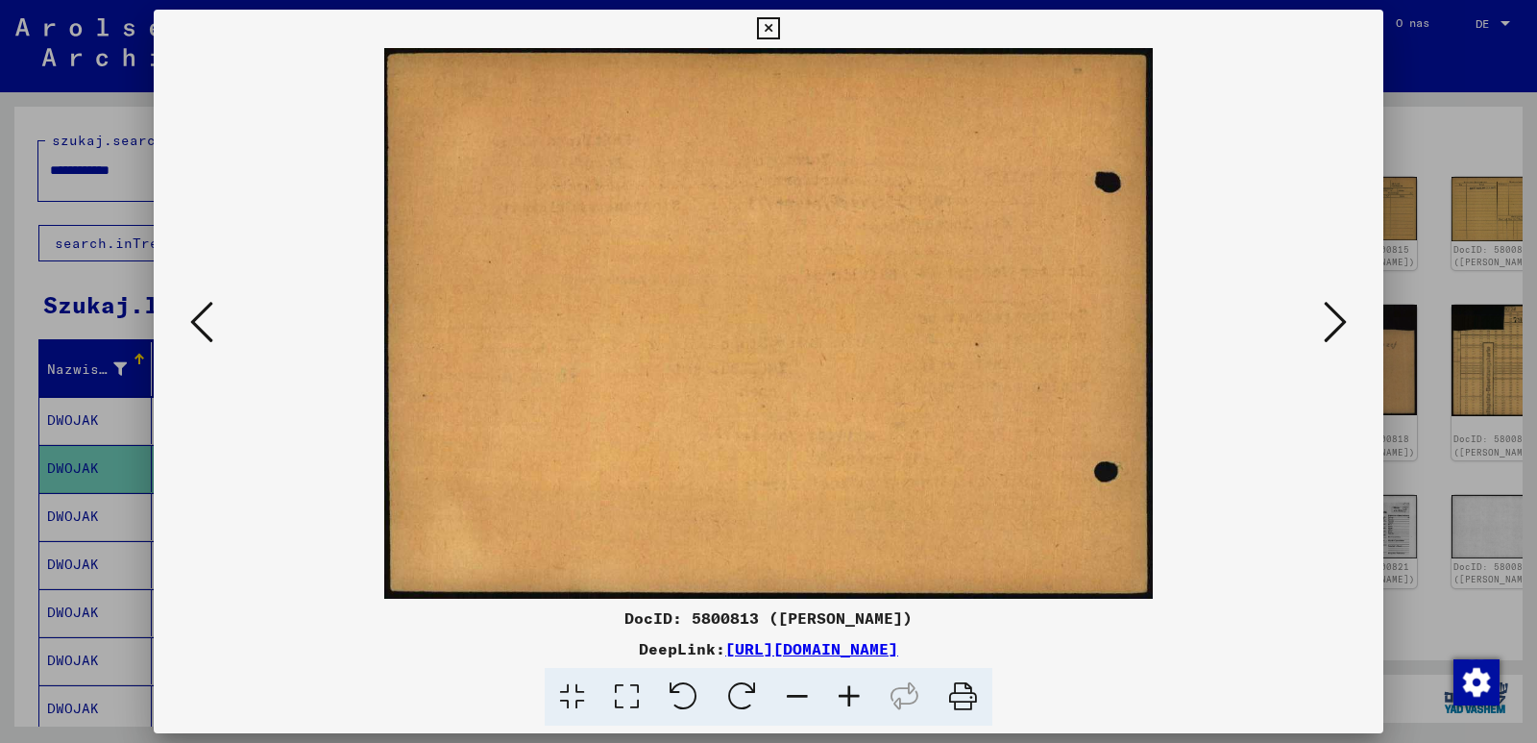
click at [1332, 318] on icon at bounding box center [1335, 322] width 23 height 46
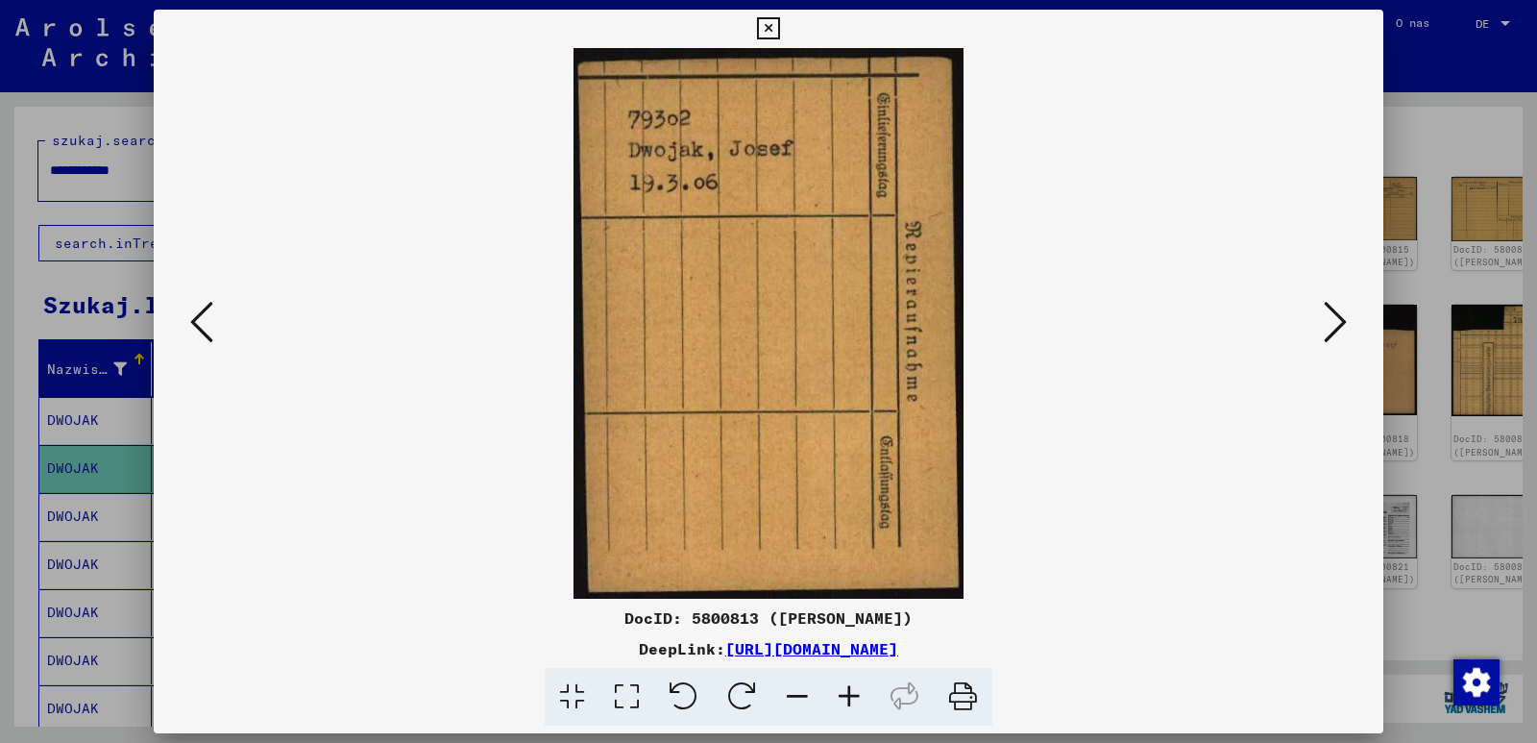
click at [1056, 499] on img at bounding box center [768, 323] width 1099 height 551
click at [1344, 323] on icon at bounding box center [1335, 322] width 23 height 46
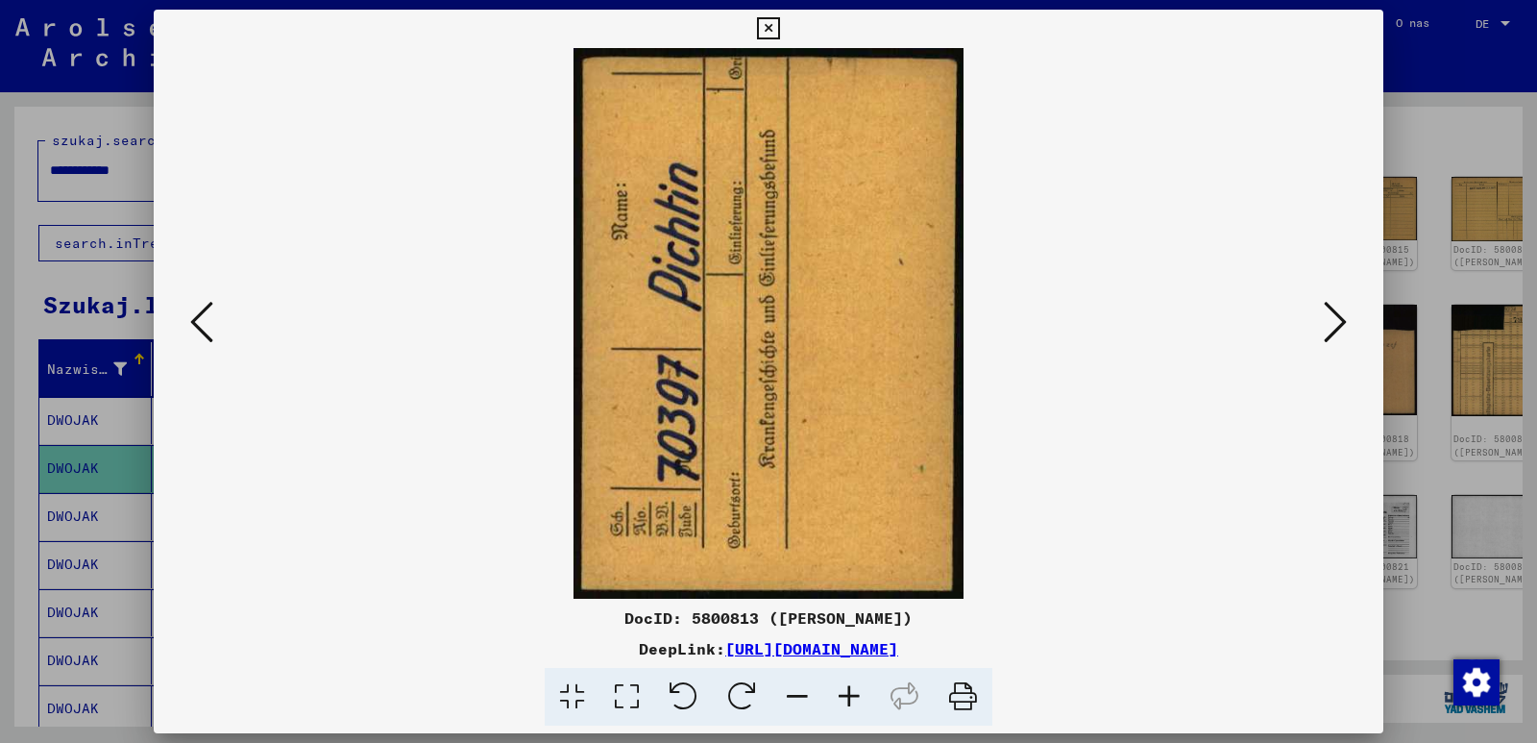
click at [1335, 323] on icon at bounding box center [1335, 322] width 23 height 46
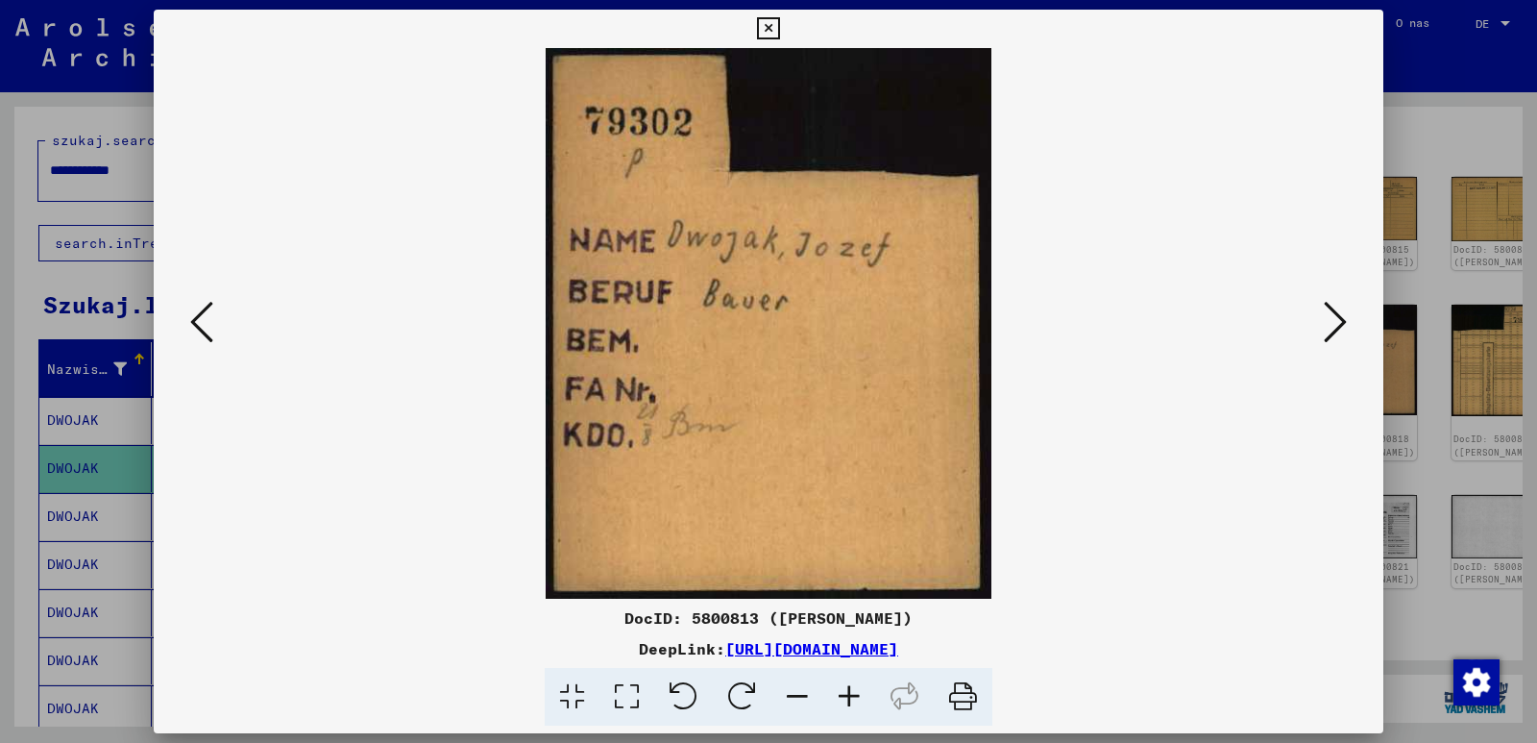
click at [1040, 461] on img at bounding box center [768, 323] width 1099 height 551
click at [1334, 324] on icon at bounding box center [1335, 322] width 23 height 46
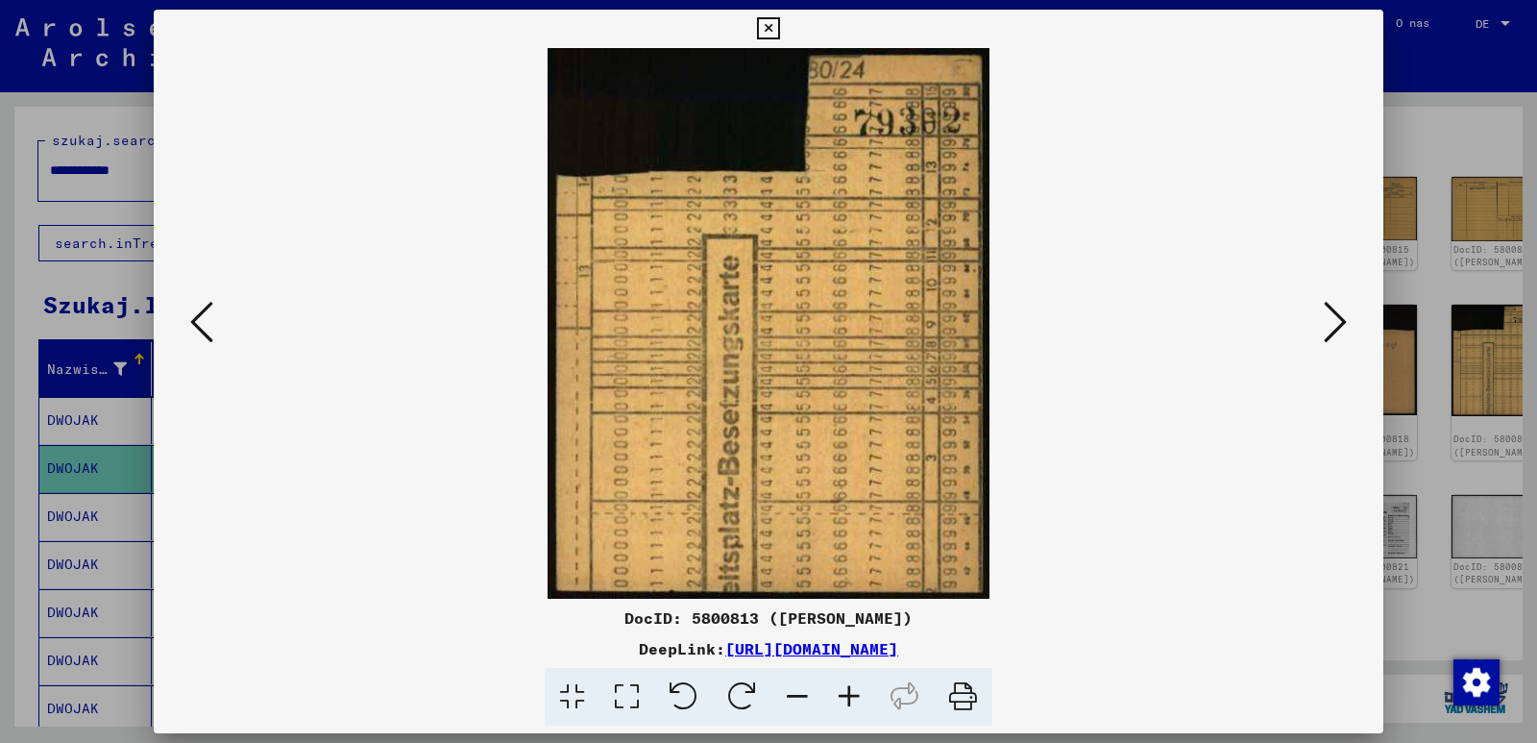
click at [1334, 324] on icon at bounding box center [1335, 322] width 23 height 46
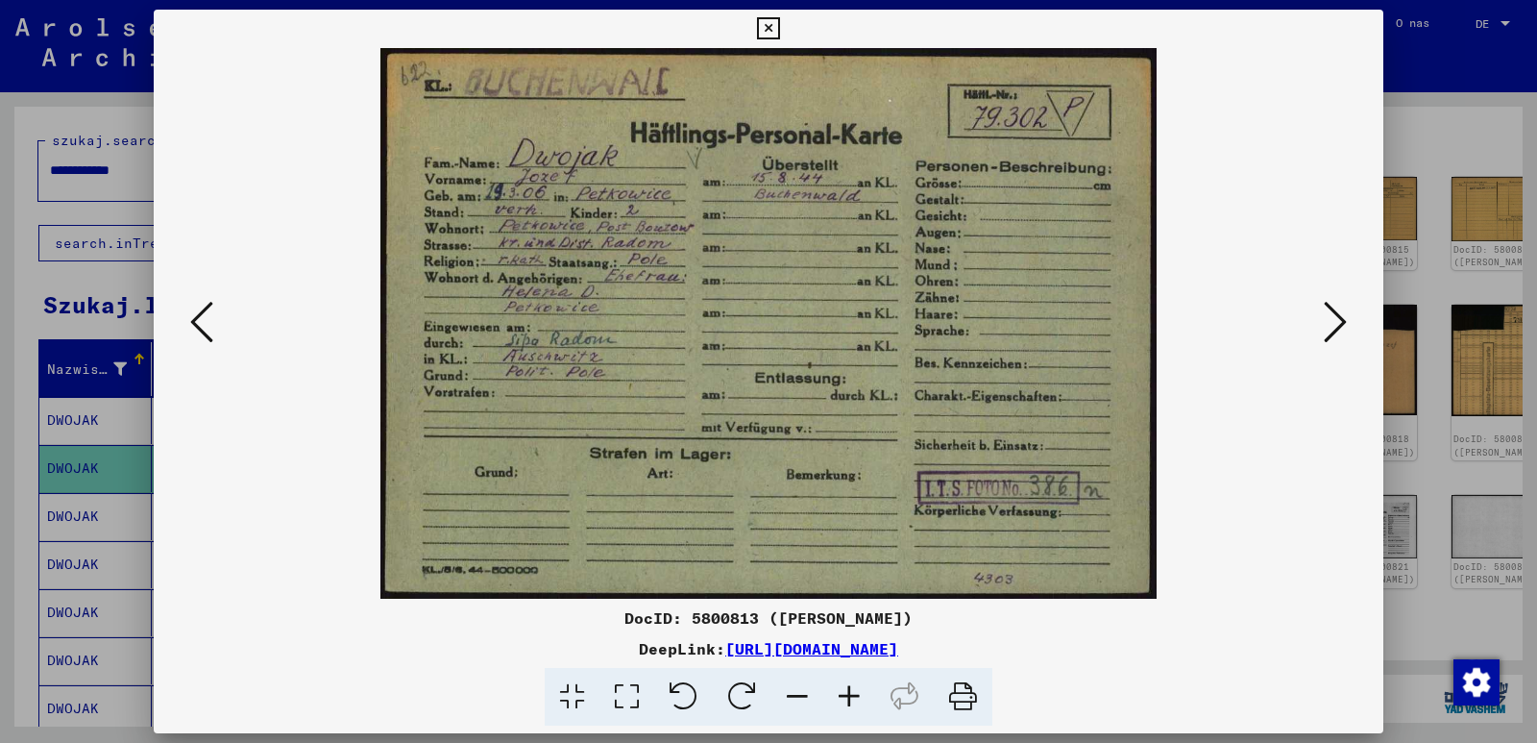
click at [1218, 521] on img at bounding box center [768, 323] width 1099 height 551
click at [1339, 323] on icon at bounding box center [1335, 322] width 23 height 46
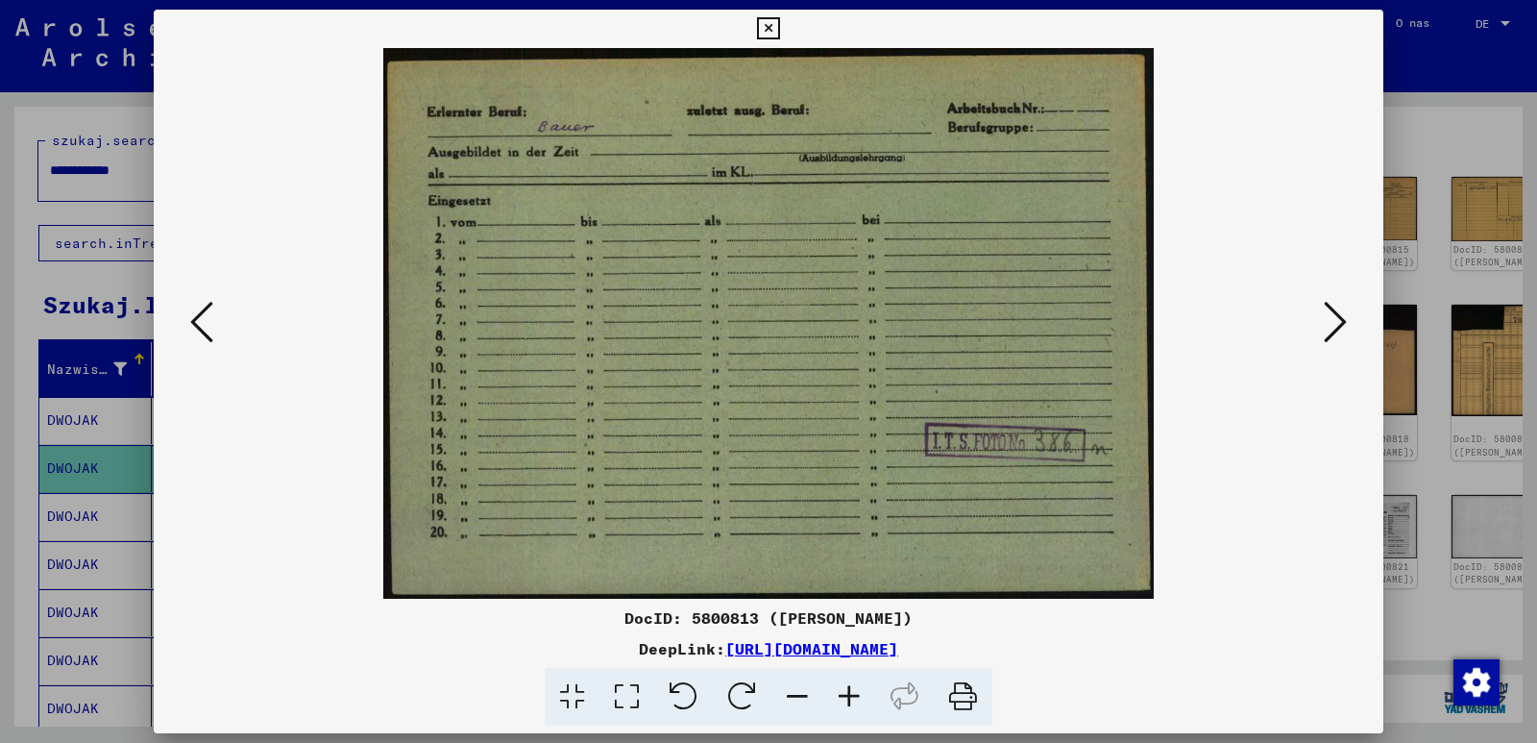
click at [201, 320] on icon at bounding box center [201, 322] width 23 height 46
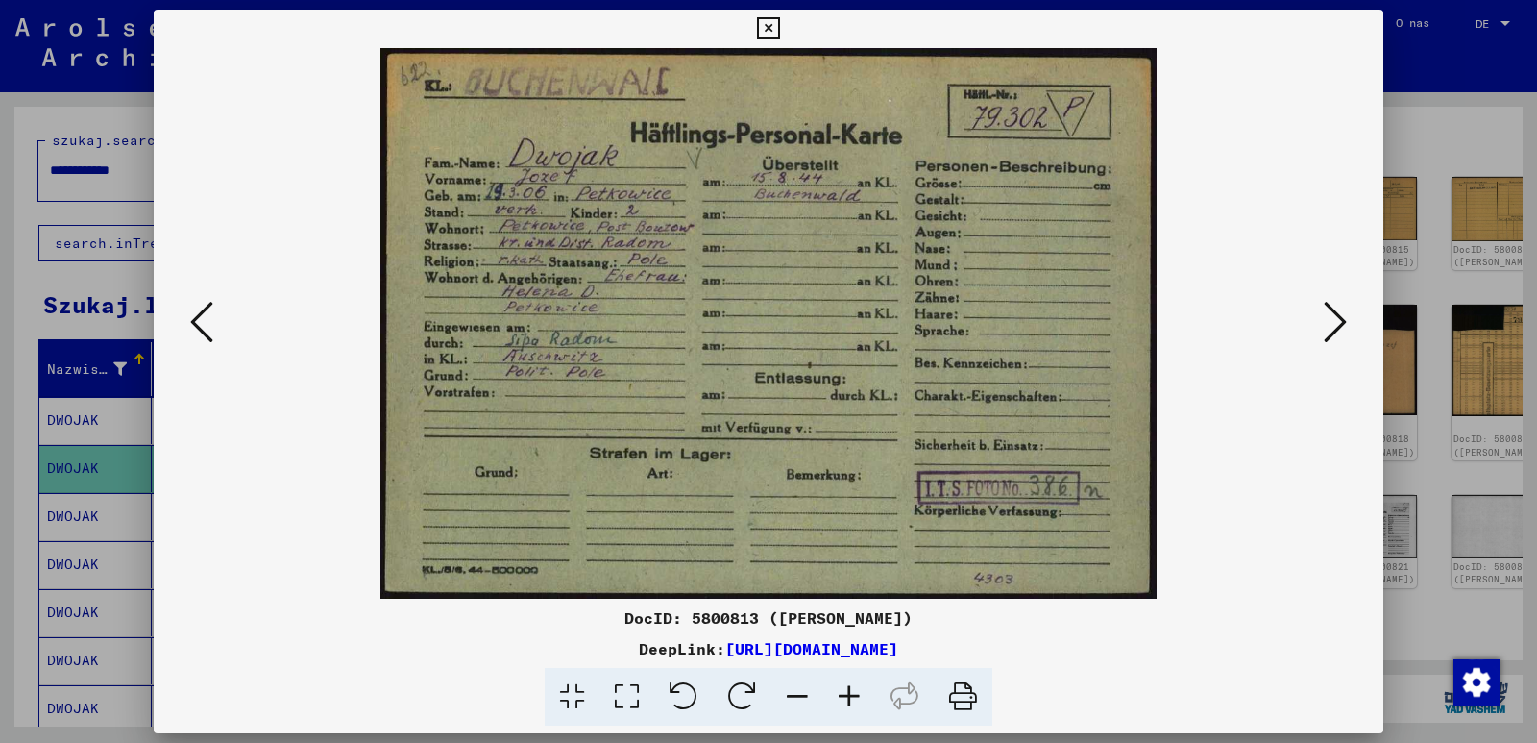
click at [1335, 316] on icon at bounding box center [1335, 322] width 23 height 46
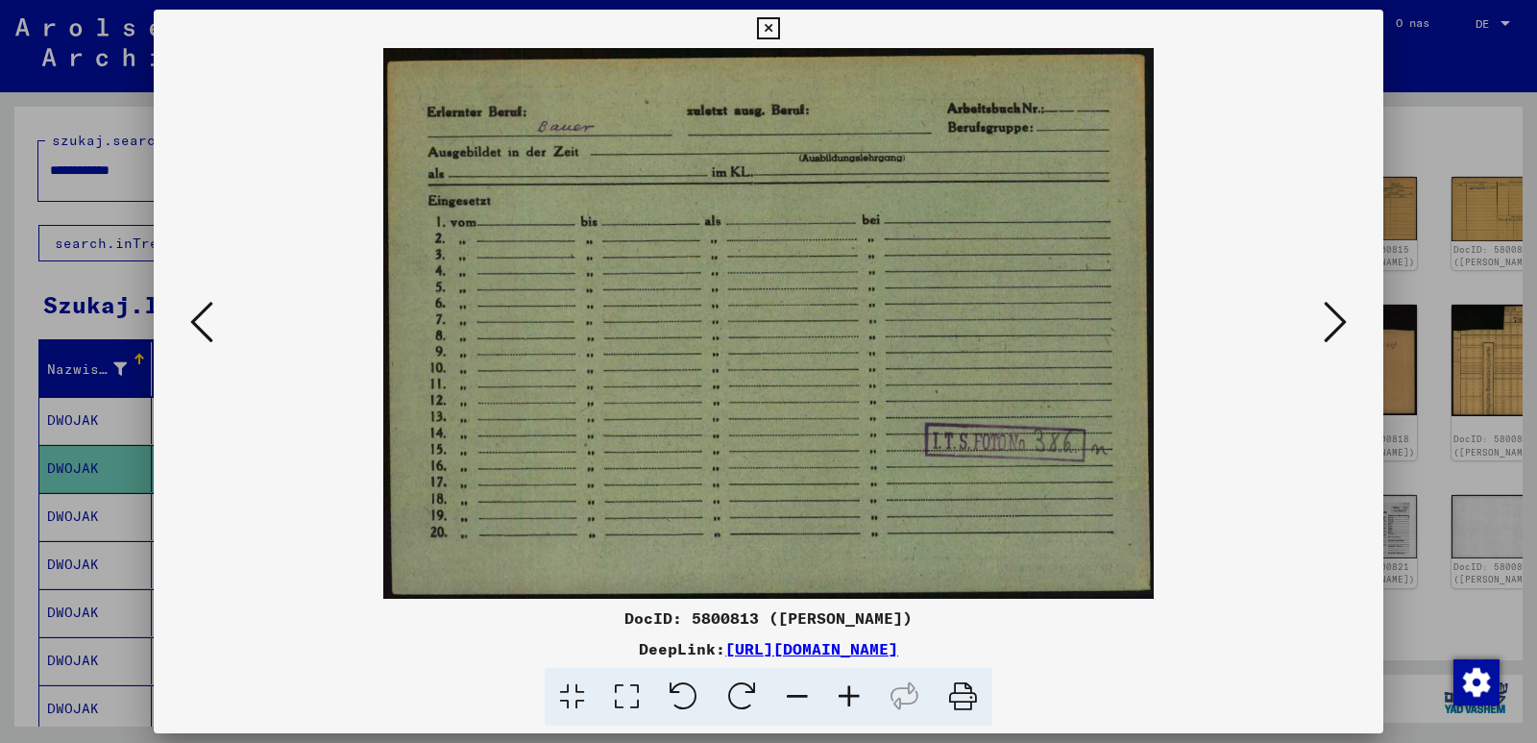
click at [1207, 540] on img at bounding box center [768, 323] width 1099 height 551
click at [1338, 323] on icon at bounding box center [1335, 322] width 23 height 46
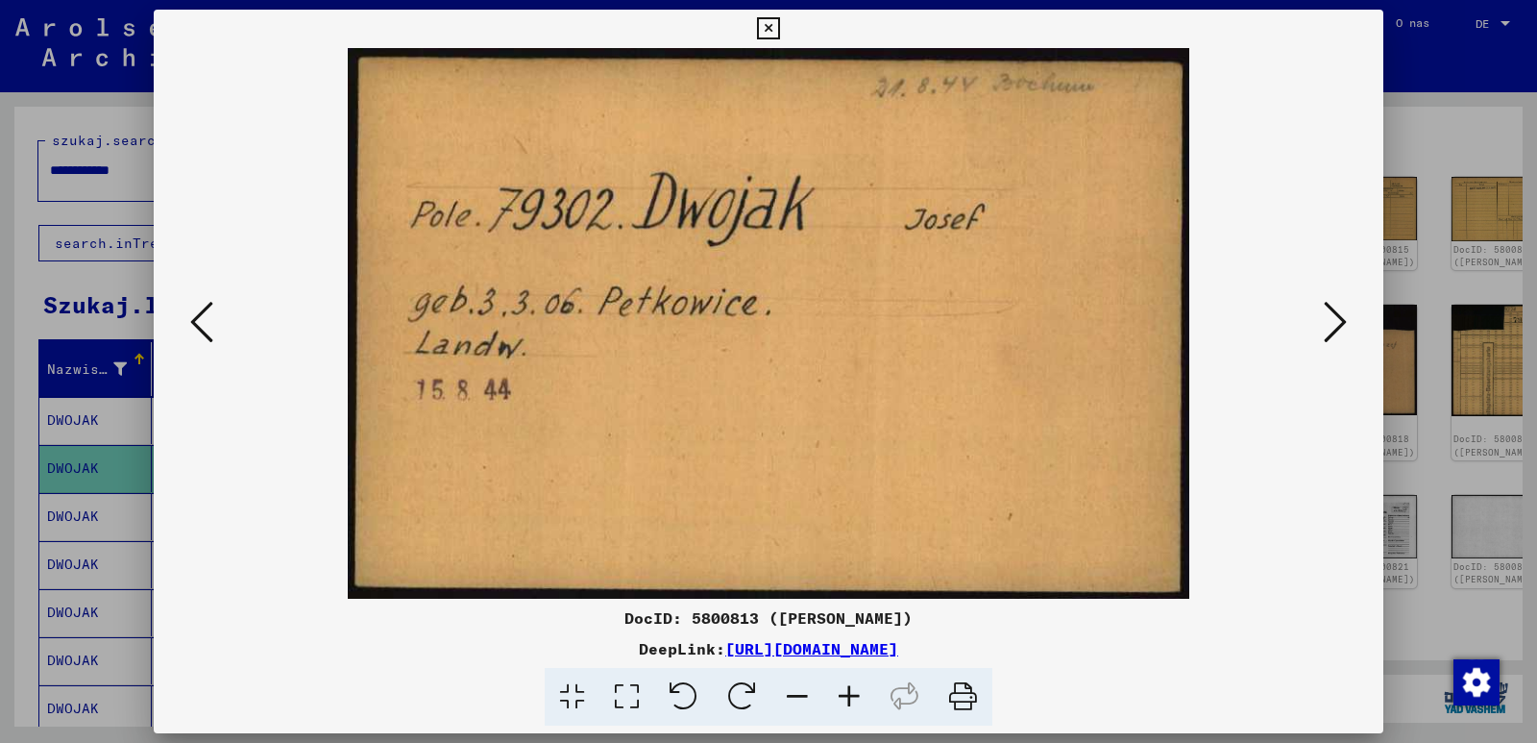
click at [1243, 504] on img at bounding box center [768, 323] width 1099 height 551
click at [1340, 330] on icon at bounding box center [1335, 322] width 23 height 46
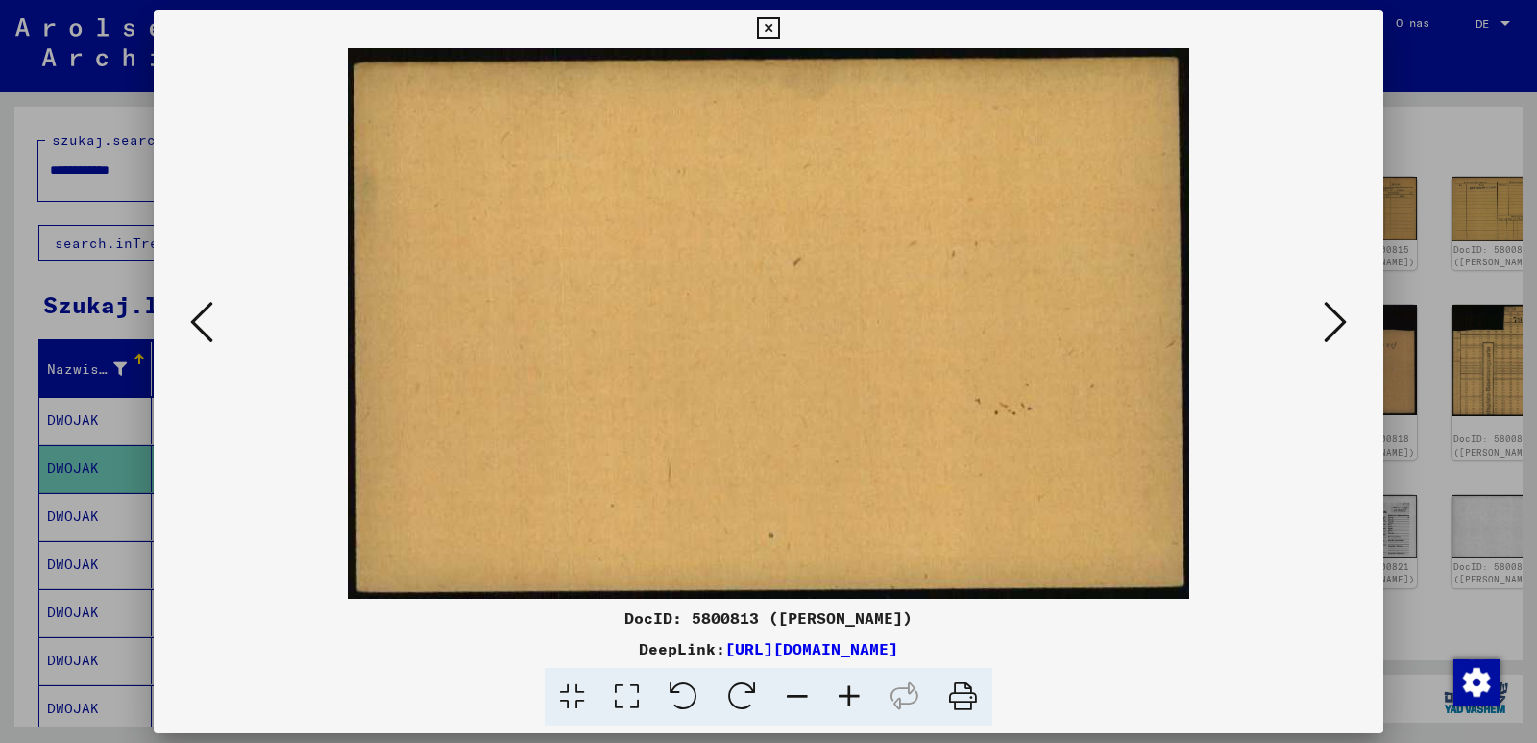
click at [1340, 330] on icon at bounding box center [1335, 322] width 23 height 46
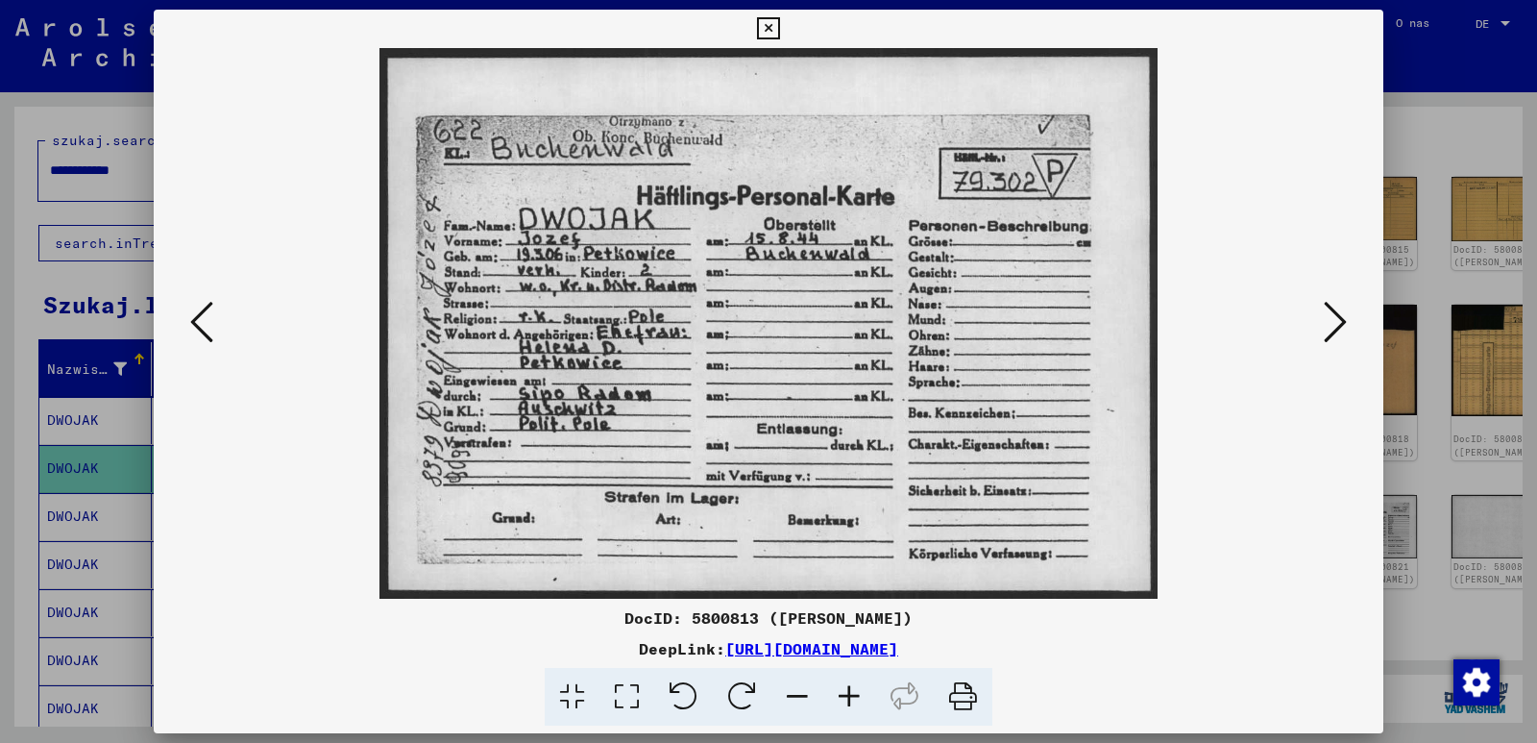
click at [1179, 533] on img at bounding box center [768, 323] width 1099 height 551
click at [1328, 320] on icon at bounding box center [1335, 322] width 23 height 46
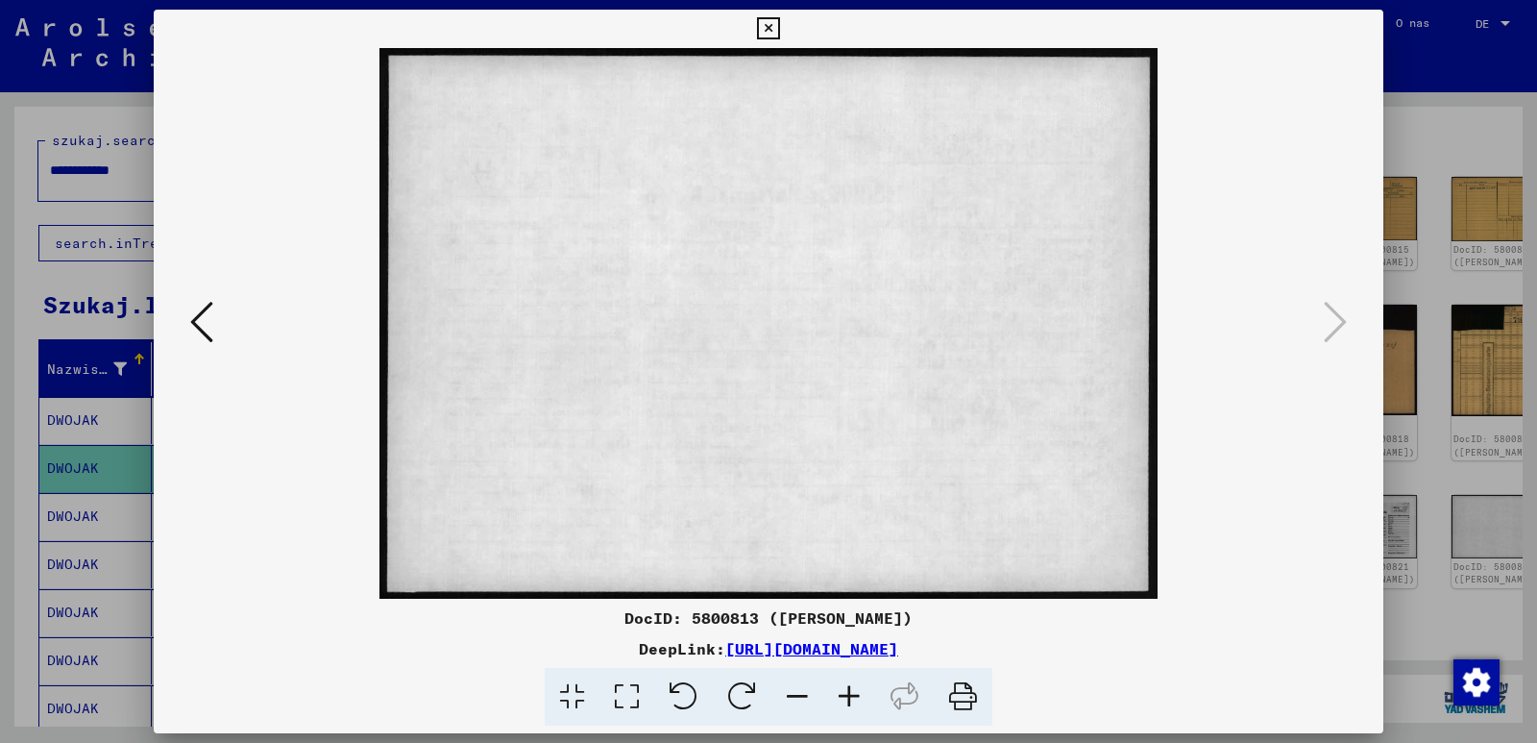
click at [772, 28] on icon at bounding box center [768, 28] width 22 height 23
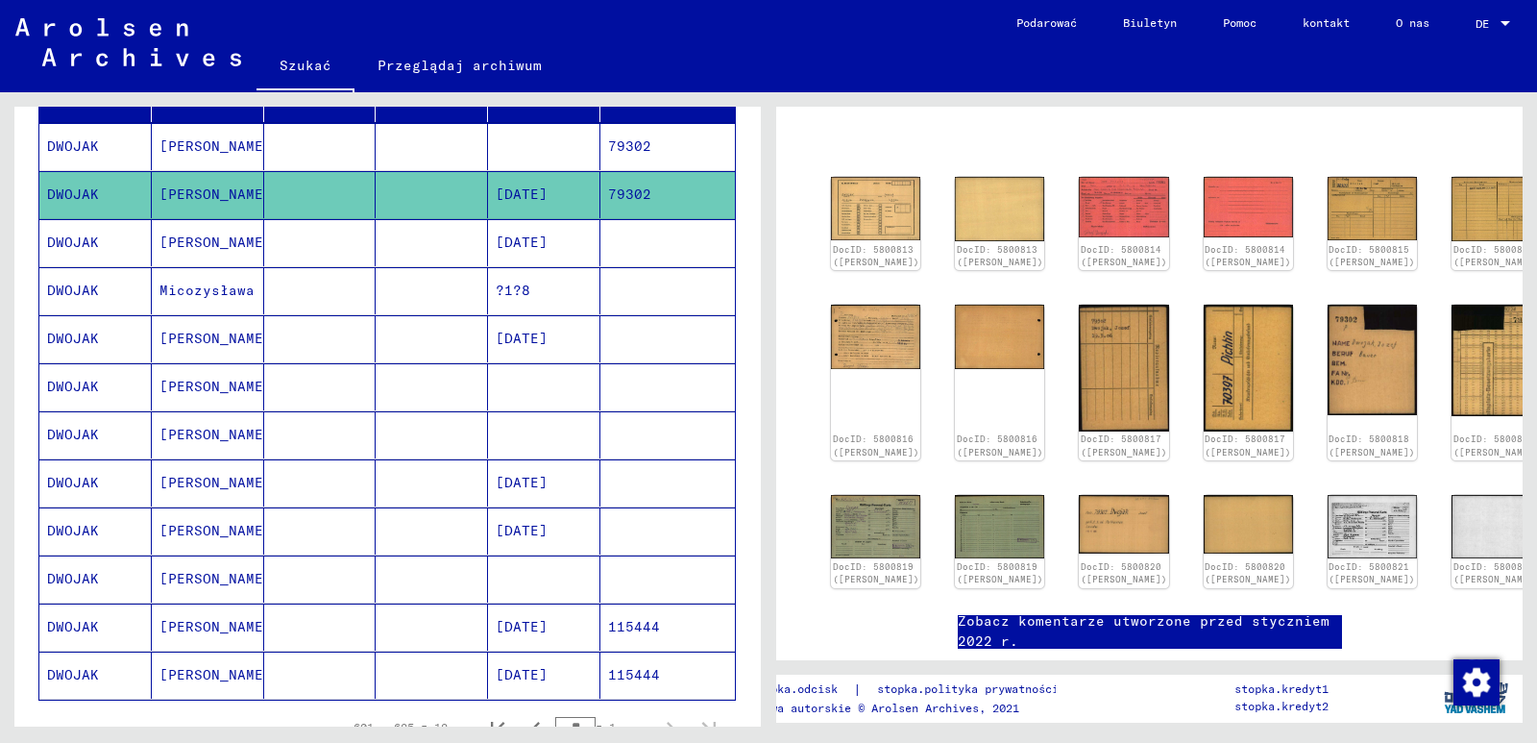
scroll to position [288, 0]
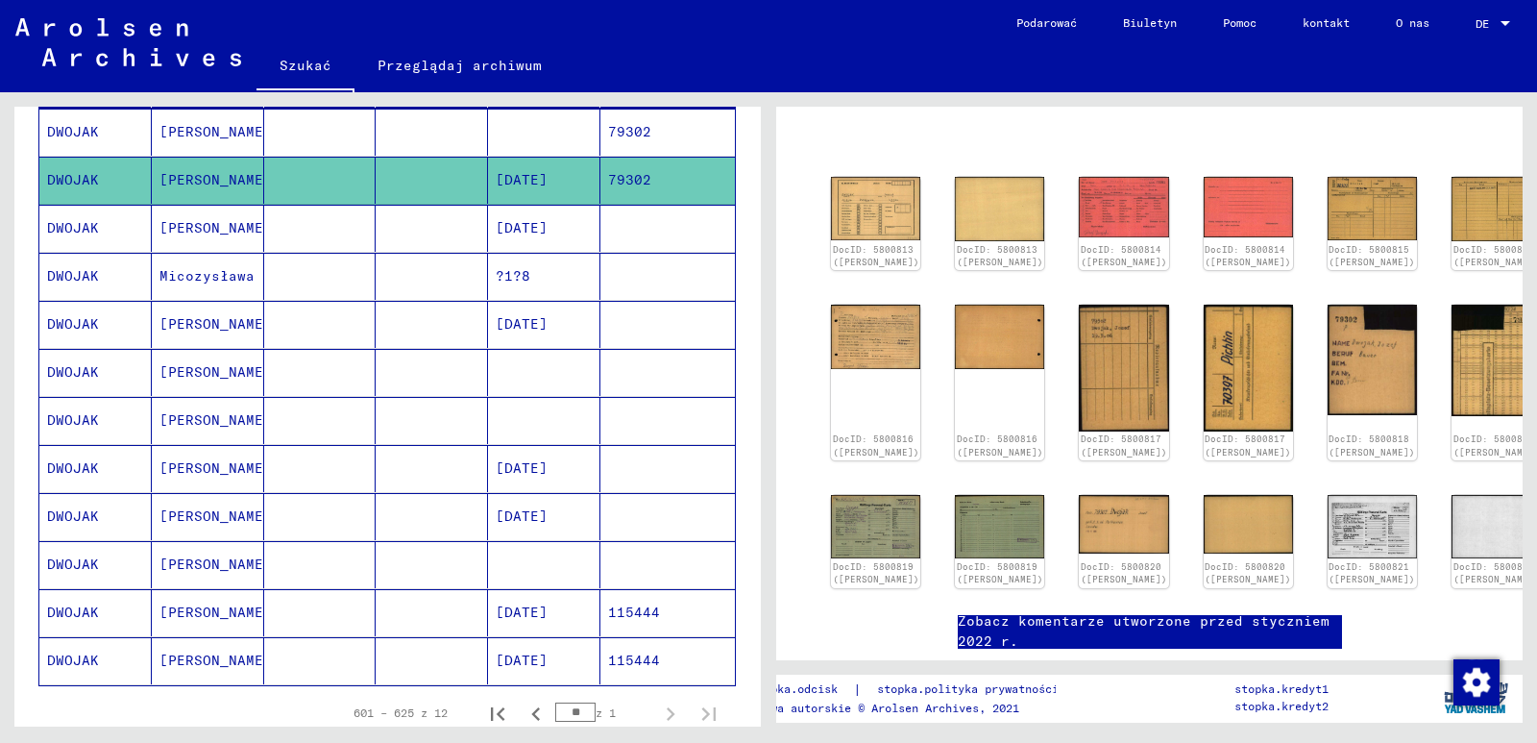
click at [531, 610] on font "[DATE]" at bounding box center [522, 611] width 52 height 17
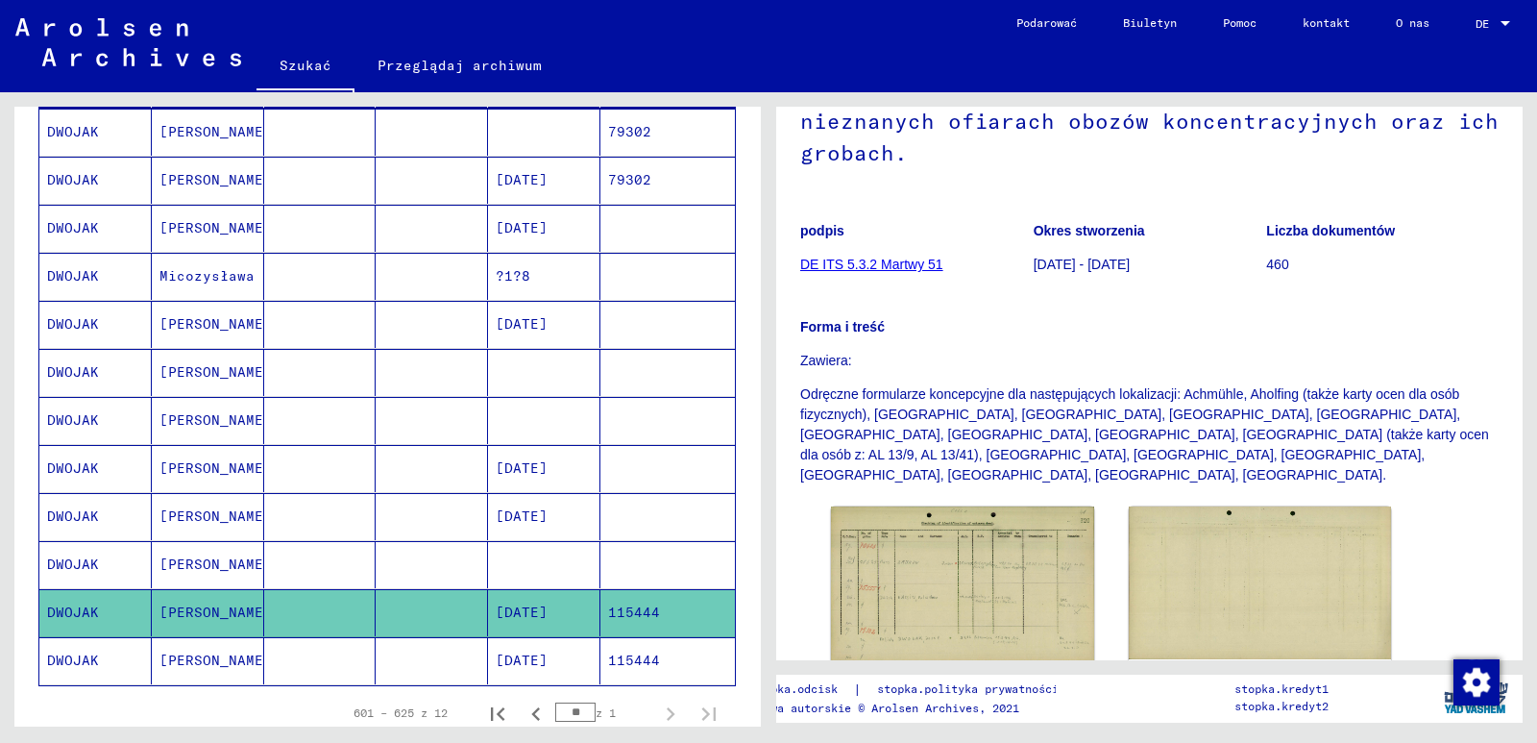
scroll to position [288, 0]
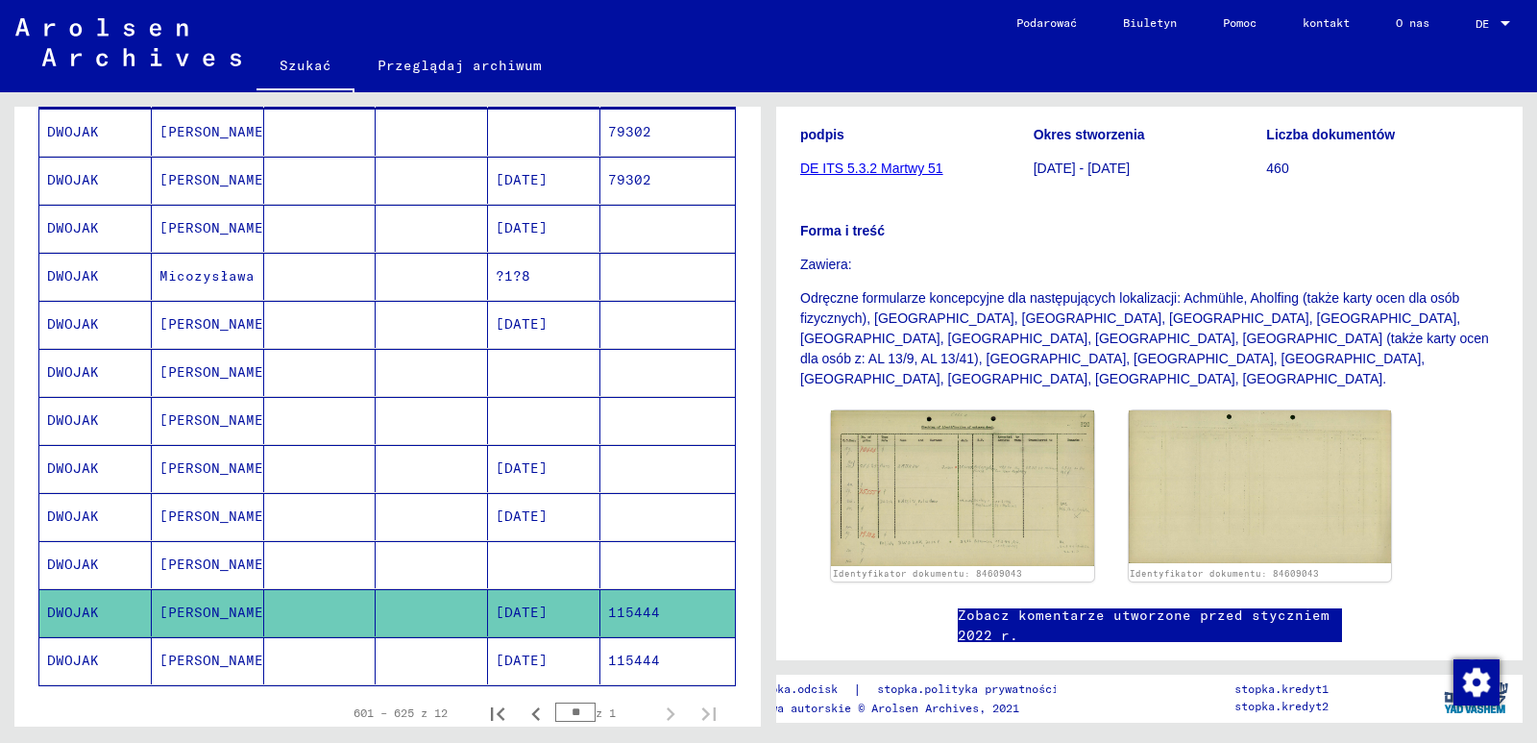
click at [548, 662] on font "[DATE]" at bounding box center [522, 659] width 52 height 17
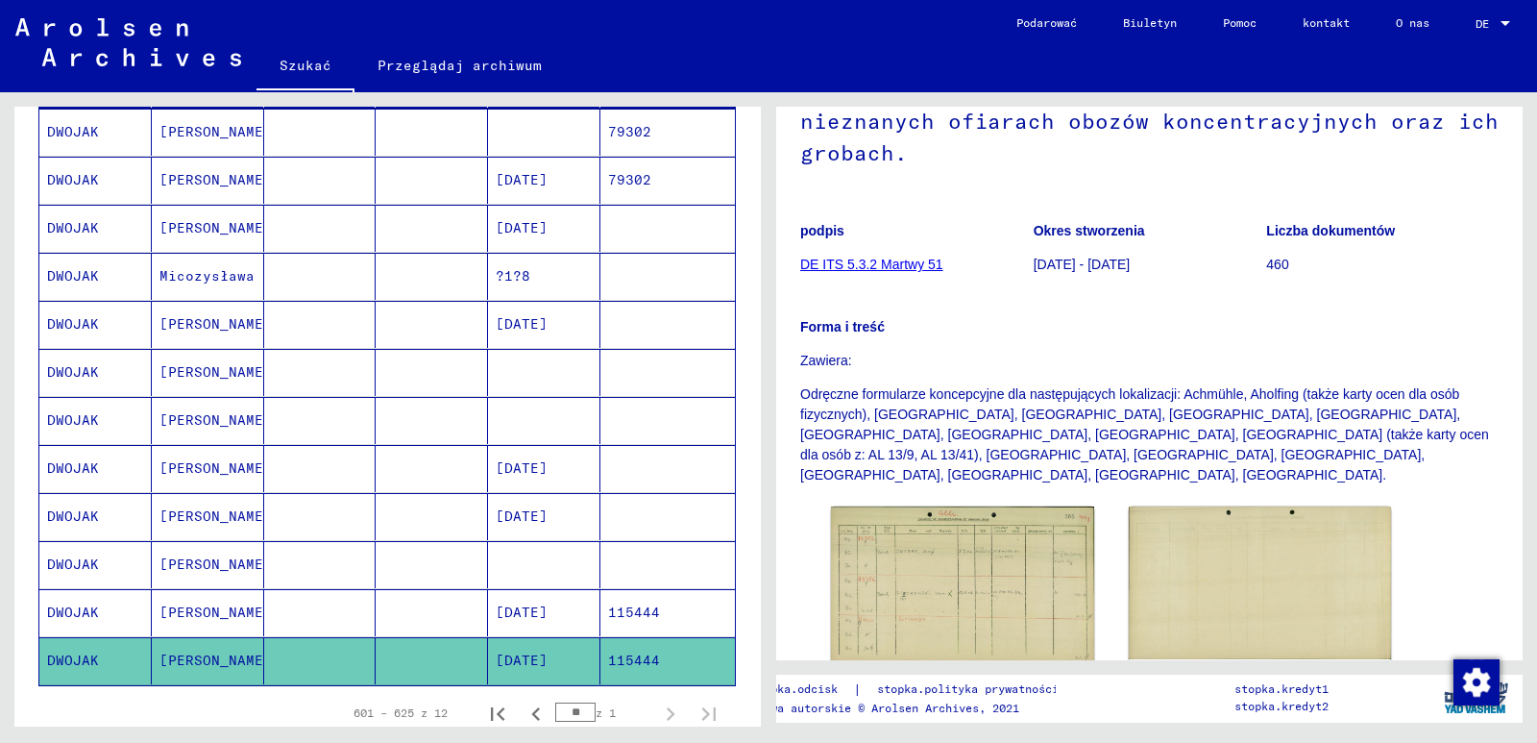
scroll to position [288, 0]
